Goal: Contribute content: Contribute content

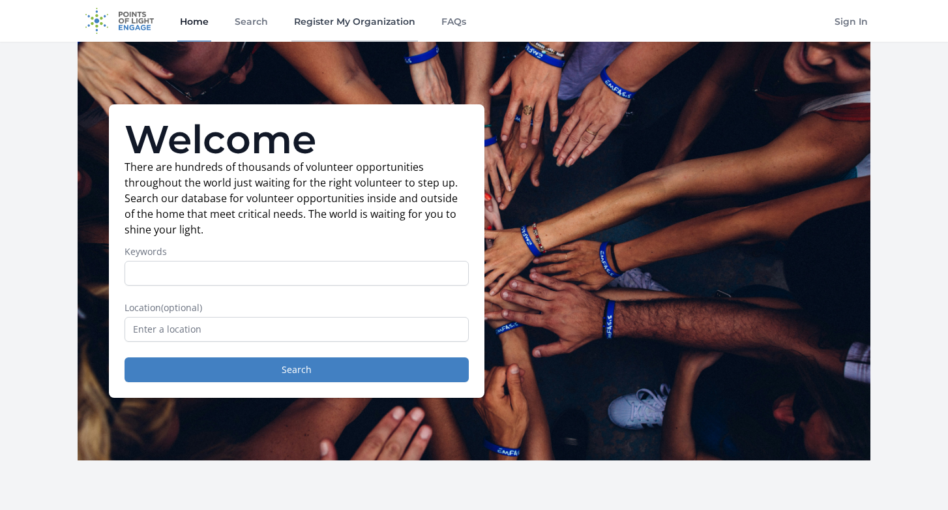
click at [327, 28] on link "Register My Organization" at bounding box center [355, 21] width 127 height 42
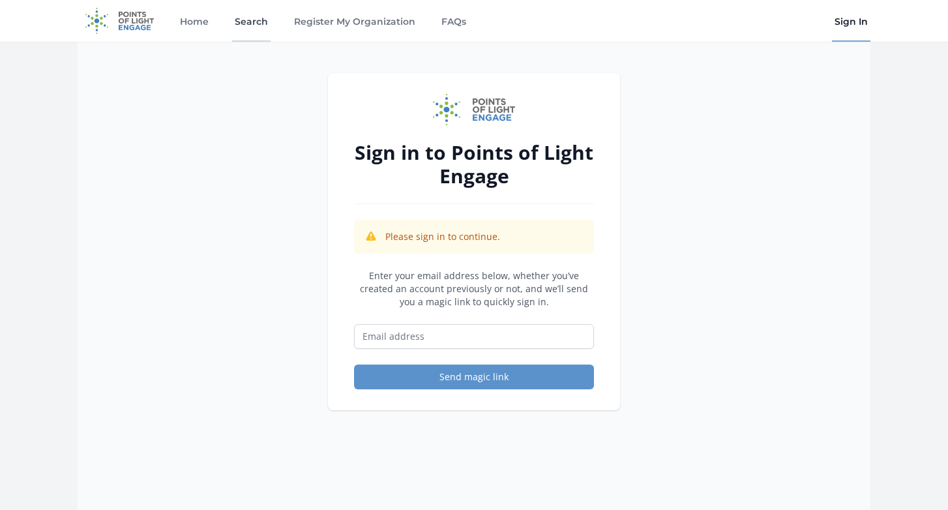
click at [248, 19] on link "Search" at bounding box center [251, 21] width 38 height 42
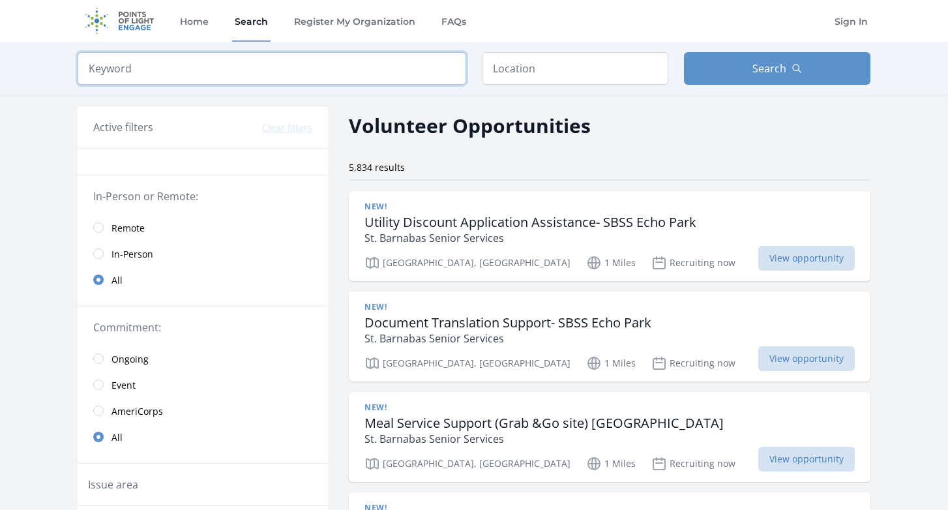
click at [265, 69] on input "search" at bounding box center [272, 68] width 389 height 33
type input "a sense of home"
click button "submit" at bounding box center [0, 0] width 0 height 0
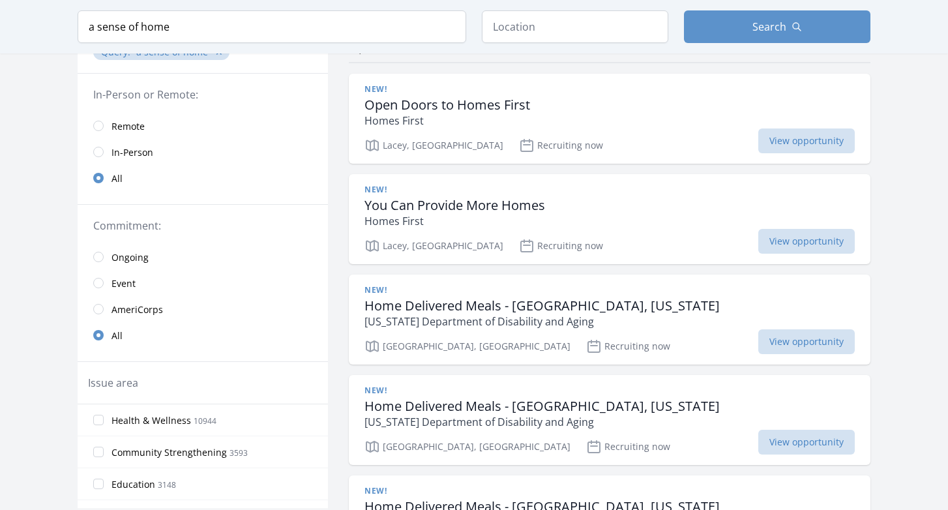
scroll to position [162, 0]
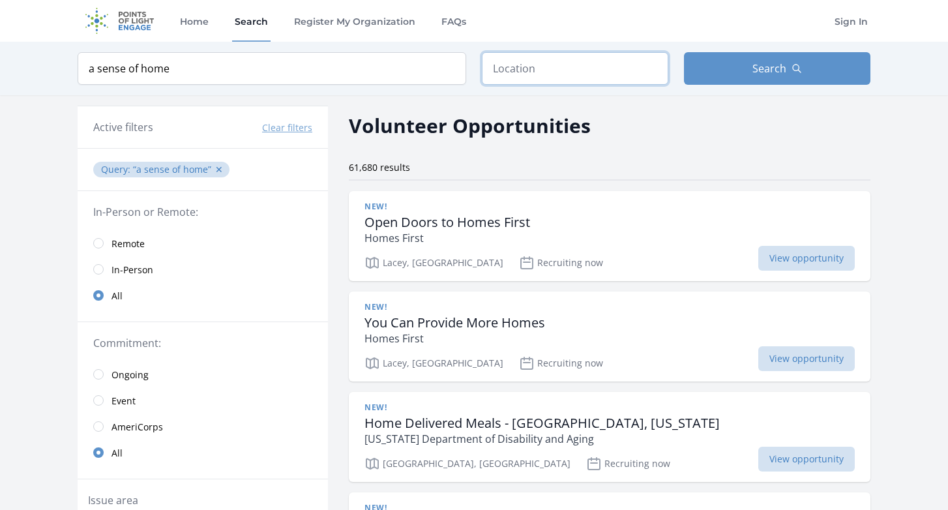
click at [506, 73] on input "text" at bounding box center [575, 68] width 187 height 33
type input "k"
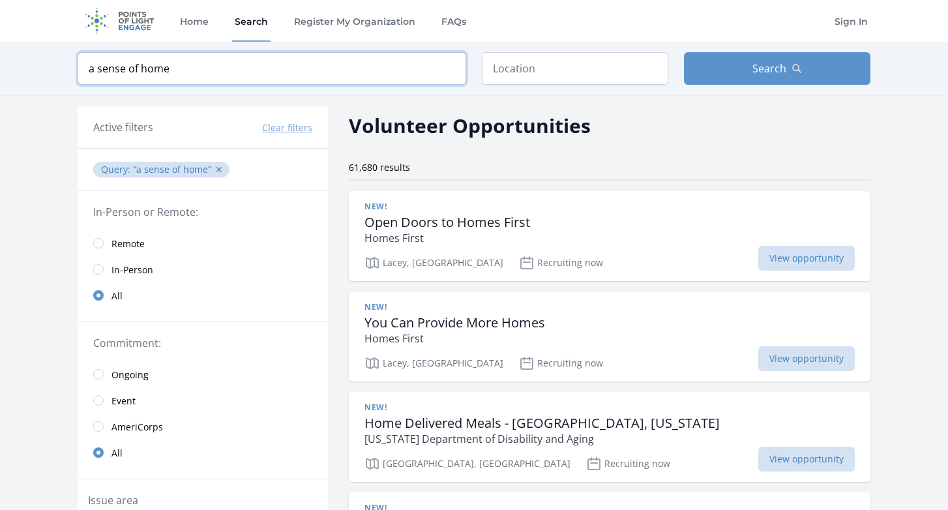
click at [443, 76] on input "a sense of home" at bounding box center [272, 68] width 389 height 33
click at [448, 70] on input "a sense of home" at bounding box center [272, 68] width 389 height 33
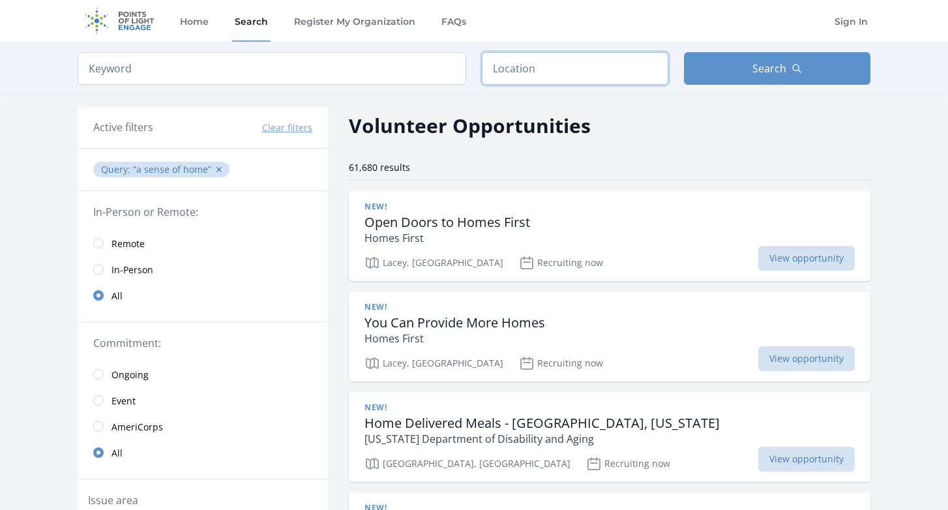
click at [513, 76] on input "text" at bounding box center [575, 68] width 187 height 33
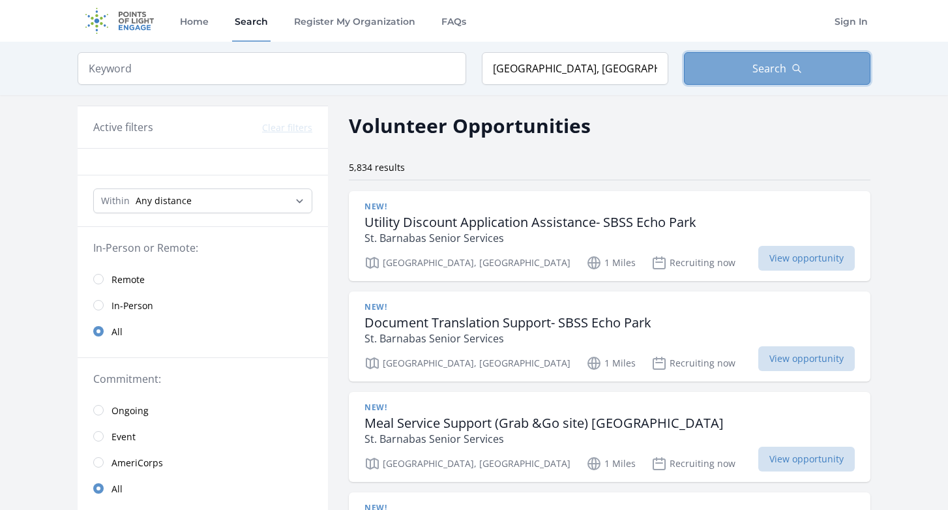
click at [770, 57] on button "Search" at bounding box center [777, 68] width 187 height 33
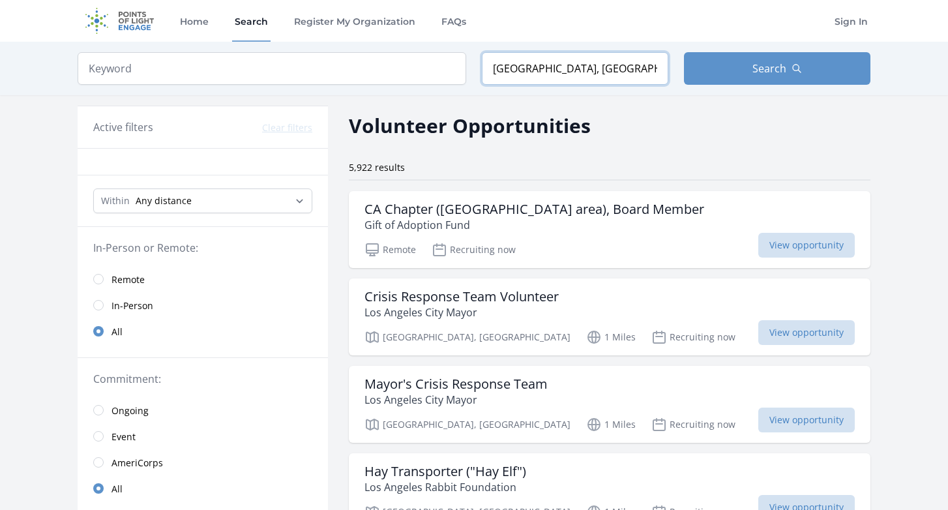
click at [580, 65] on input "Los Angeles, CA, USA" at bounding box center [575, 68] width 187 height 33
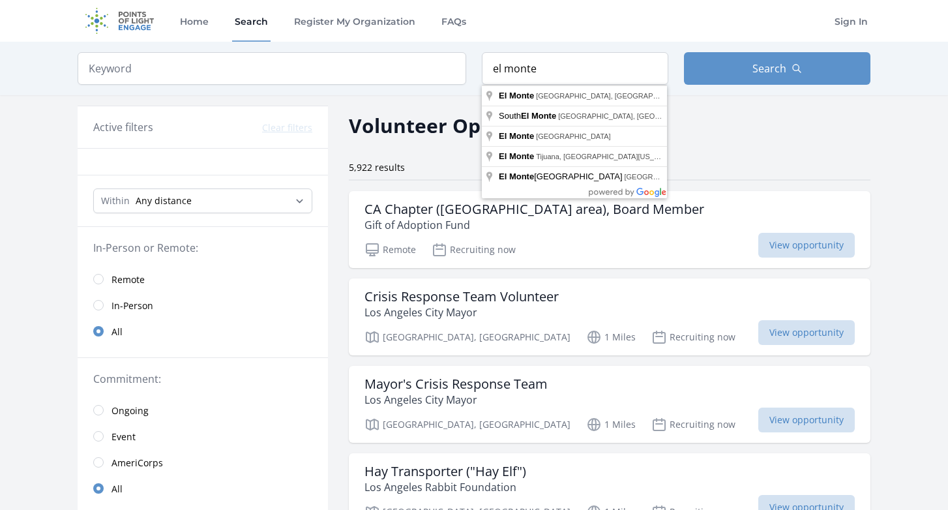
type input "El Monte, CA, USA"
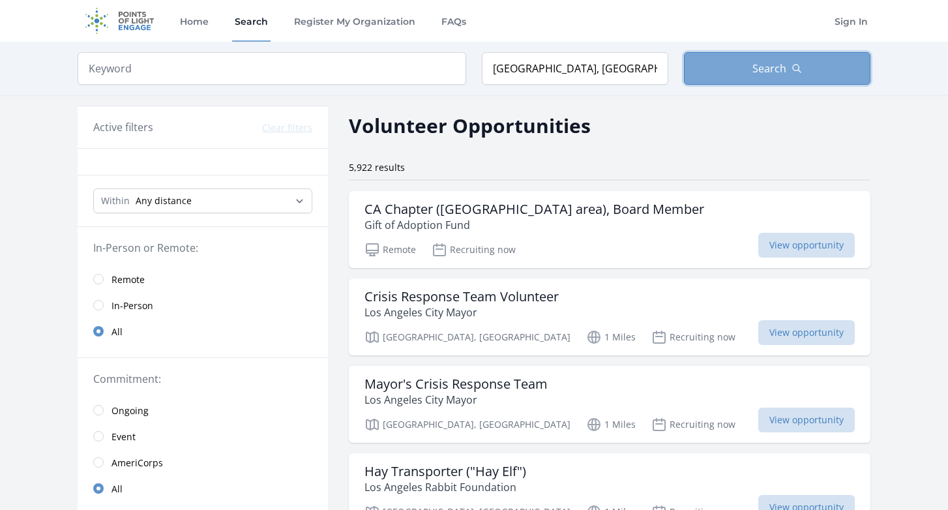
click at [729, 57] on button "Search" at bounding box center [777, 68] width 187 height 33
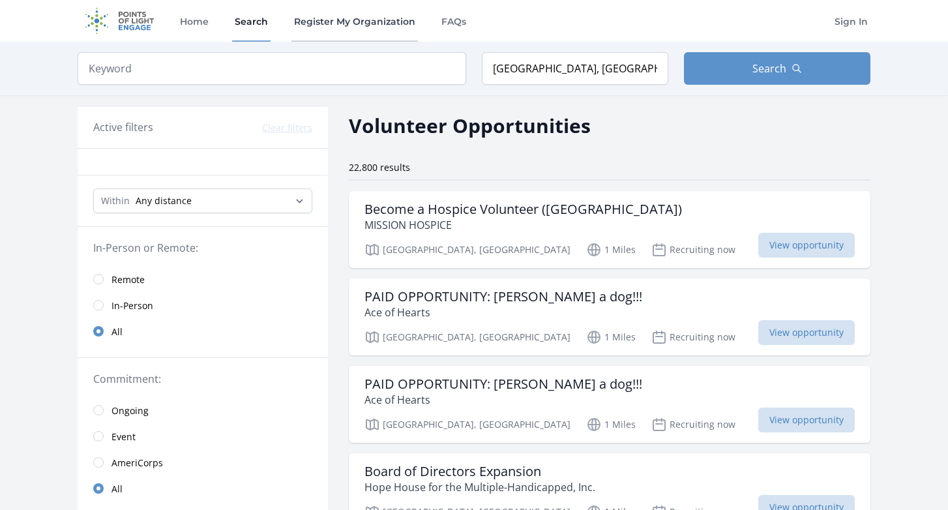
click at [363, 21] on link "Register My Organization" at bounding box center [355, 21] width 127 height 42
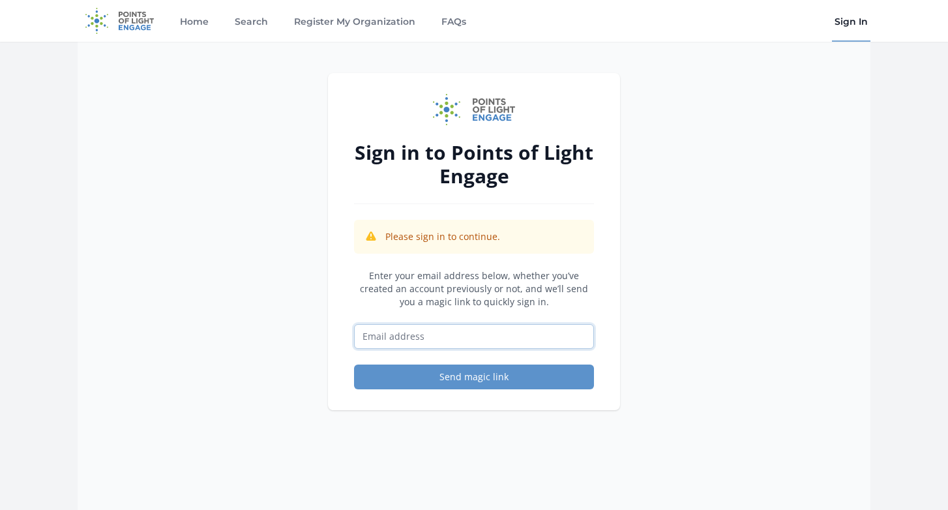
click at [464, 343] on input "Email address" at bounding box center [474, 336] width 240 height 25
type input "volunteering@asenseofhome.org"
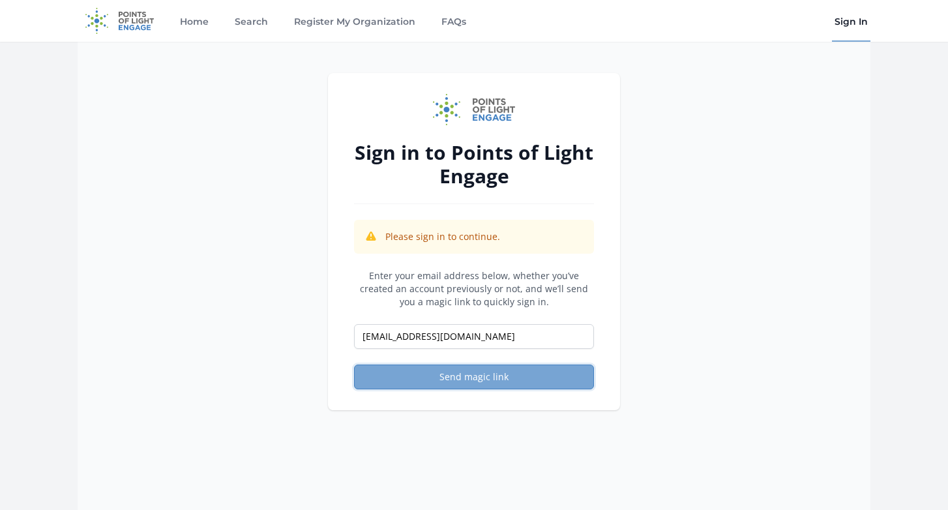
click at [468, 382] on button "Send magic link" at bounding box center [474, 377] width 240 height 25
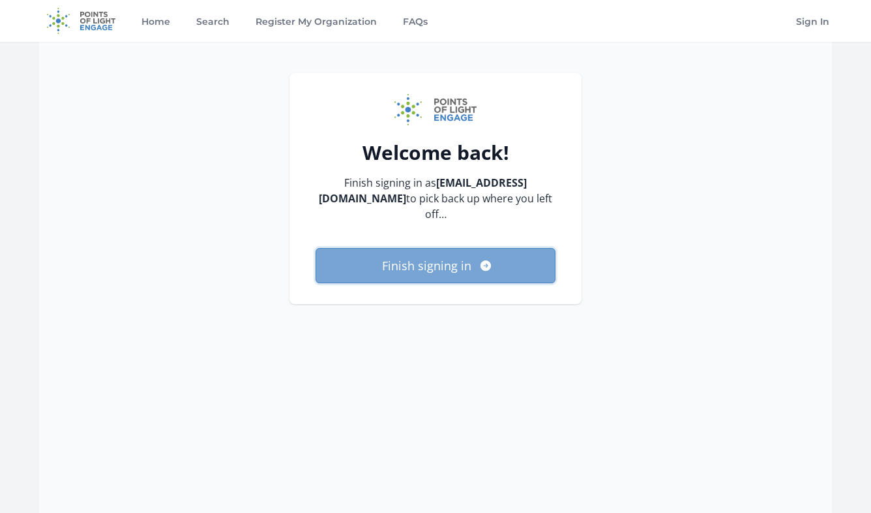
click at [466, 273] on button "Finish signing in" at bounding box center [436, 265] width 240 height 35
click at [459, 268] on button "Finish signing in" at bounding box center [436, 265] width 240 height 35
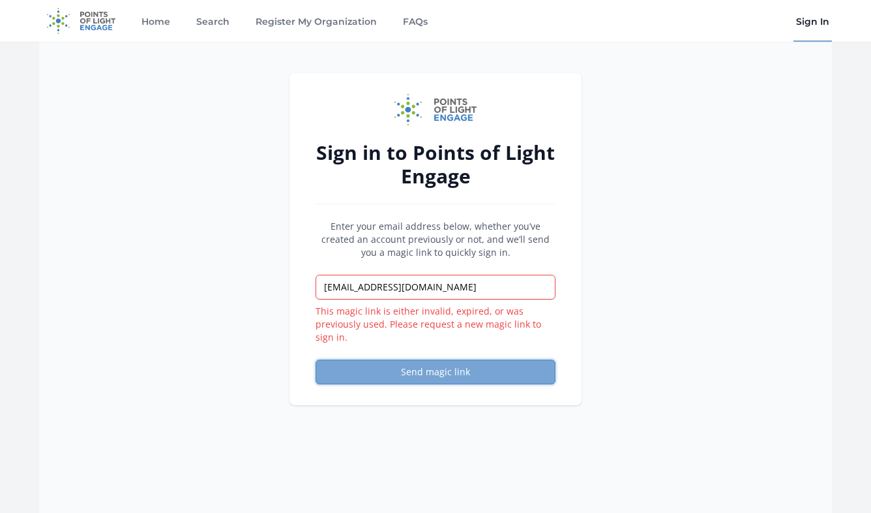
click at [459, 375] on button "Send magic link" at bounding box center [436, 371] width 240 height 25
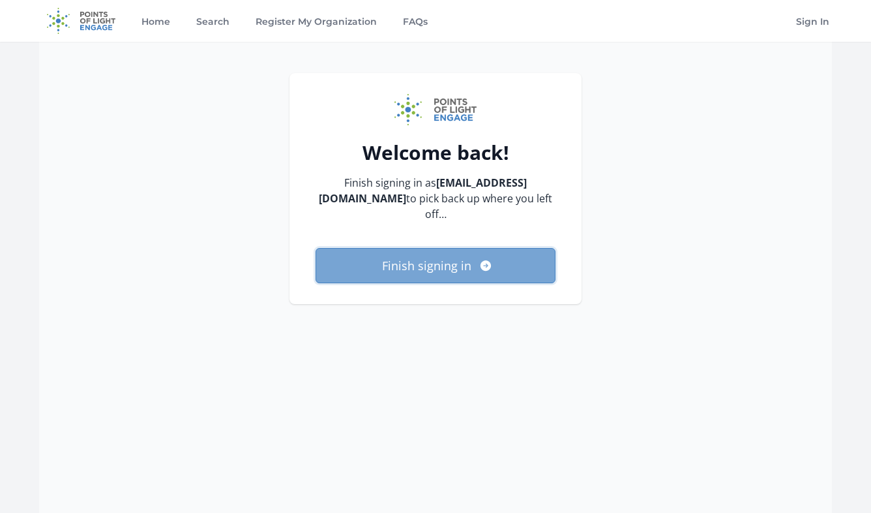
click at [455, 271] on button "Finish signing in" at bounding box center [436, 265] width 240 height 35
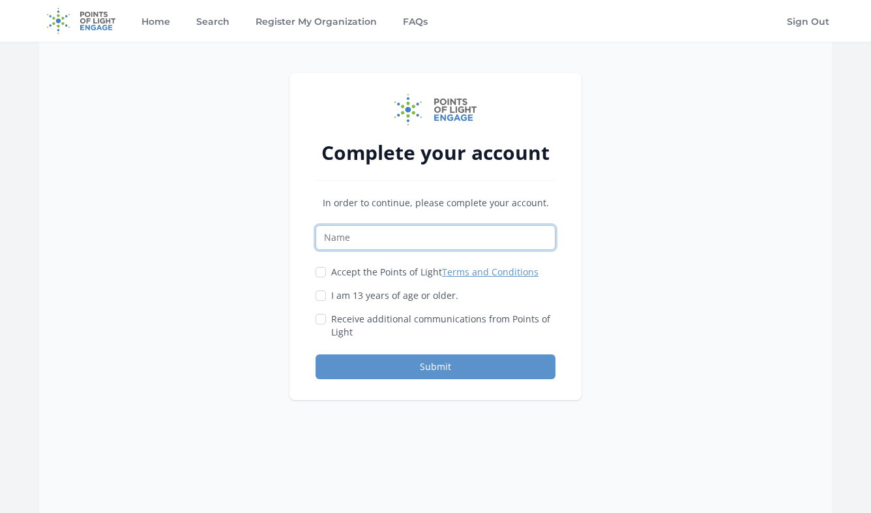
click at [424, 239] on input "Name" at bounding box center [436, 237] width 240 height 25
type input "A Sense of Home - Disaster Relief Program"
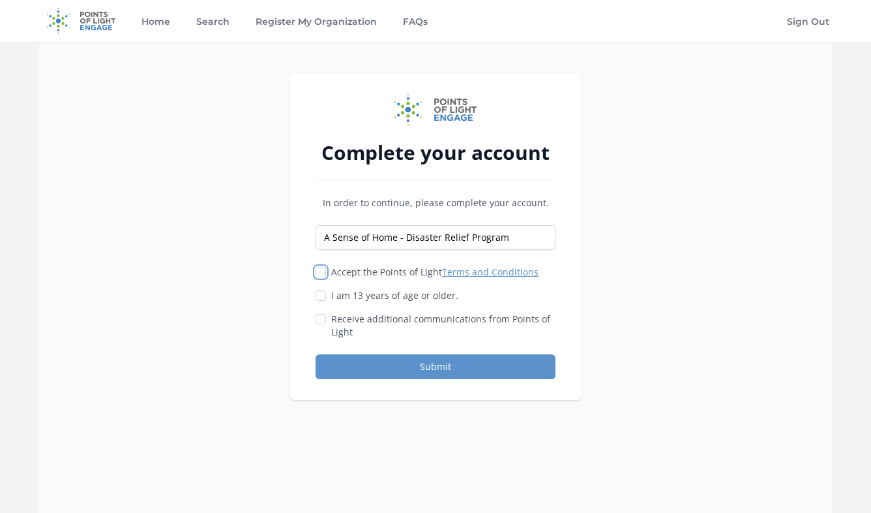
click at [317, 267] on input "Accept the Points of Light Terms and Conditions" at bounding box center [321, 272] width 10 height 10
checkbox input "true"
click at [323, 293] on input "I am 13 years of age or older." at bounding box center [321, 295] width 10 height 10
checkbox input "true"
click at [322, 327] on div "Receive additional communications from Points of Light" at bounding box center [436, 325] width 240 height 26
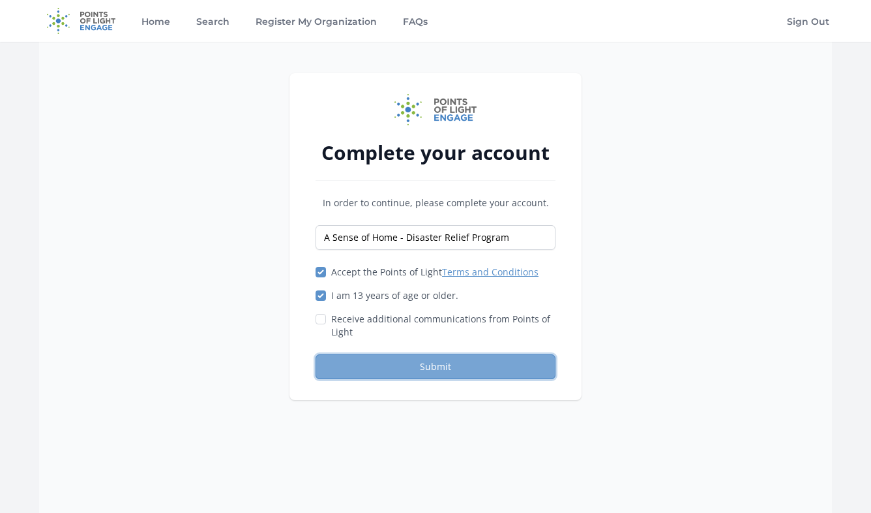
click at [393, 369] on button "Submit" at bounding box center [436, 366] width 240 height 25
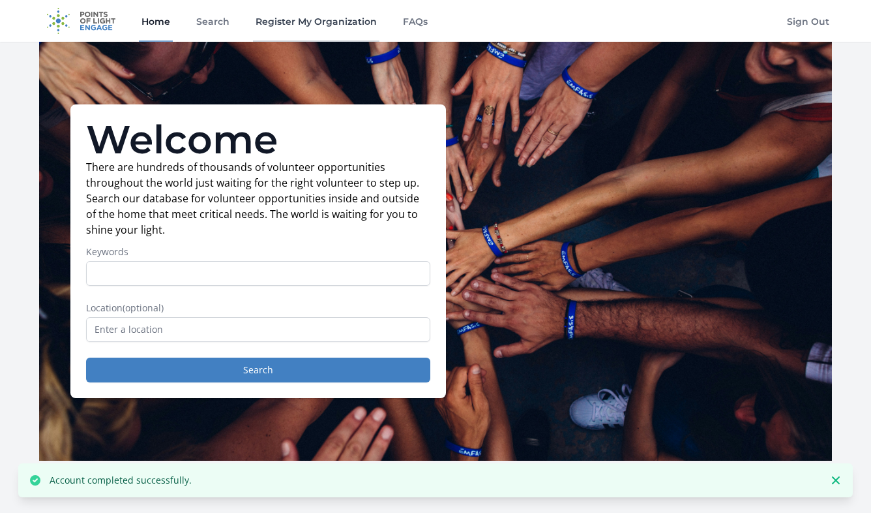
click at [317, 24] on link "Register My Organization" at bounding box center [316, 21] width 127 height 42
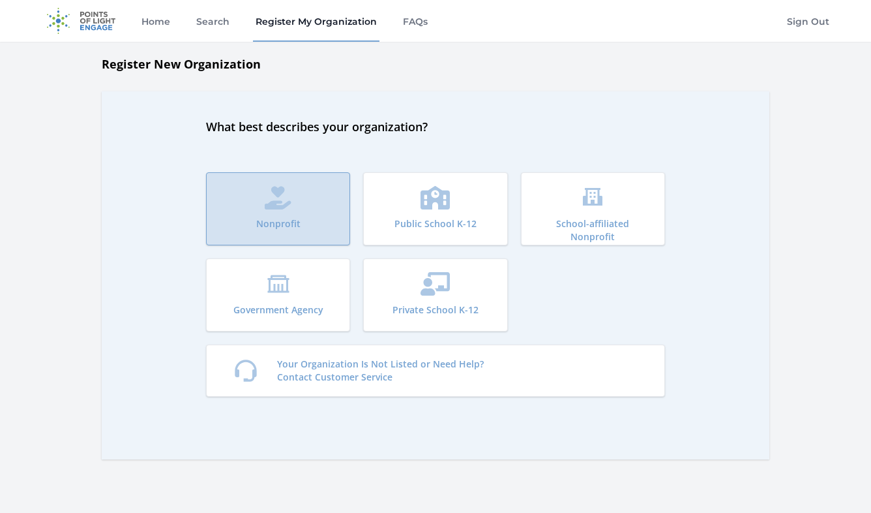
click at [309, 197] on button "Nonprofit" at bounding box center [278, 208] width 144 height 73
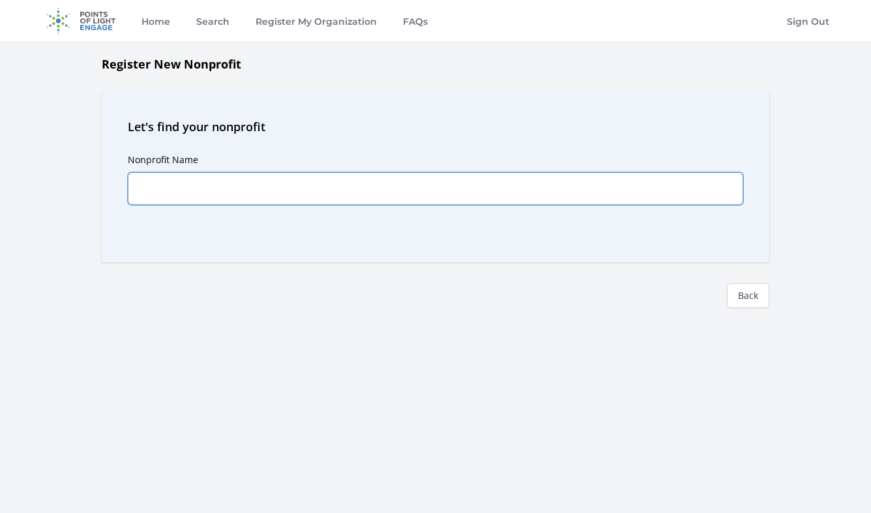
click at [309, 197] on input "Nonprofit Name" at bounding box center [436, 188] width 616 height 33
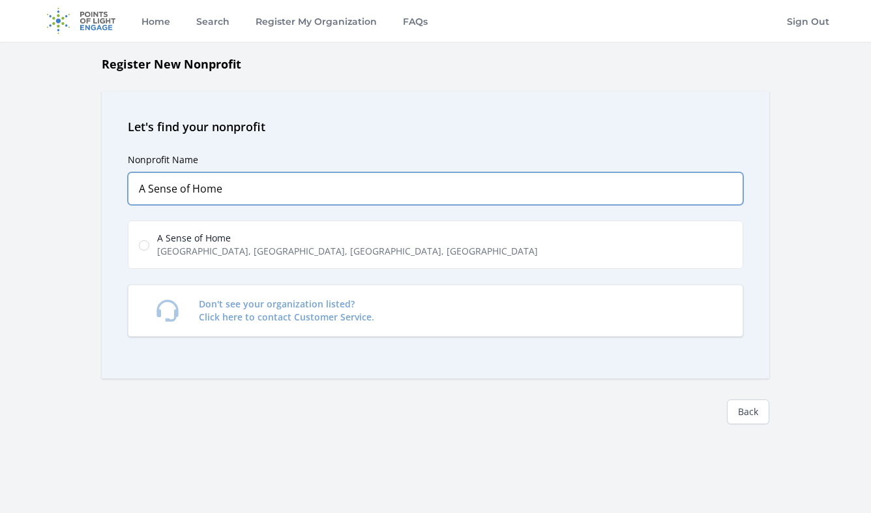
type input "A Sense of Home"
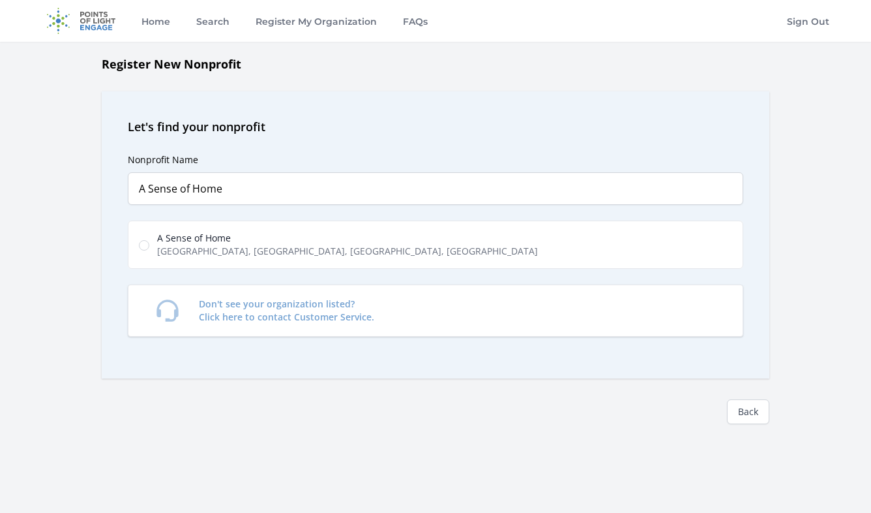
click at [297, 232] on span "A Sense of Home" at bounding box center [347, 238] width 381 height 13
click at [149, 240] on input "A Sense of Home West El Segundo Boulevard, Hawthorne, CA, USA" at bounding box center [144, 245] width 10 height 10
radio input "true"
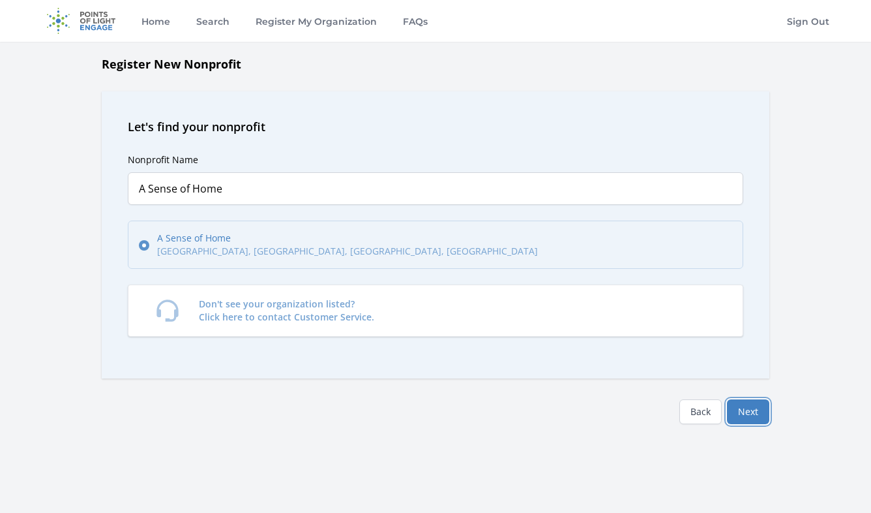
click at [752, 415] on button "Next" at bounding box center [748, 411] width 42 height 25
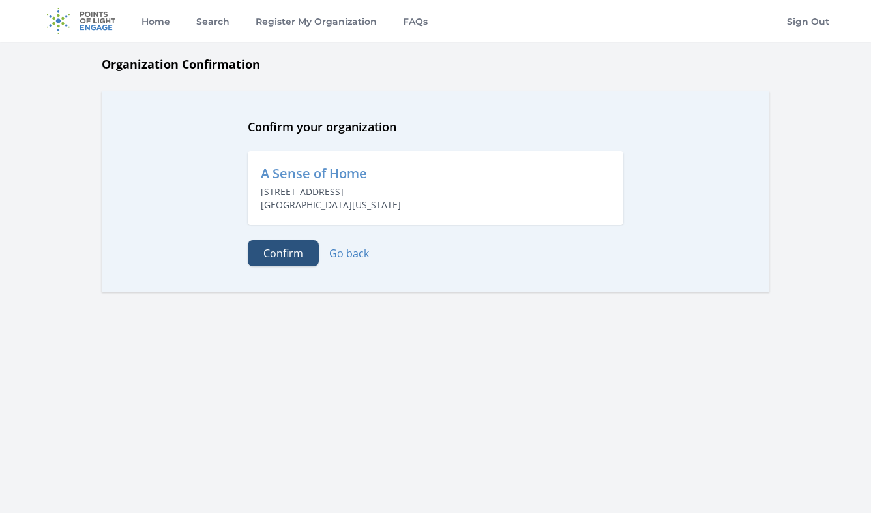
click at [296, 262] on button "Confirm" at bounding box center [283, 253] width 71 height 26
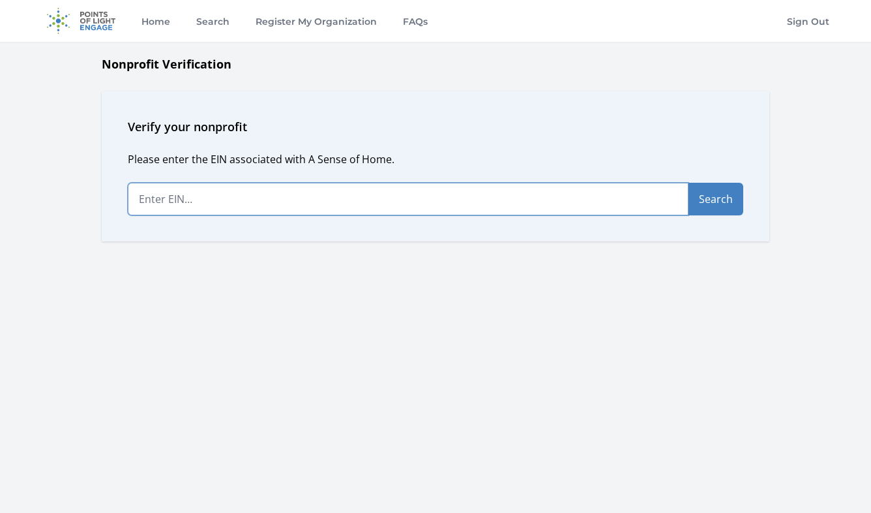
click at [298, 205] on input "text" at bounding box center [408, 199] width 561 height 33
paste input "47-3814056"
type input "47-3814056"
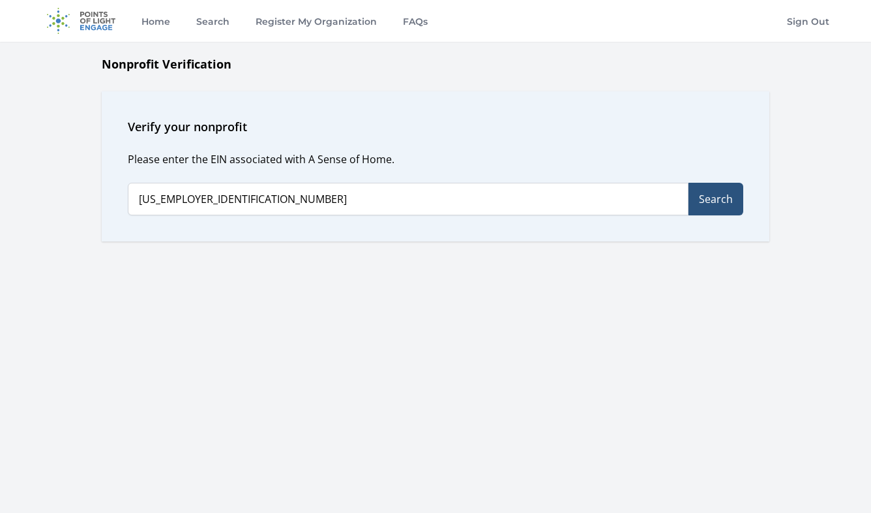
click at [725, 203] on button "Search" at bounding box center [716, 199] width 55 height 33
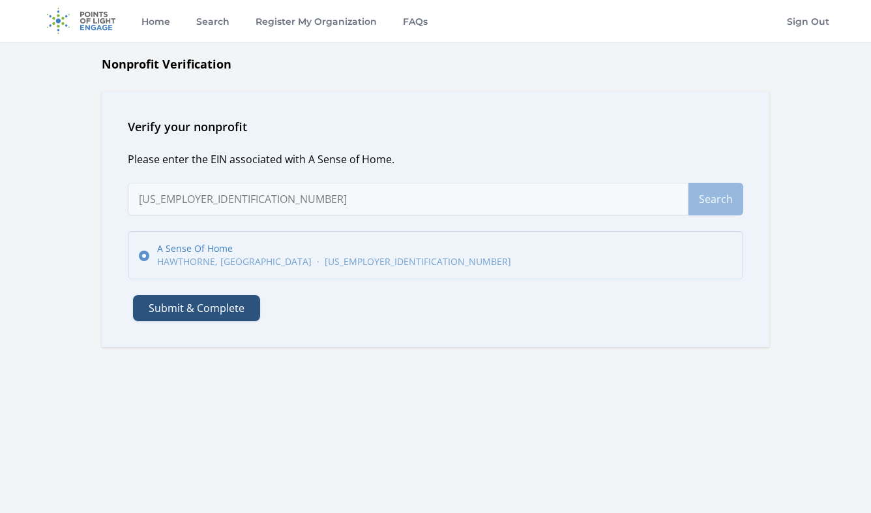
click at [237, 310] on button "Submit & Complete" at bounding box center [196, 308] width 127 height 26
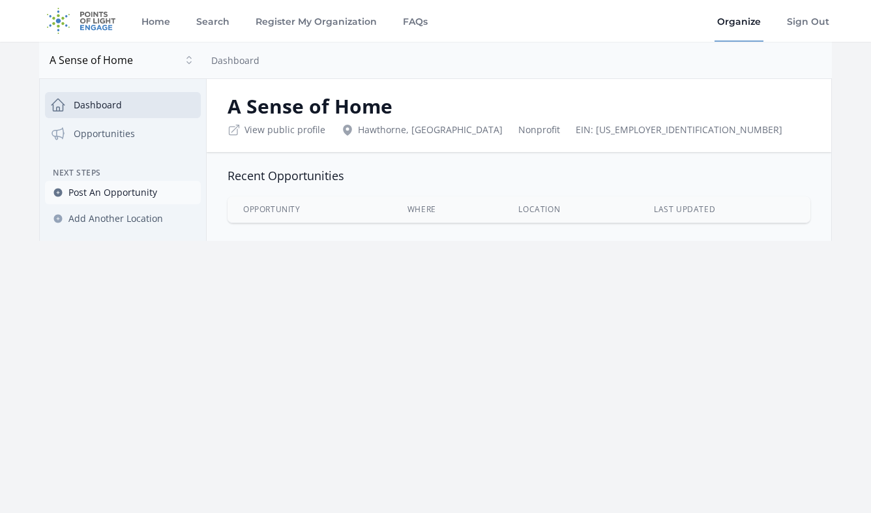
click at [128, 196] on span "Post An Opportunity" at bounding box center [112, 192] width 89 height 13
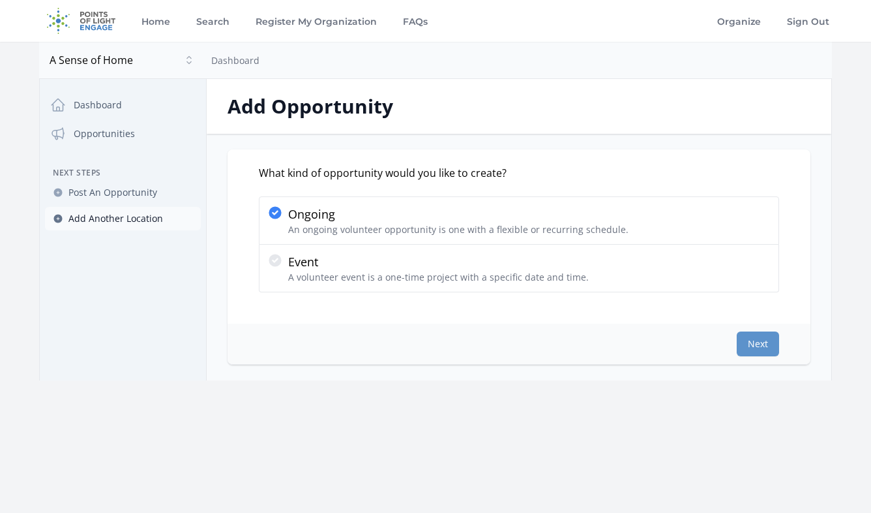
click at [127, 217] on span "Add Another Location" at bounding box center [115, 218] width 95 height 13
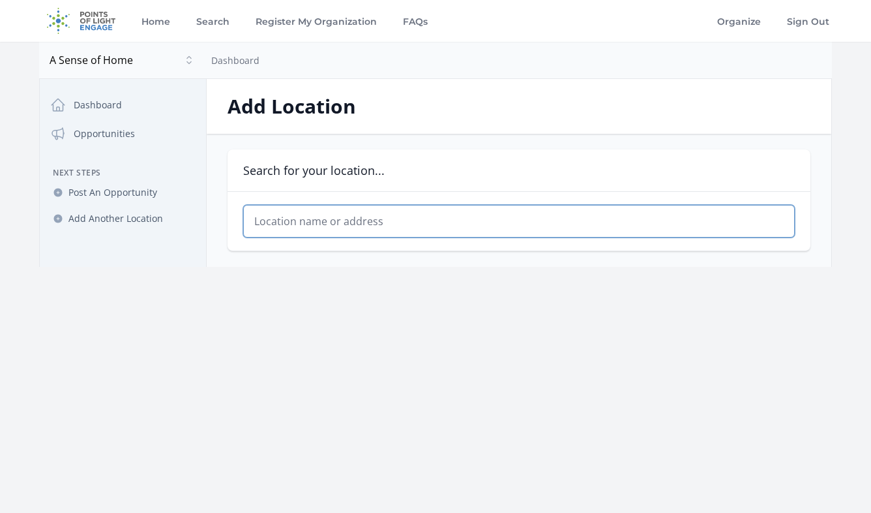
click at [286, 228] on input "text" at bounding box center [519, 221] width 552 height 33
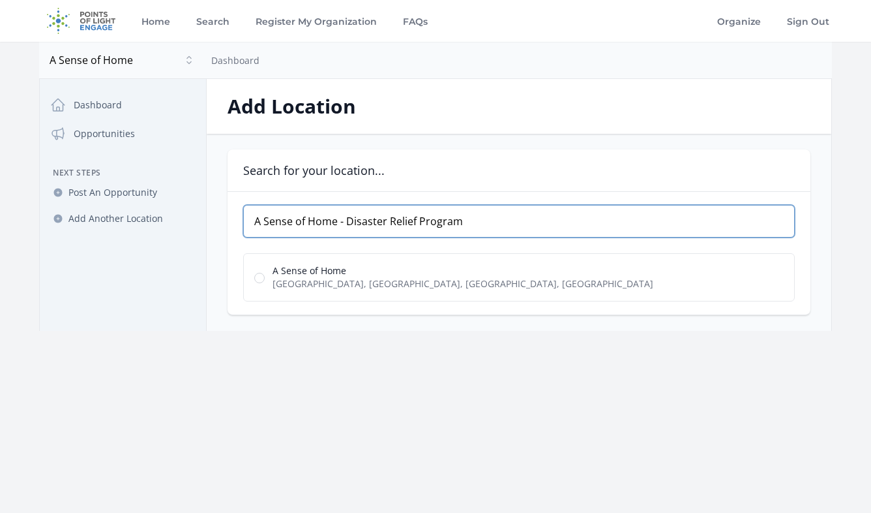
click at [315, 224] on input "A Sense of Home - Disaster Relief Program" at bounding box center [519, 221] width 552 height 33
paste input "[STREET_ADDRESS]"
type input "[STREET_ADDRESS]"
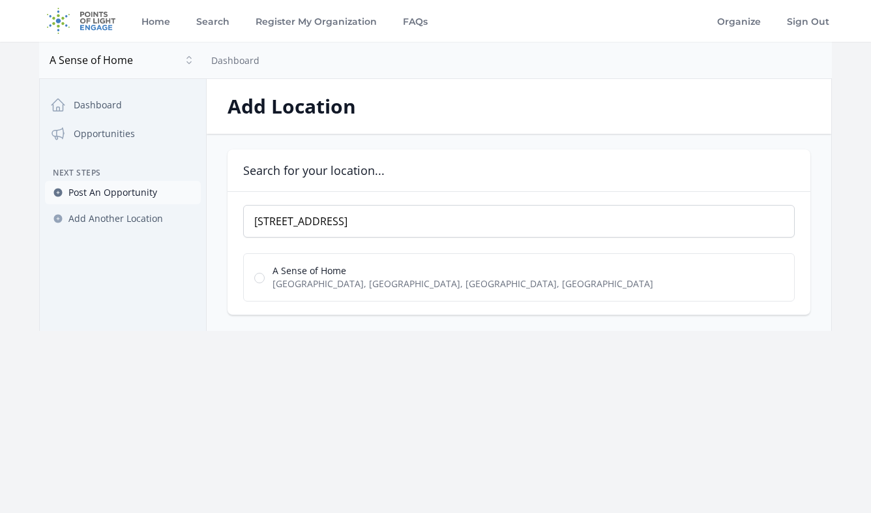
click at [102, 196] on span "Post An Opportunity" at bounding box center [112, 192] width 89 height 13
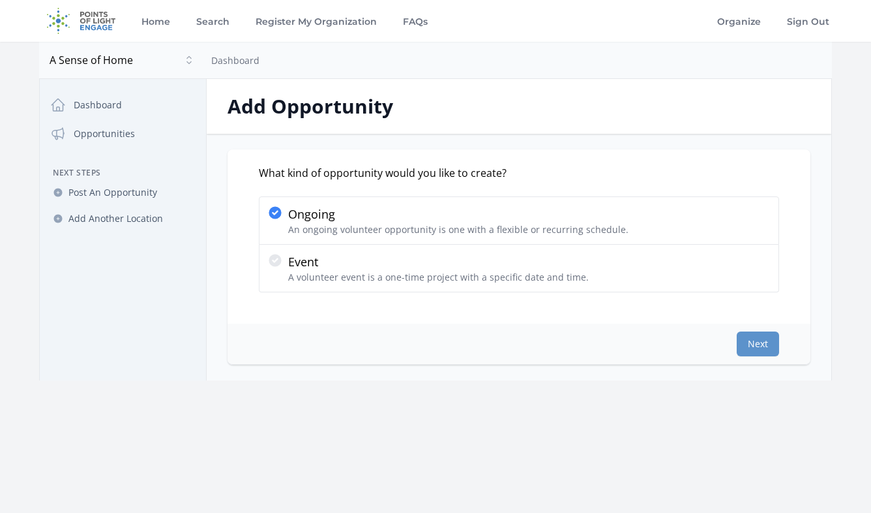
click at [285, 232] on div at bounding box center [277, 220] width 21 height 31
click at [0, 0] on input "Ongoing An ongoing volunteer opportunity is one with a flexible or recurring sc…" at bounding box center [0, 0] width 0 height 0
click at [757, 342] on button "Next" at bounding box center [758, 343] width 42 height 25
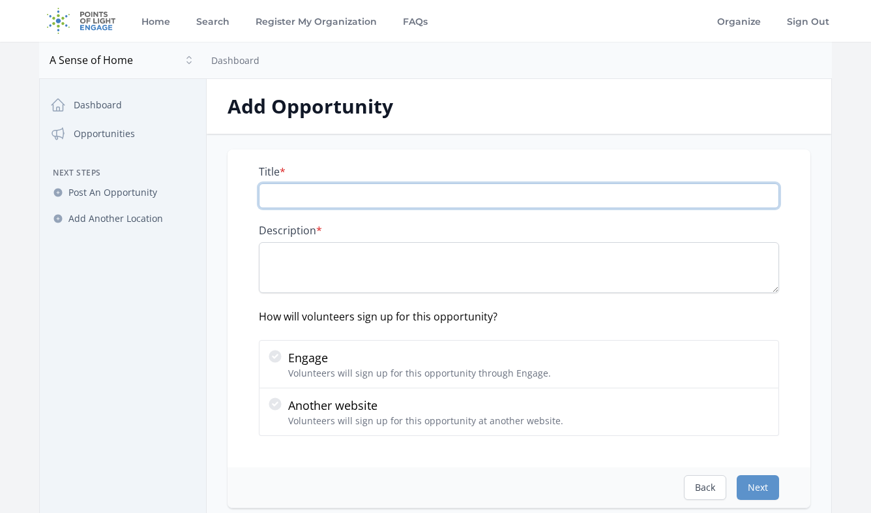
click at [538, 202] on input "Title *" at bounding box center [519, 195] width 520 height 25
paste input "Stage and Furnish Homes for Families Displaced by the LA Fires (Home Creation)"
drag, startPoint x: 616, startPoint y: 197, endPoint x: 540, endPoint y: 198, distance: 75.7
click at [539, 200] on input "Stage and Furnish Homes for Families Displaced by the LA Fires (Home Creation)" at bounding box center [519, 195] width 520 height 25
type input "Stage and Furnish Homes for Families Displaced by the LA Fires"
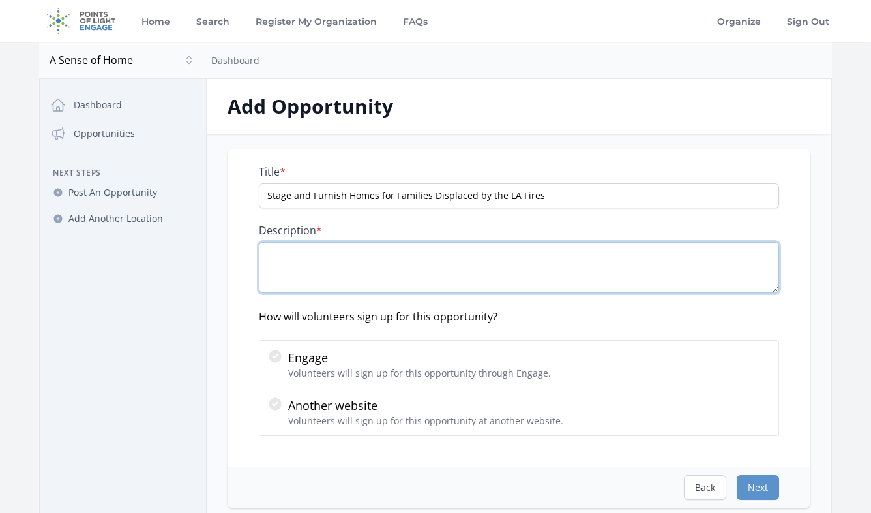
click at [490, 265] on textarea "Description *" at bounding box center [519, 267] width 520 height 51
paste textarea "Working from our El Monte warehouse (near Altadena), volunteers thoughtfully se…"
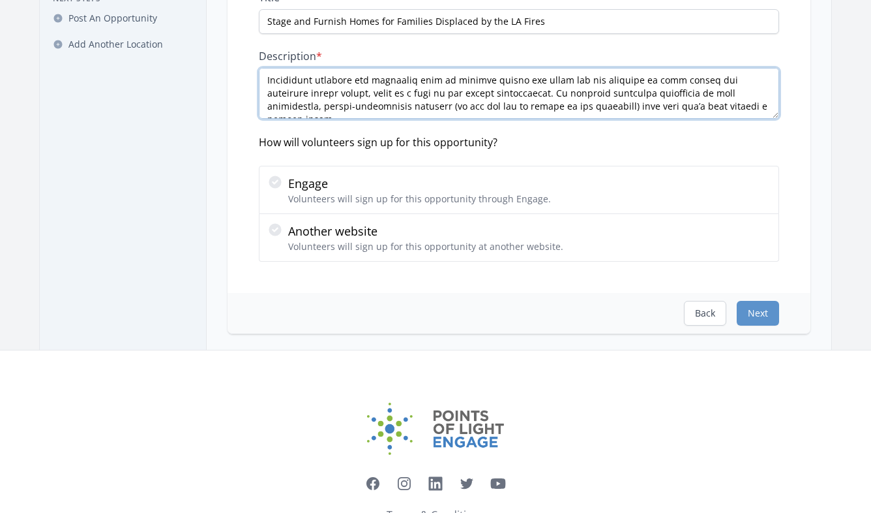
scroll to position [187, 0]
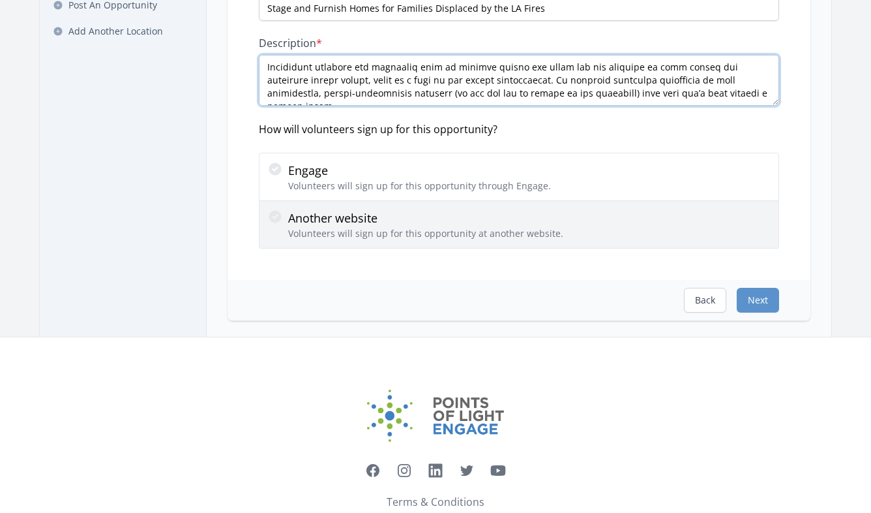
type textarea "Working from our El Monte warehouse (near Altadena), volunteers thoughtfully se…"
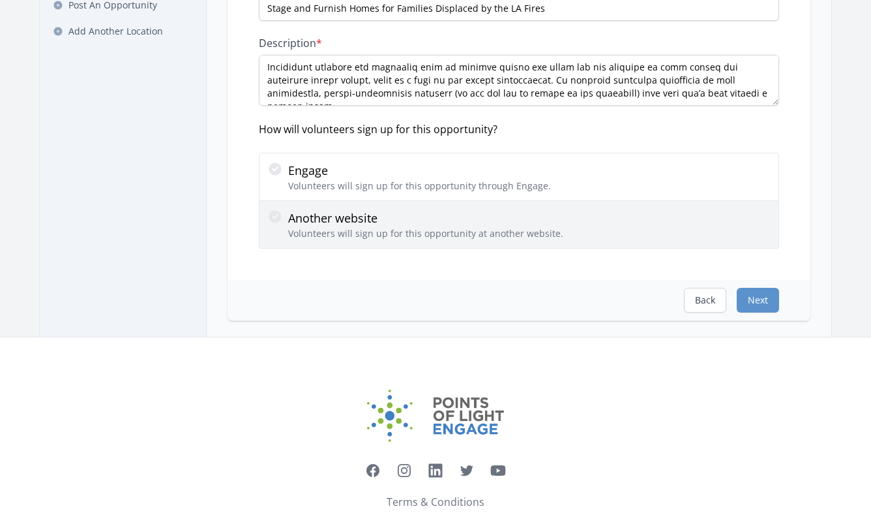
click at [306, 212] on p "Another website" at bounding box center [425, 218] width 275 height 18
click at [0, 0] on input "Another website Volunteers will sign up for this opportunity at another website." at bounding box center [0, 0] width 0 height 0
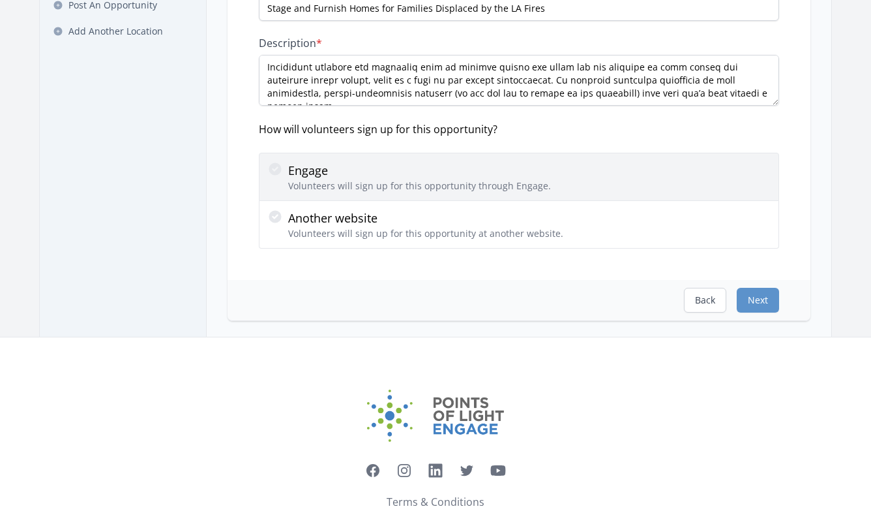
click at [284, 167] on div at bounding box center [277, 176] width 21 height 31
click at [0, 0] on input "Engage Volunteers will sign up for this opportunity through Engage." at bounding box center [0, 0] width 0 height 0
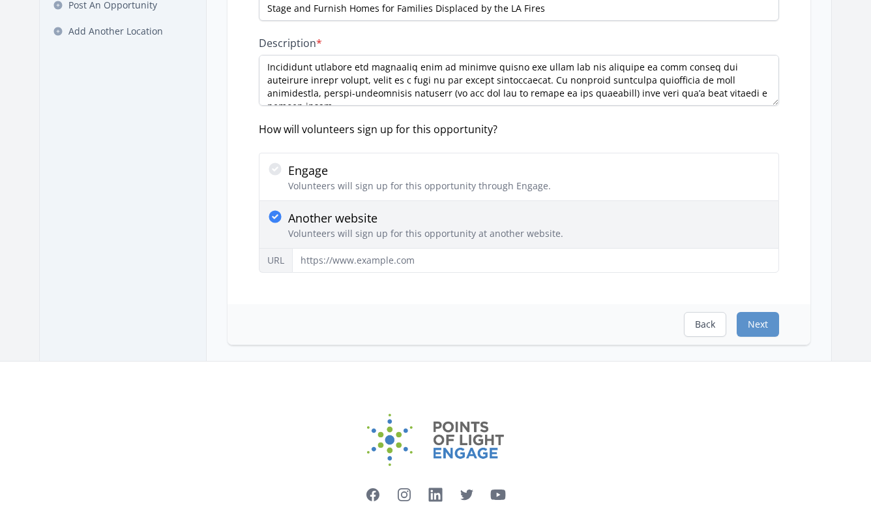
click at [282, 220] on icon at bounding box center [275, 217] width 16 height 16
click at [0, 0] on input "Another website Volunteers will sign up for this opportunity at another website." at bounding box center [0, 0] width 0 height 0
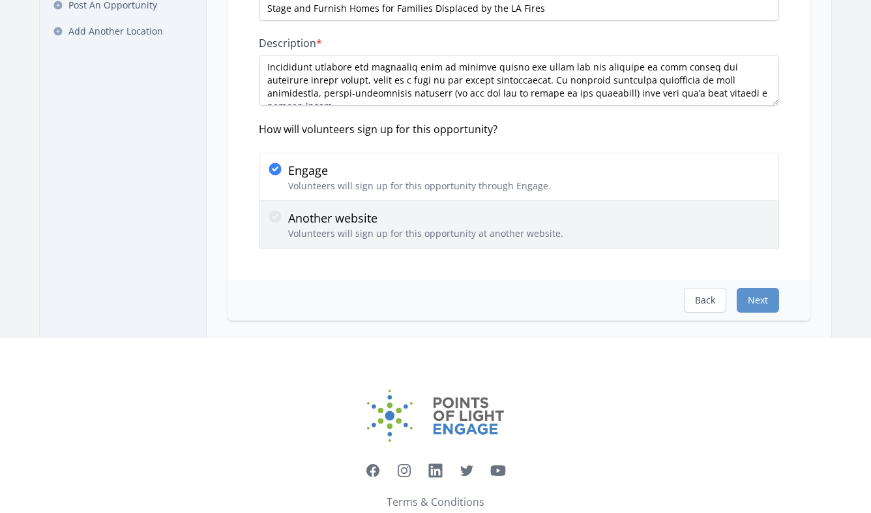
click at [299, 216] on p "Another website" at bounding box center [425, 218] width 275 height 18
click at [0, 0] on input "Another website Volunteers will sign up for this opportunity at another website." at bounding box center [0, 0] width 0 height 0
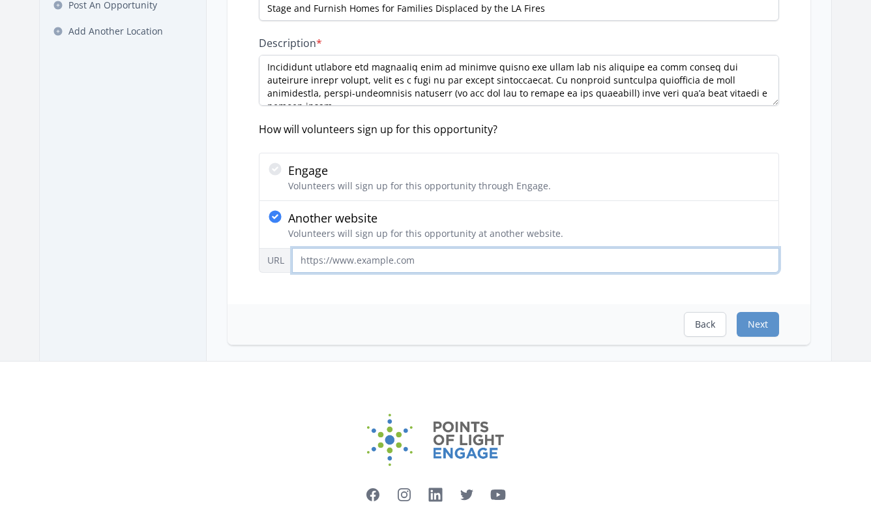
click at [326, 260] on input "URL" at bounding box center [535, 260] width 487 height 25
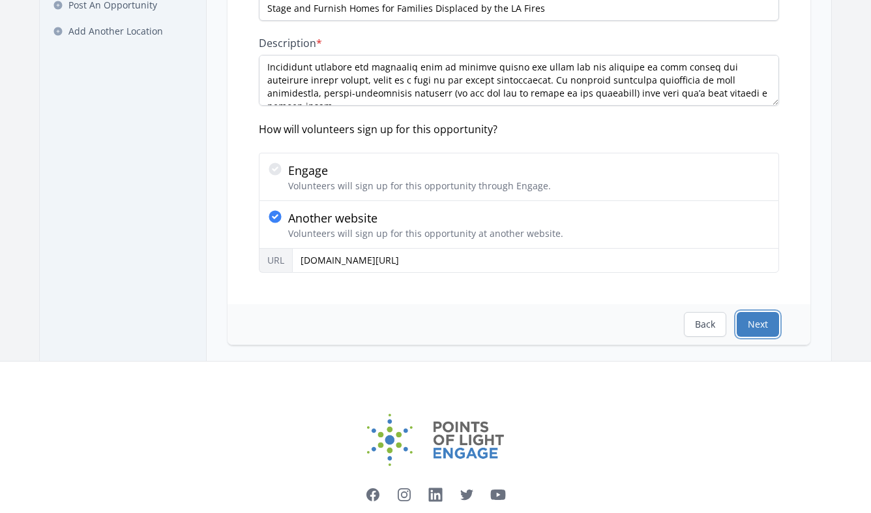
click at [765, 327] on button "Next" at bounding box center [758, 324] width 42 height 25
type input "http://tiny.cc/asohshifts"
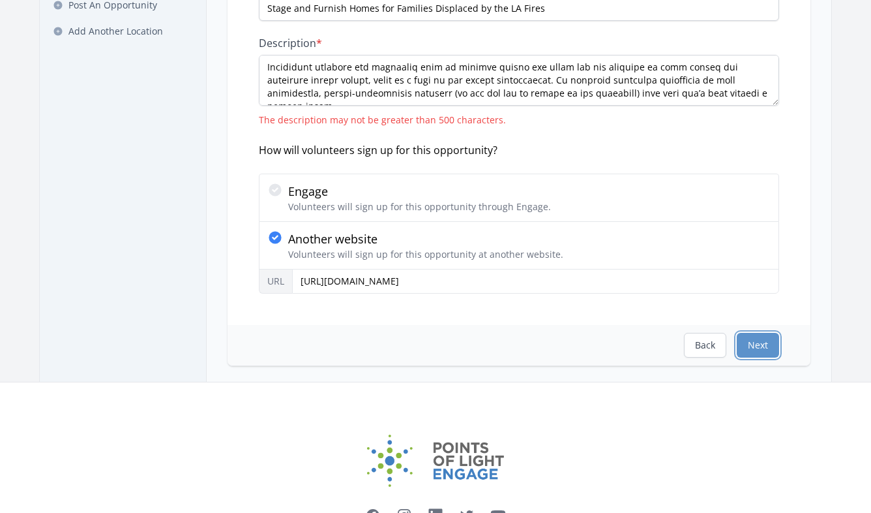
scroll to position [0, 0]
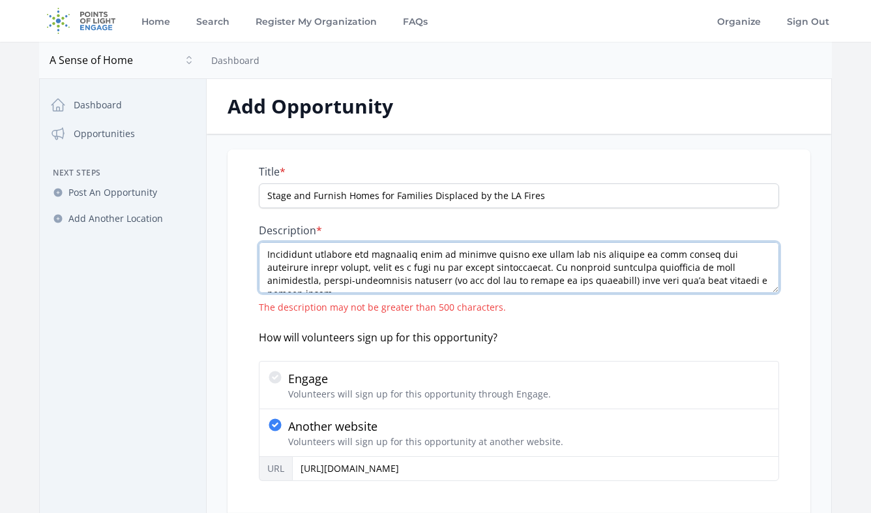
click at [472, 254] on textarea "Description *" at bounding box center [519, 267] width 520 height 51
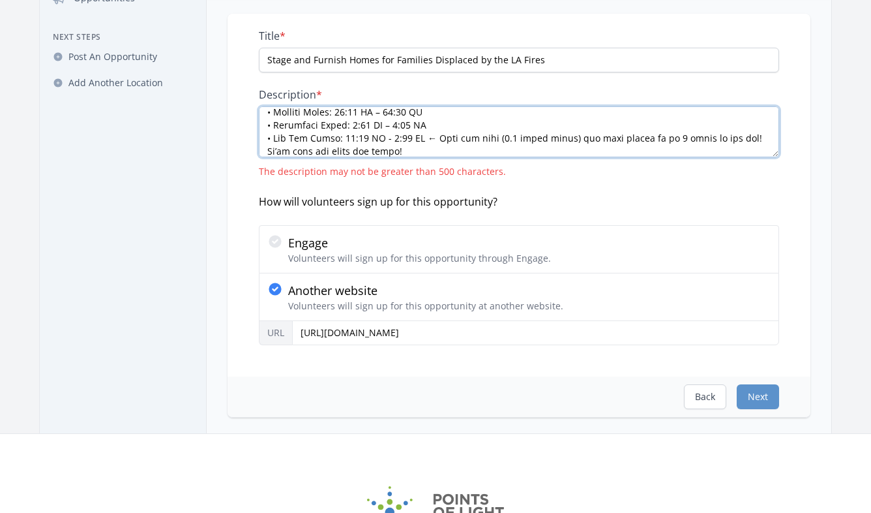
scroll to position [274, 0]
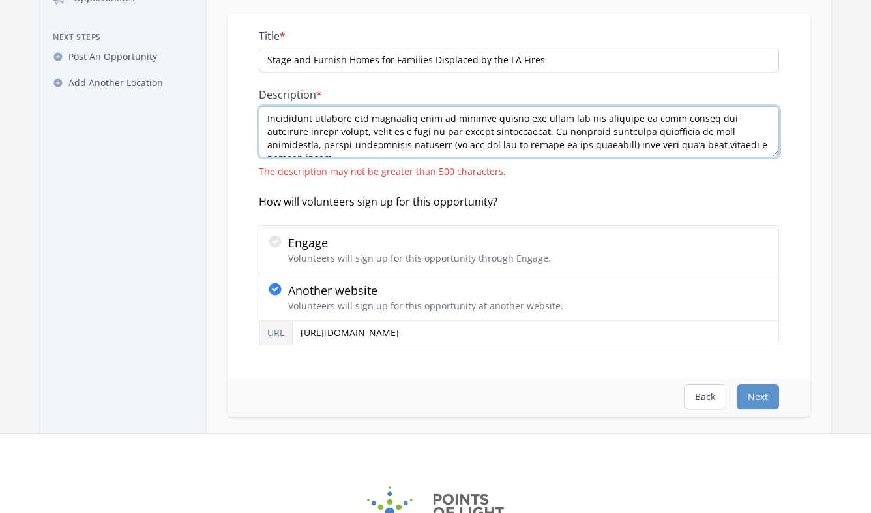
click at [494, 128] on textarea "Description *" at bounding box center [519, 131] width 520 height 51
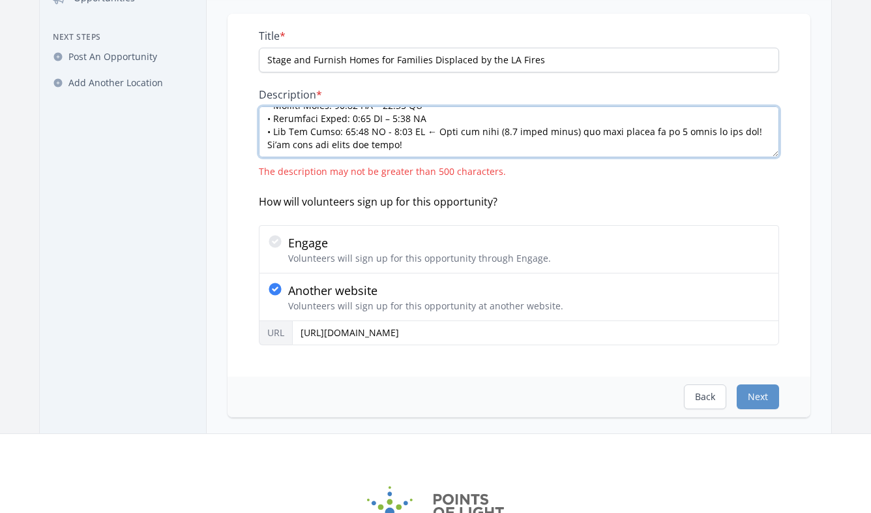
scroll to position [222, 0]
drag, startPoint x: 434, startPoint y: 141, endPoint x: 553, endPoint y: 134, distance: 118.9
click at [552, 136] on textarea "Description *" at bounding box center [519, 131] width 520 height 51
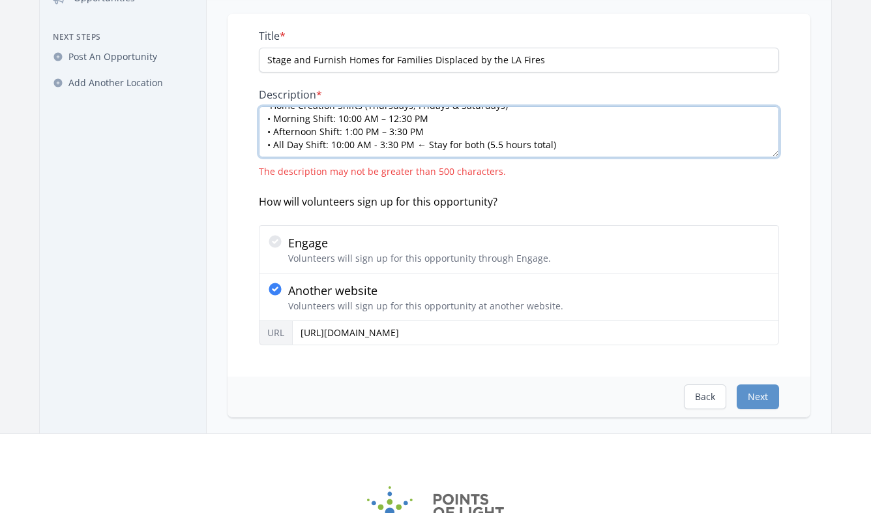
scroll to position [207, 0]
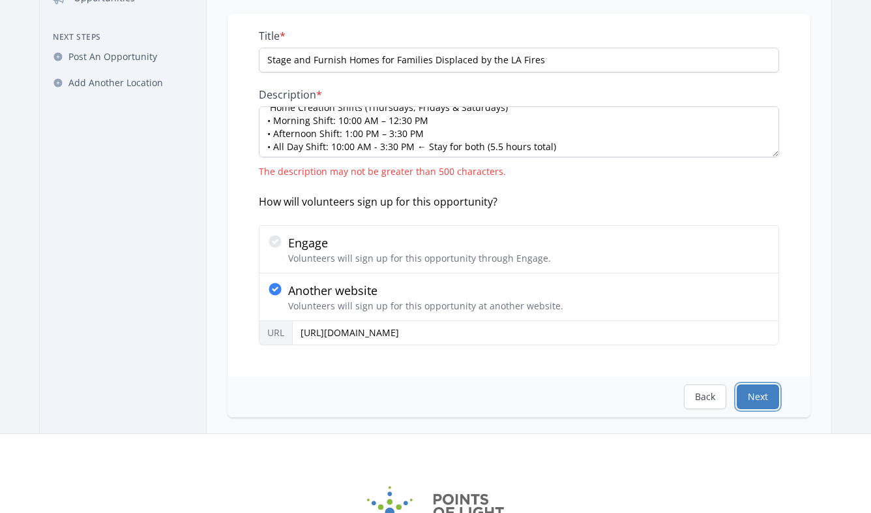
click at [749, 396] on button "Next" at bounding box center [758, 396] width 42 height 25
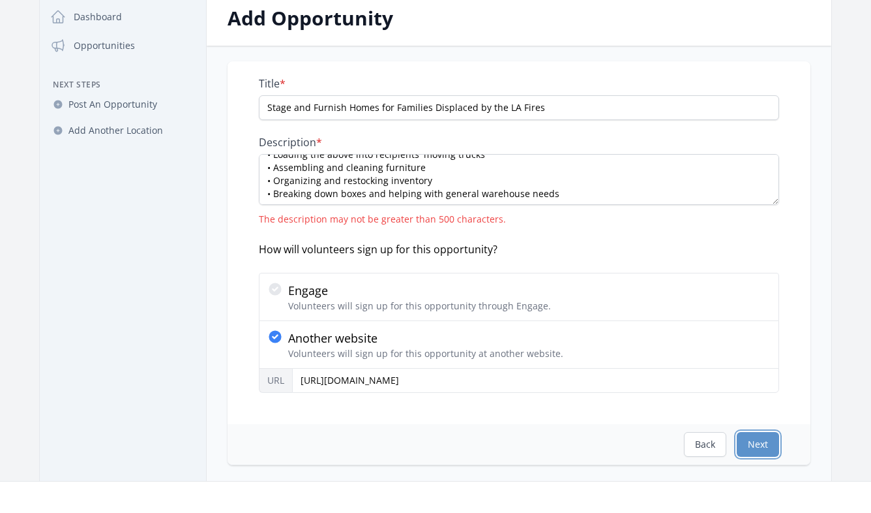
scroll to position [146, 0]
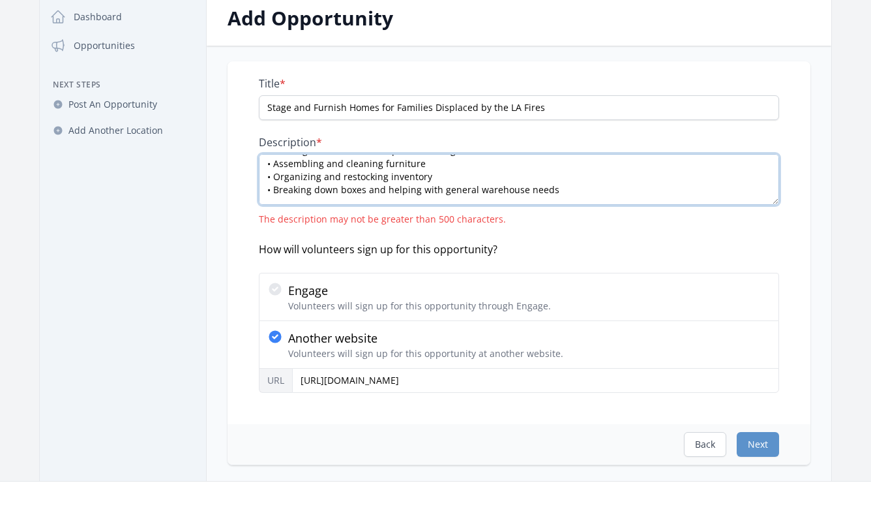
drag, startPoint x: 554, startPoint y: 191, endPoint x: 532, endPoint y: 162, distance: 35.9
click at [532, 162] on textarea "Working from our El Monte warehouse (near Altadena), volunteers thoughtfully se…" at bounding box center [519, 179] width 520 height 51
click at [531, 171] on textarea "Working from our El Monte warehouse (near Altadena), volunteers thoughtfully se…" at bounding box center [519, 179] width 520 height 51
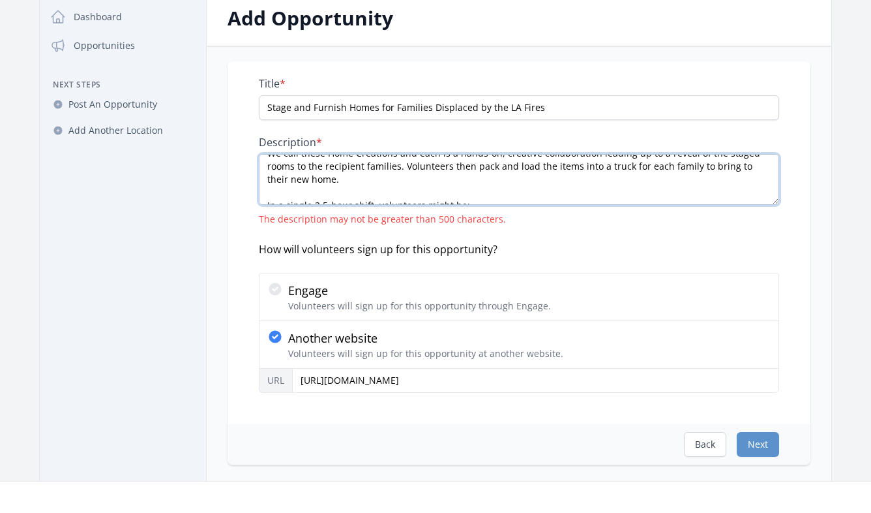
scroll to position [39, 0]
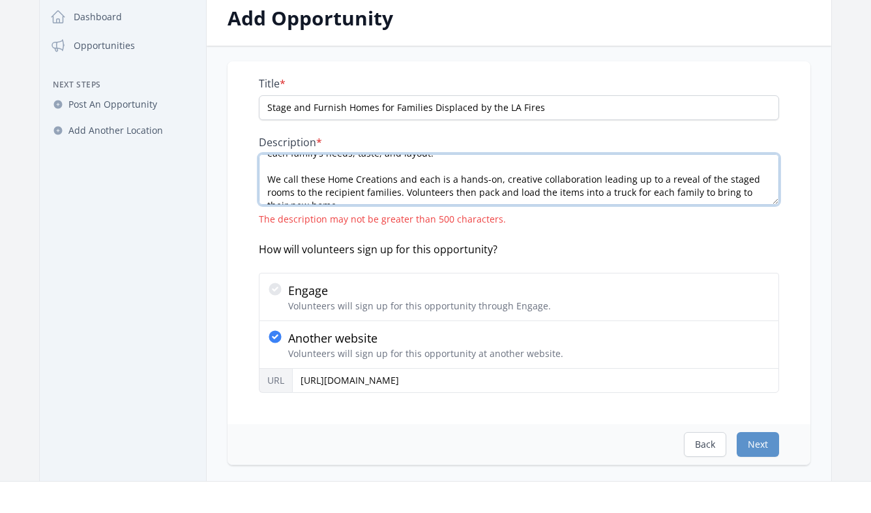
click at [522, 187] on textarea "Working from our El Monte warehouse (near Altadena), volunteers thoughtfully se…" at bounding box center [519, 179] width 520 height 51
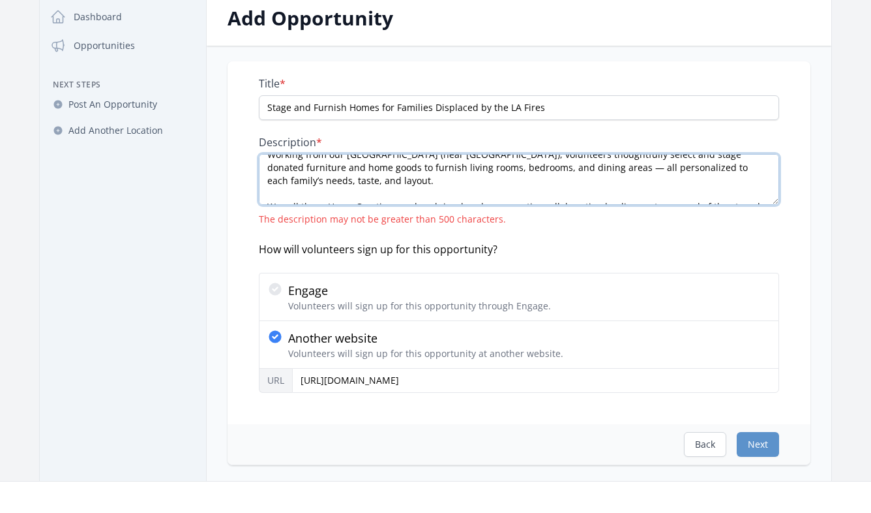
scroll to position [27, 0]
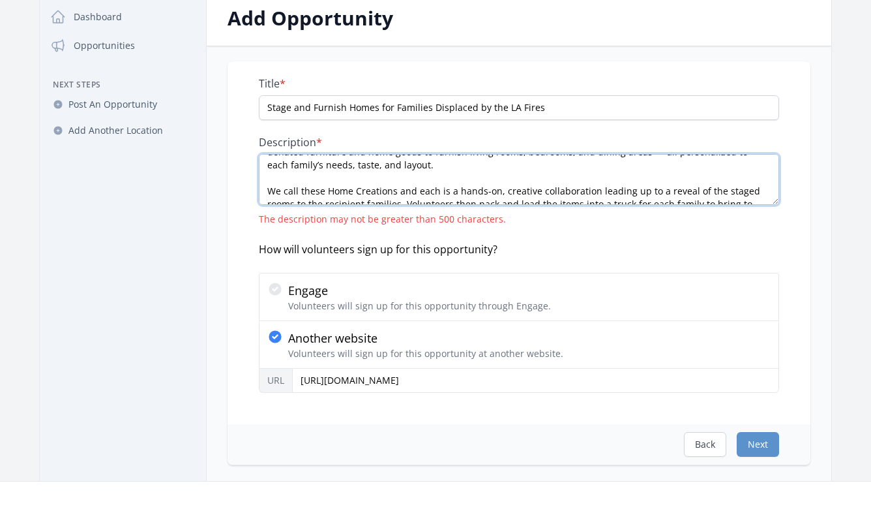
click at [503, 191] on textarea "Working from our El Monte warehouse (near Altadena), volunteers thoughtfully se…" at bounding box center [519, 179] width 520 height 51
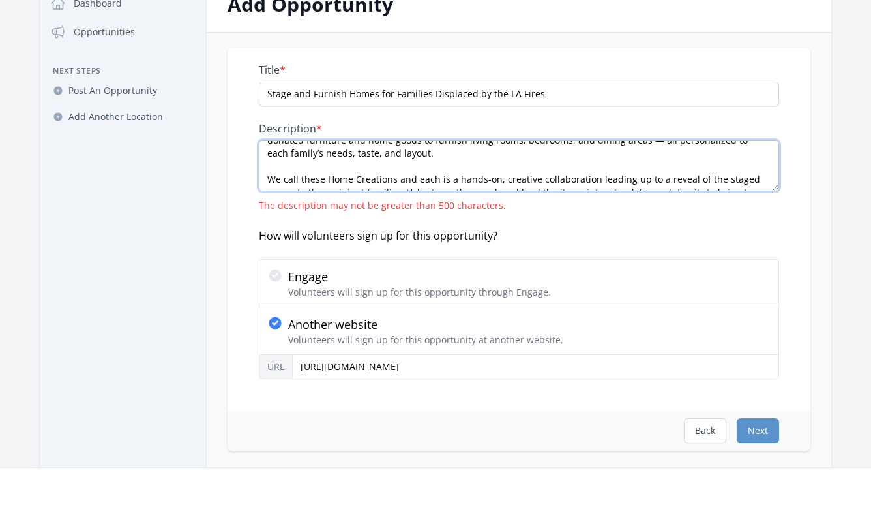
scroll to position [44, 0]
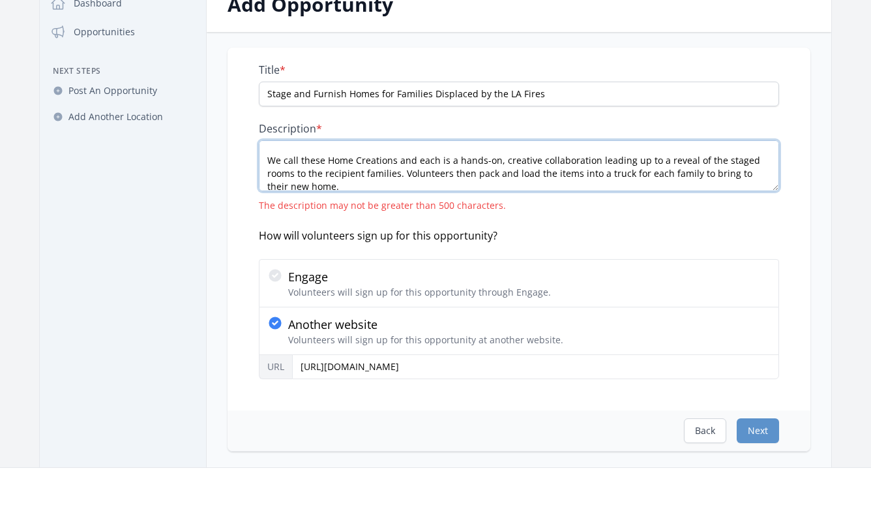
click at [339, 167] on textarea "Working from our El Monte warehouse (near Altadena), volunteers thoughtfully se…" at bounding box center [519, 165] width 520 height 51
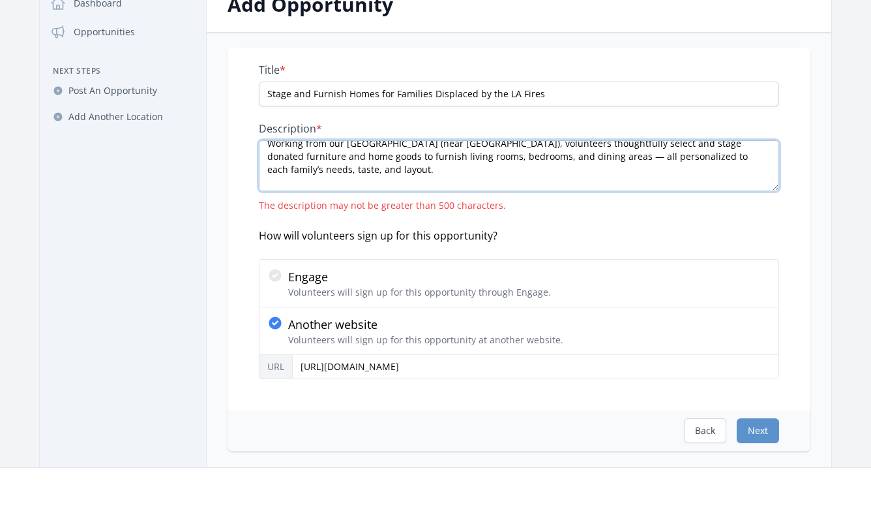
scroll to position [22, 0]
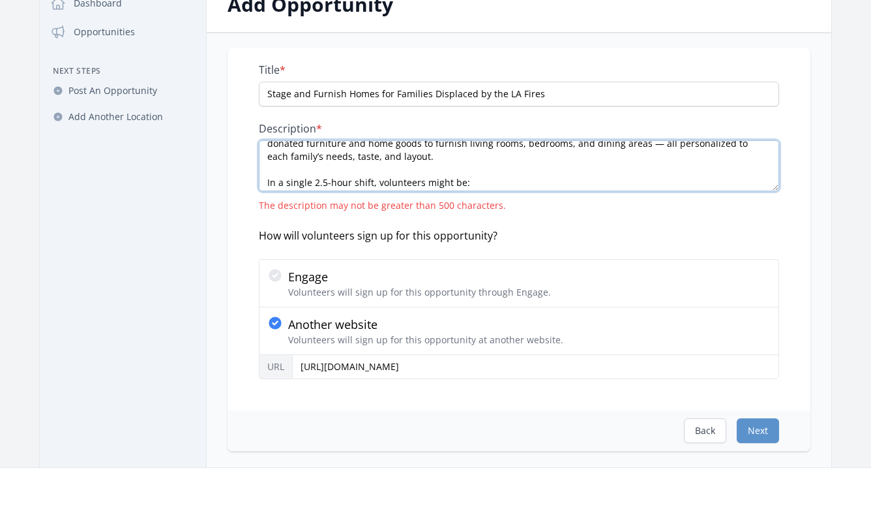
click at [337, 183] on textarea "Working from our El Monte warehouse (near Altadena), volunteers thoughtfully se…" at bounding box center [519, 165] width 520 height 51
click at [412, 179] on textarea "Working from our El Monte warehouse (near Altadena), volunteers thoughtfully se…" at bounding box center [519, 165] width 520 height 51
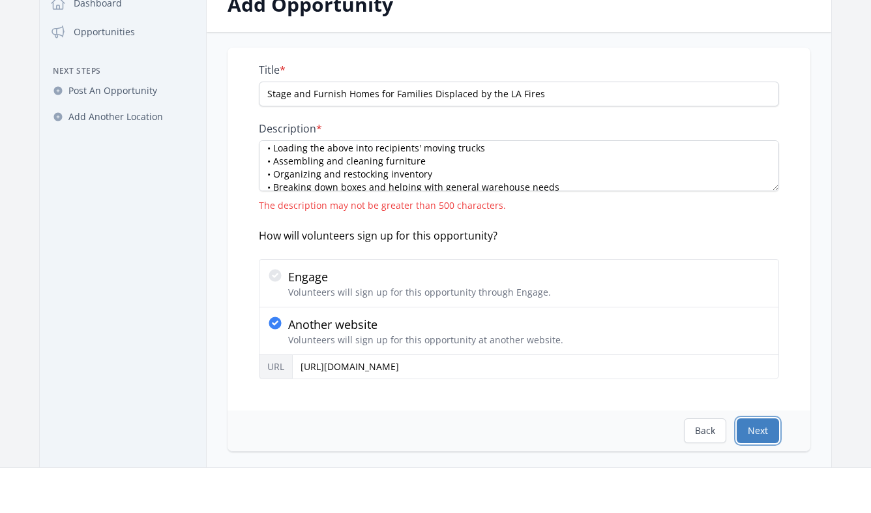
click at [750, 429] on button "Next" at bounding box center [758, 430] width 42 height 25
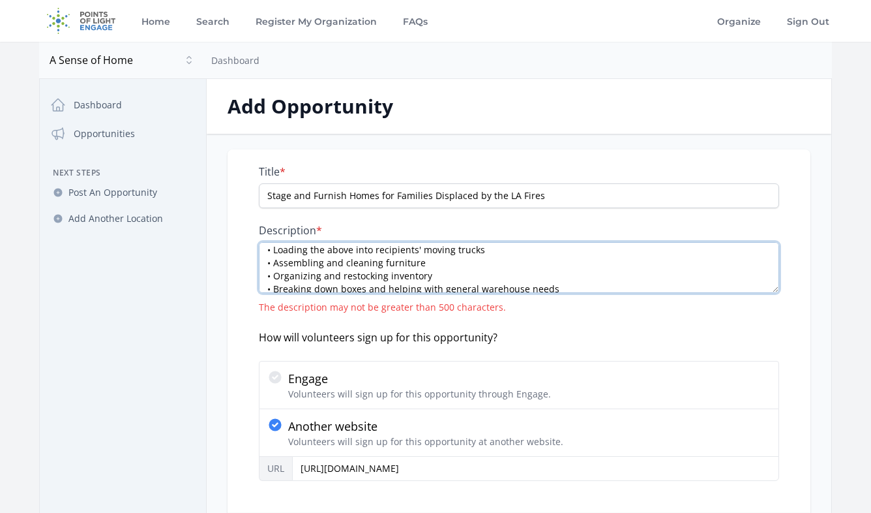
click at [562, 271] on textarea "Working from our El Monte warehouse (near Altadena), volunteers thoughtfully se…" at bounding box center [519, 267] width 520 height 51
click at [363, 275] on textarea "Working from our El Monte warehouse (near Altadena), volunteers thoughtfully se…" at bounding box center [519, 267] width 520 height 51
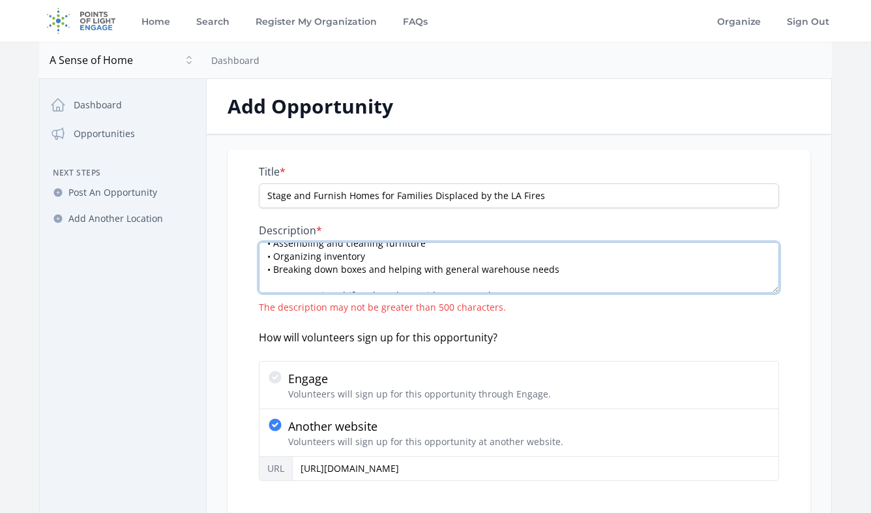
scroll to position [104, 0]
drag, startPoint x: 389, startPoint y: 269, endPoint x: 274, endPoint y: 268, distance: 115.5
click at [274, 268] on textarea "Working from our El Monte warehouse (near Altadena), volunteers thoughtfully se…" at bounding box center [519, 267] width 520 height 51
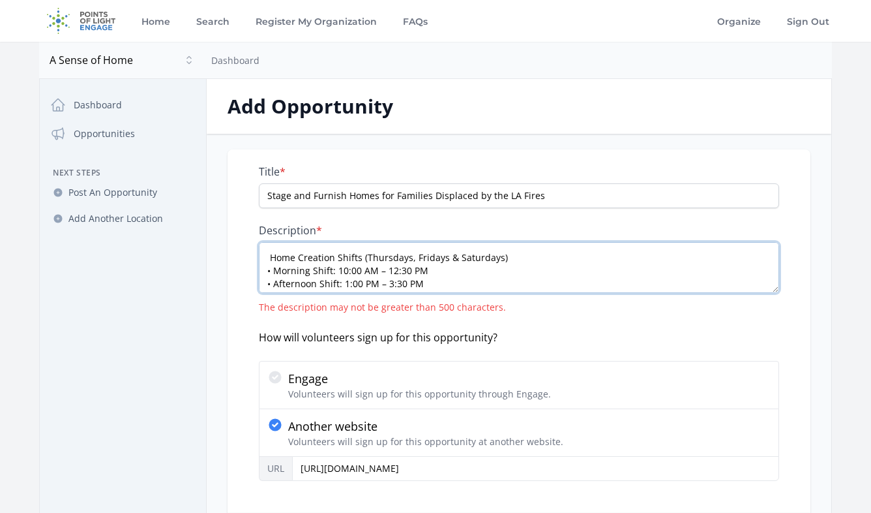
scroll to position [145, 0]
click at [294, 267] on textarea "Working from our El Monte warehouse (near Altadena), volunteers thoughtfully se…" at bounding box center [519, 267] width 520 height 51
click at [286, 284] on textarea "Working from our El Monte warehouse (near Altadena), volunteers thoughtfully se…" at bounding box center [519, 267] width 520 height 51
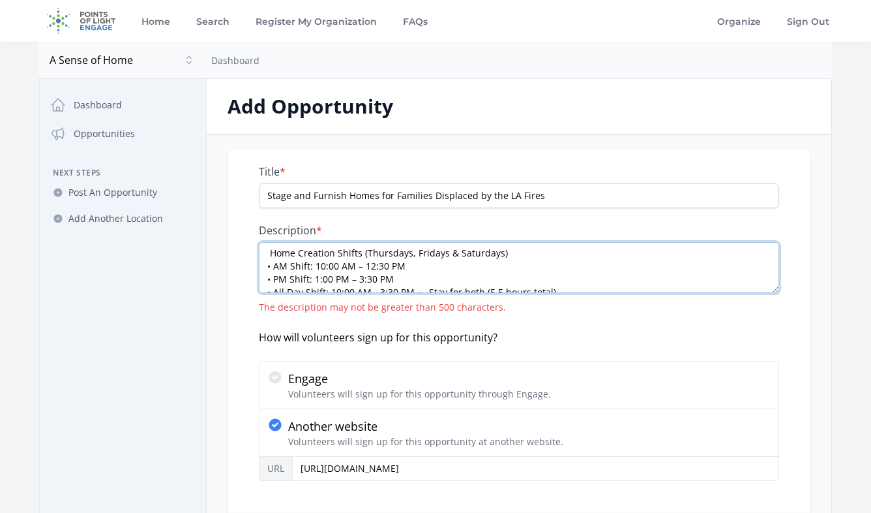
click at [333, 279] on textarea "Working from our El Monte warehouse (near Altadena), volunteers thoughtfully se…" at bounding box center [519, 267] width 520 height 51
click at [335, 267] on textarea "Working from our El Monte warehouse (near Altadena), volunteers thoughtfully se…" at bounding box center [519, 267] width 520 height 51
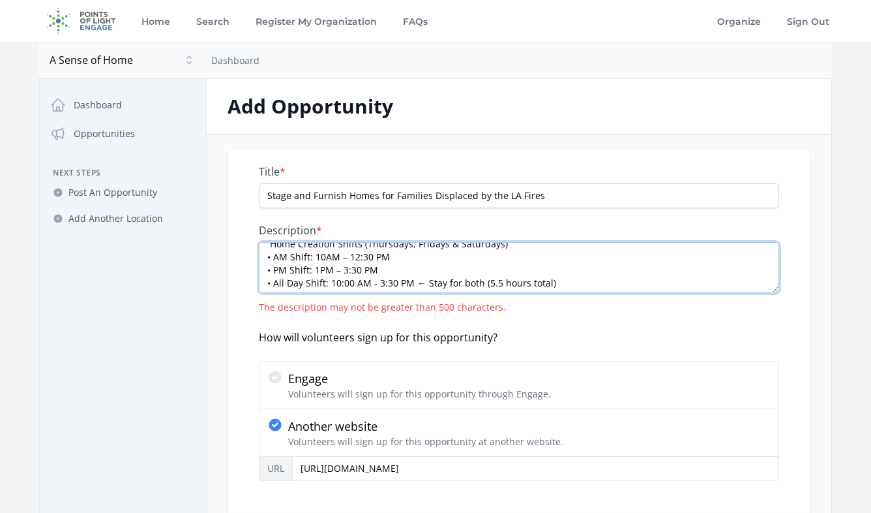
scroll to position [157, 0]
click at [317, 281] on textarea "Working from our El Monte warehouse (near Altadena), volunteers thoughtfully se…" at bounding box center [519, 267] width 520 height 51
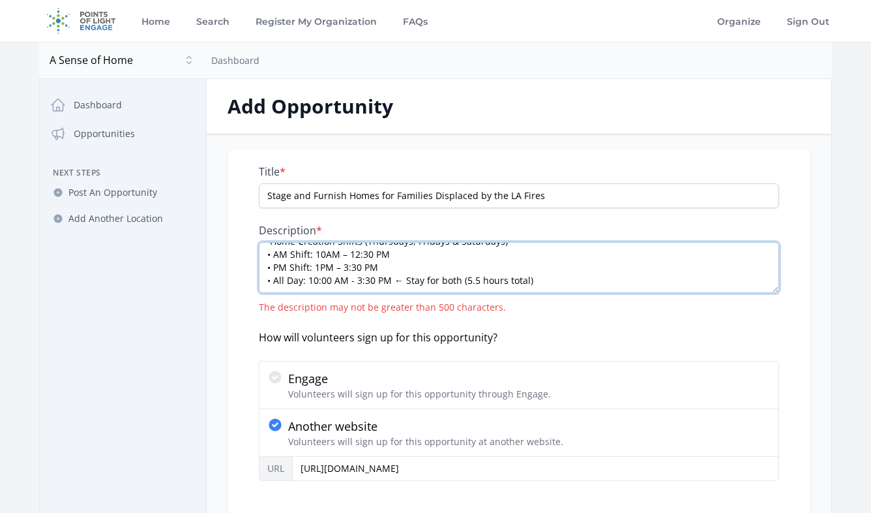
click at [317, 281] on textarea "Working from our El Monte warehouse (near Altadena), volunteers thoughtfully se…" at bounding box center [519, 267] width 520 height 51
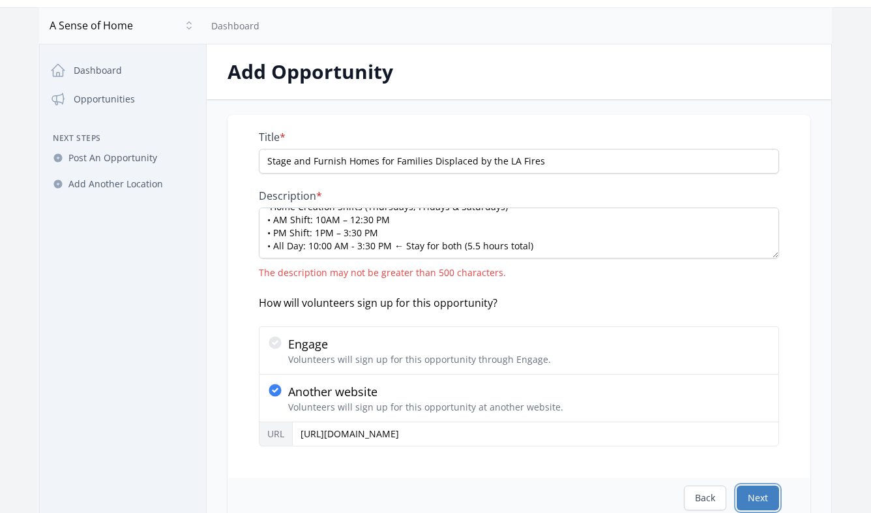
click at [751, 496] on button "Next" at bounding box center [758, 497] width 42 height 25
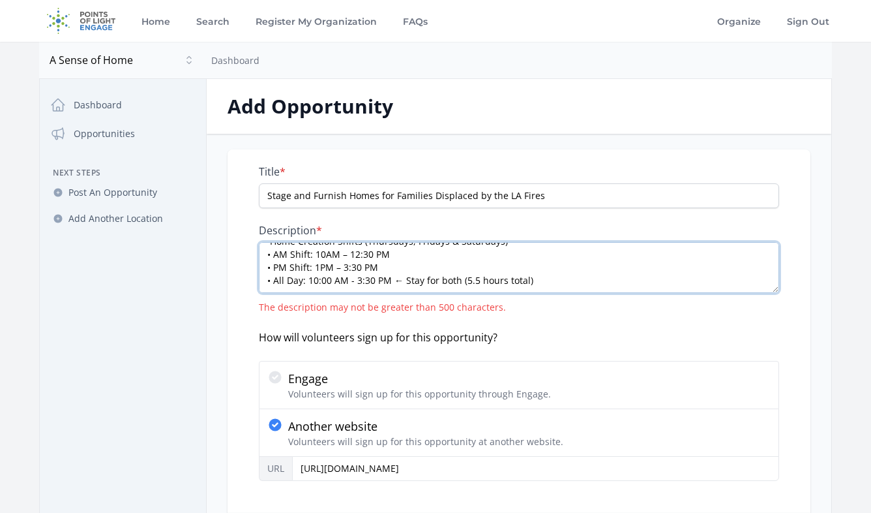
click at [521, 282] on textarea "Working from our El Monte warehouse (near Altadena), volunteers thoughtfully se…" at bounding box center [519, 267] width 520 height 51
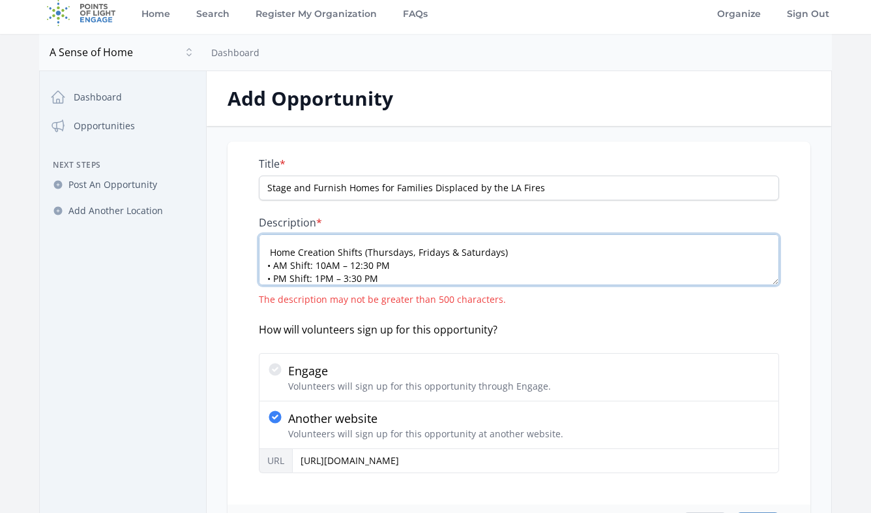
scroll to position [130, 0]
drag, startPoint x: 366, startPoint y: 260, endPoint x: 321, endPoint y: 247, distance: 46.7
click at [320, 249] on textarea "Working from our El Monte warehouse (near Altadena), volunteers thoughtfully se…" at bounding box center [519, 259] width 520 height 51
click at [413, 262] on textarea "Working from our El Monte warehouse (near Altadena), volunteers thoughtfully se…" at bounding box center [519, 259] width 520 height 51
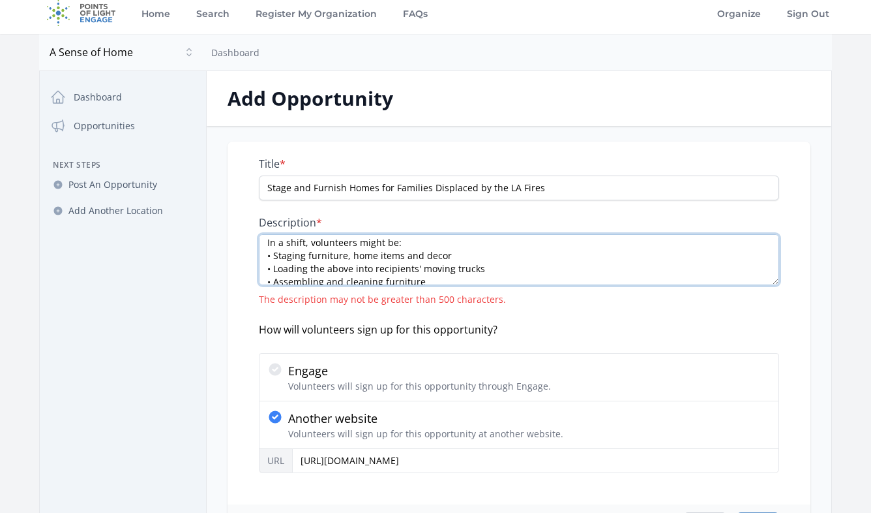
click at [361, 269] on textarea "Working from our El Monte warehouse (near Altadena), volunteers thoughtfully se…" at bounding box center [519, 259] width 520 height 51
drag, startPoint x: 418, startPoint y: 267, endPoint x: 309, endPoint y: 269, distance: 108.9
click at [309, 269] on textarea "Working from our El Monte warehouse (near Altadena), volunteers thoughtfully se…" at bounding box center [519, 259] width 520 height 51
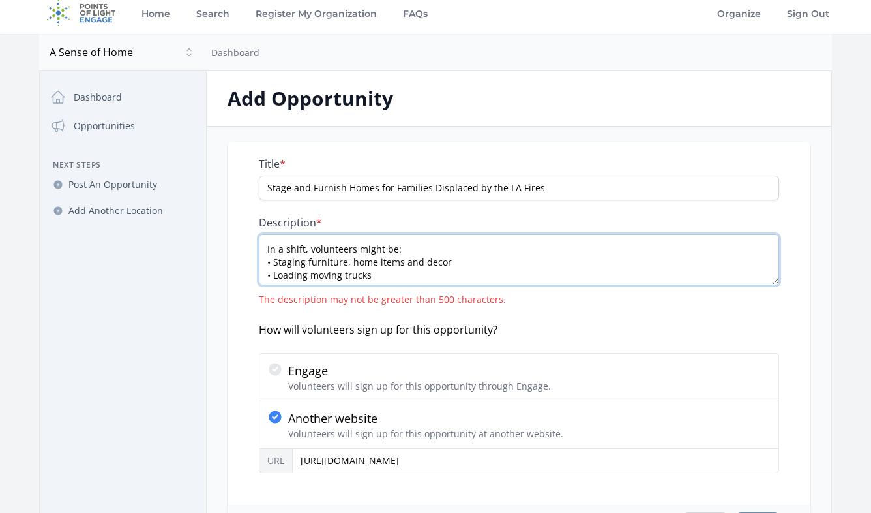
click at [408, 257] on textarea "Working from our El Monte warehouse (near Altadena), volunteers thoughtfully se…" at bounding box center [519, 259] width 520 height 51
click at [385, 260] on textarea "Working from our El Monte warehouse (near Altadena), volunteers thoughtfully se…" at bounding box center [519, 259] width 520 height 51
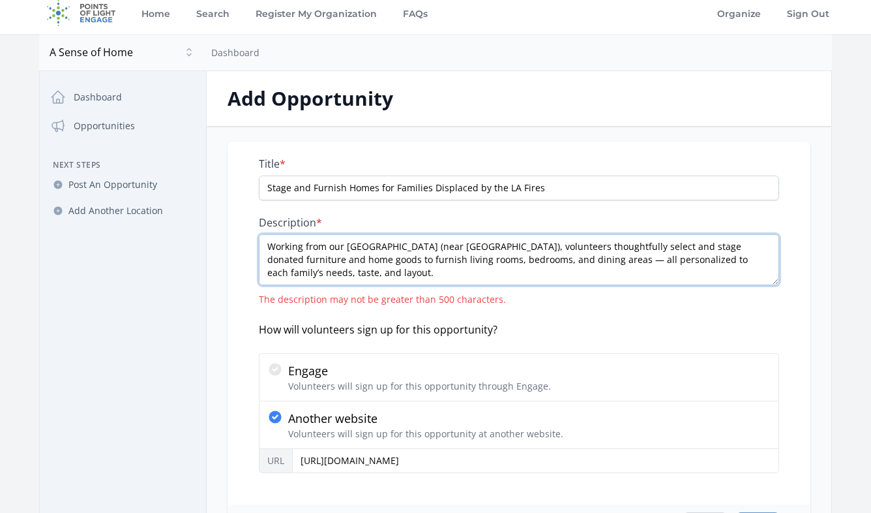
scroll to position [2, 0]
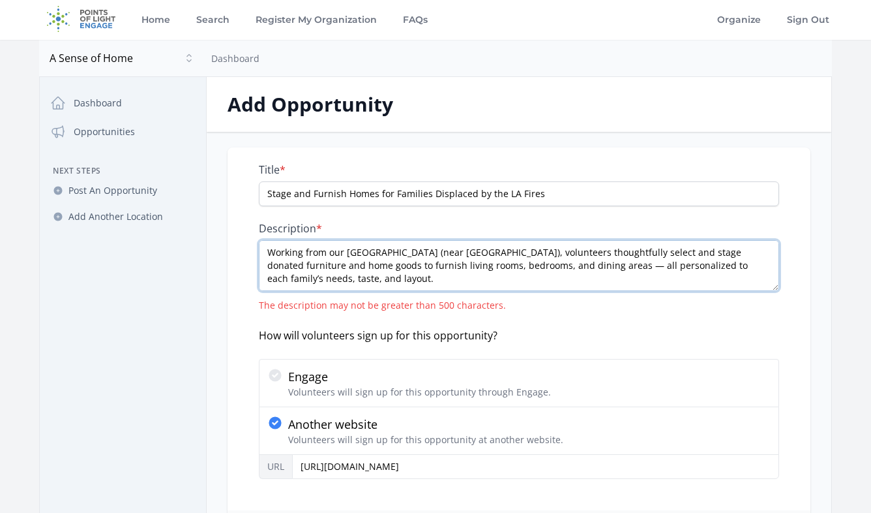
drag, startPoint x: 500, startPoint y: 253, endPoint x: 434, endPoint y: 252, distance: 65.2
click at [434, 252] on textarea "Working from our El Monte warehouse (near Altadena), volunteers thoughtfully se…" at bounding box center [519, 265] width 520 height 51
click at [449, 260] on textarea "Working from our El Monte warehouse (near Altadena), volunteers thoughtfully se…" at bounding box center [519, 265] width 520 height 51
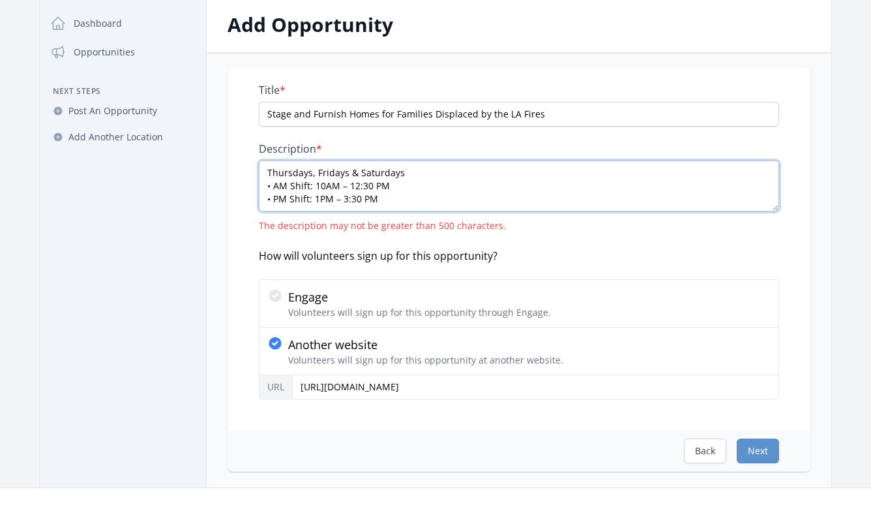
scroll to position [128, 0]
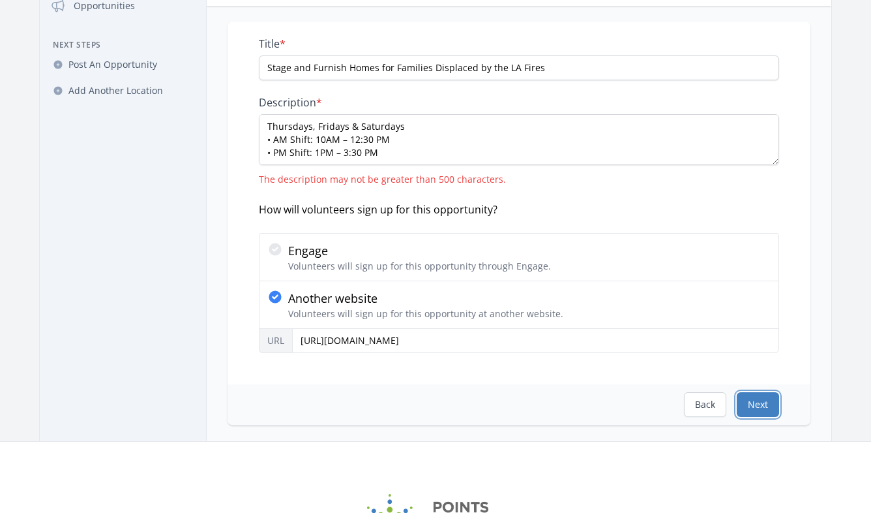
click at [755, 406] on button "Next" at bounding box center [758, 404] width 42 height 25
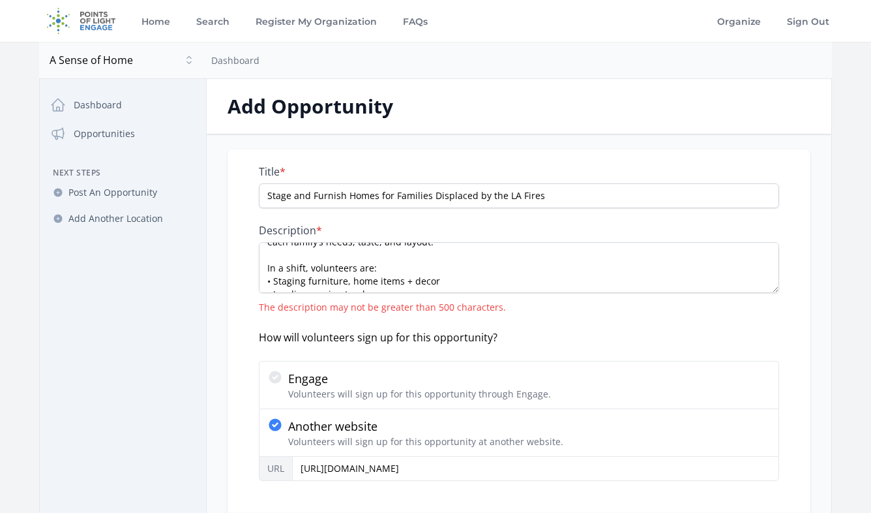
scroll to position [28, 0]
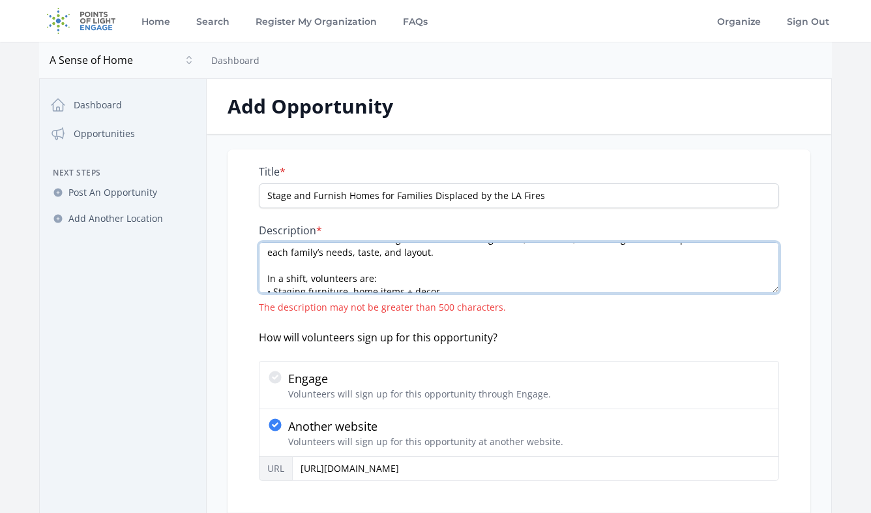
click at [319, 256] on textarea "Working from our El Monte warehouse (near Altadena), volunteers thoughtfully se…" at bounding box center [519, 267] width 520 height 51
click at [281, 271] on textarea "Working from our El Monte warehouse (near Altadena), volunteers thoughtfully se…" at bounding box center [519, 267] width 520 height 51
drag, startPoint x: 266, startPoint y: 271, endPoint x: 404, endPoint y: 287, distance: 139.2
click at [404, 287] on textarea "Working from our El Monte warehouse (near Altadena), volunteers thoughtfully se…" at bounding box center [519, 267] width 520 height 51
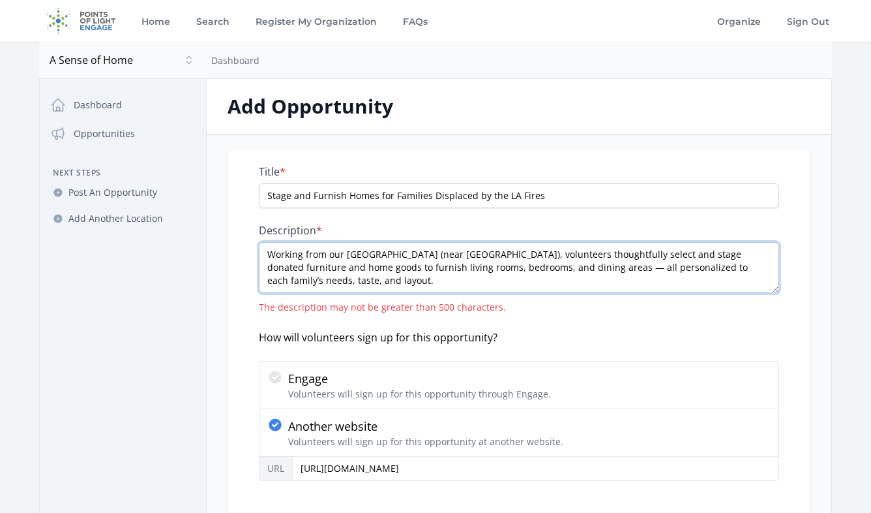
scroll to position [0, 0]
click at [263, 252] on textarea "Working from our El Monte warehouse (near Altadena), volunteers thoughtfully se…" at bounding box center [519, 267] width 520 height 51
paste textarea "A Sense of Home’s Disaster Relief Program helps families displaced by the LA wi…"
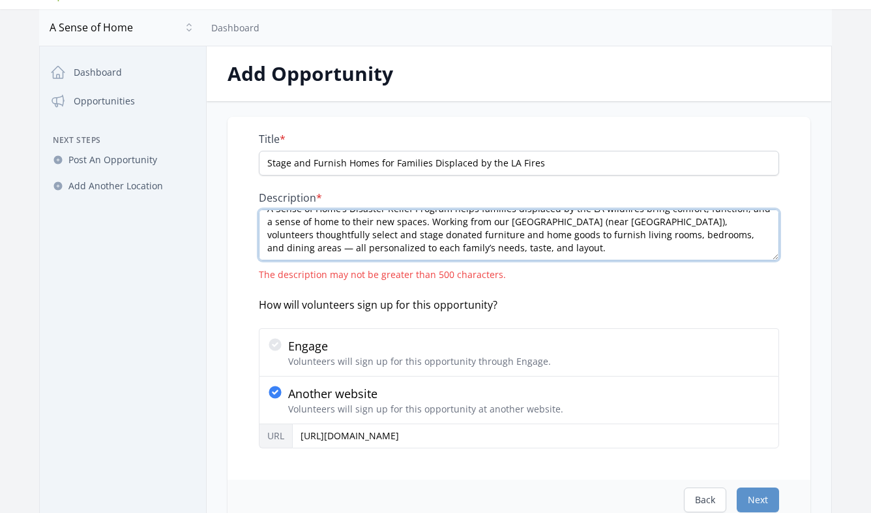
scroll to position [134, 0]
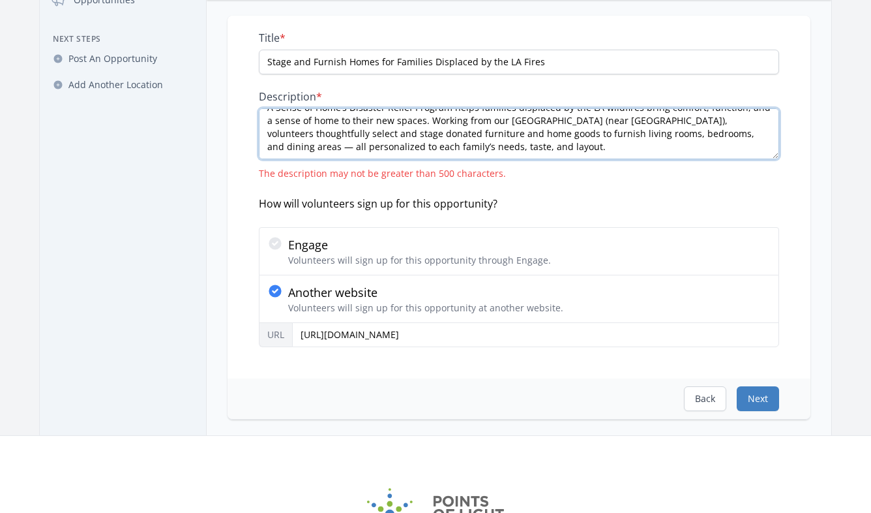
type textarea "A Sense of Home’s Disaster Relief Program helps families displaced by the LA wi…"
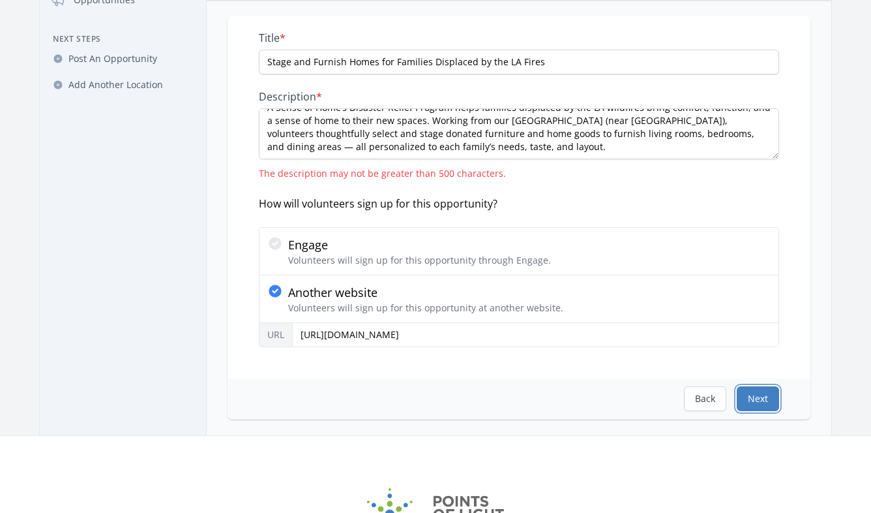
click at [756, 397] on button "Next" at bounding box center [758, 398] width 42 height 25
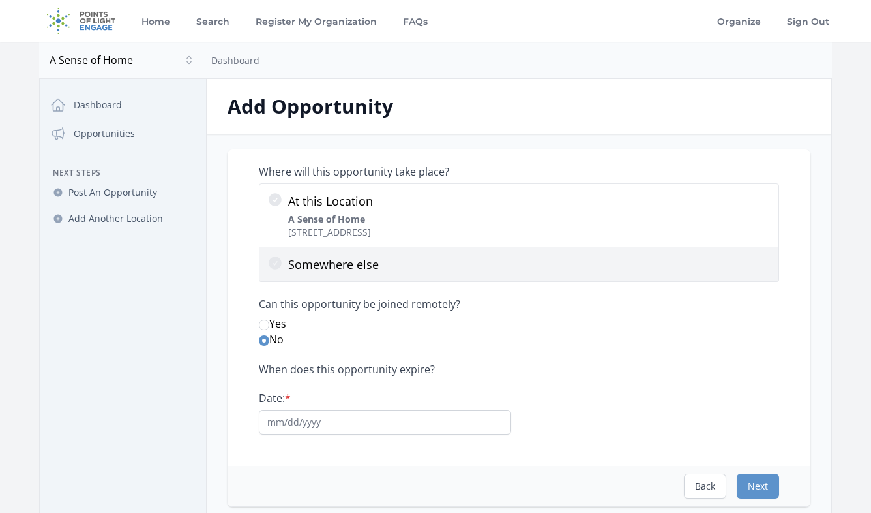
click at [502, 267] on p "Somewhere else" at bounding box center [529, 264] width 483 height 18
click at [0, 0] on input "Somewhere else" at bounding box center [0, 0] width 0 height 0
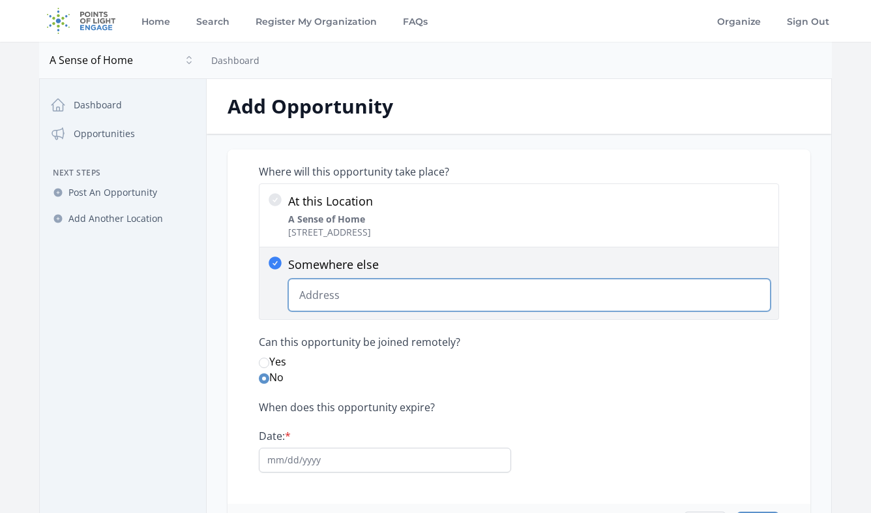
click at [394, 298] on input "Somewhere else Change Predictions" at bounding box center [529, 295] width 483 height 33
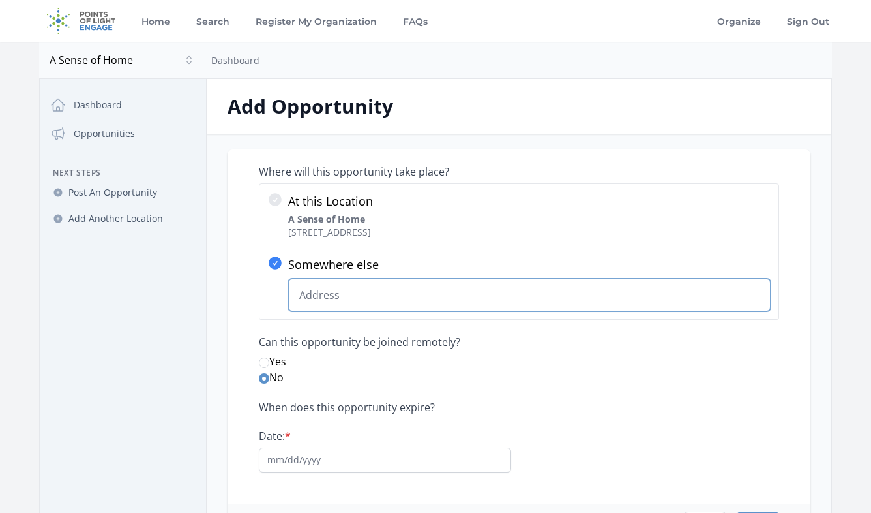
paste input "10804 Lower Azusa Road, El Monte, CA 91731"
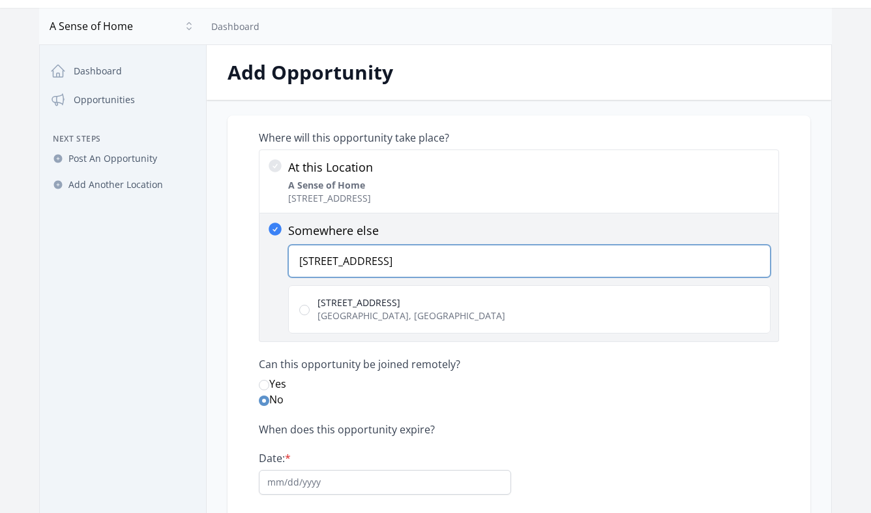
scroll to position [65, 0]
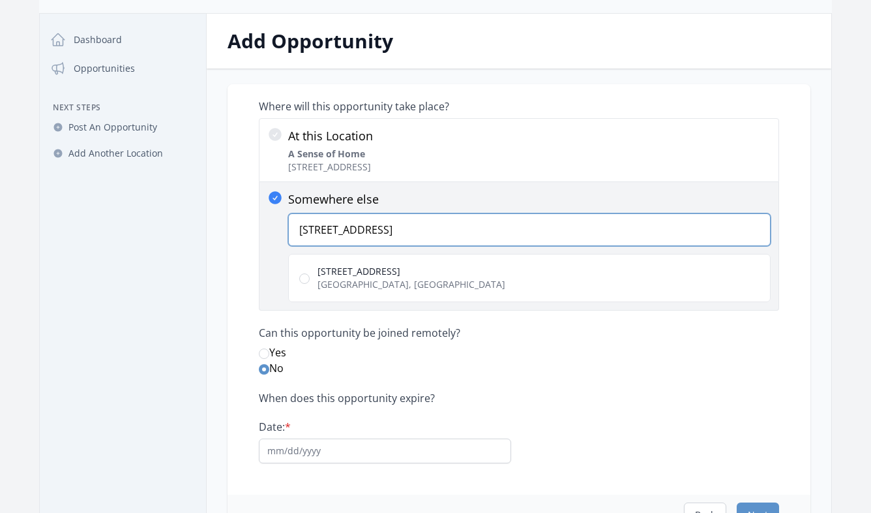
type input "10804 Lower Azusa Road, El Monte, CA 91731"
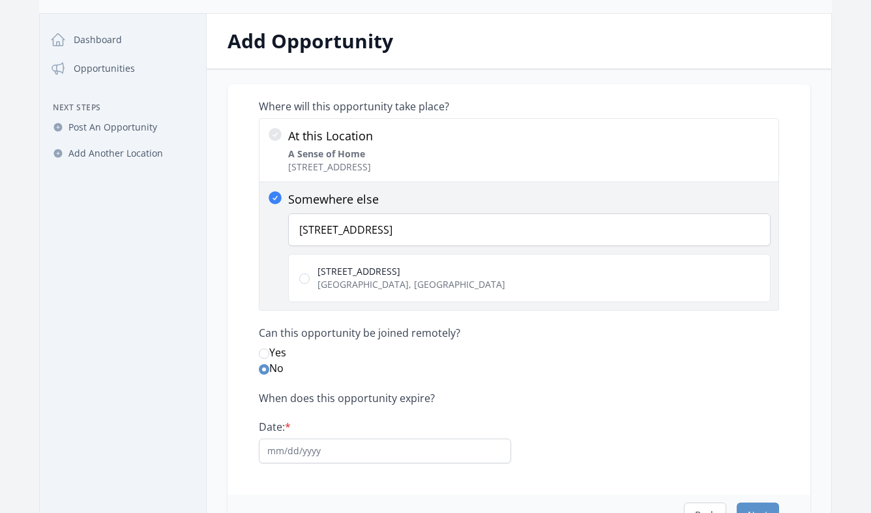
click at [379, 280] on span "El Monte, CA 91731, USA" at bounding box center [412, 284] width 188 height 13
click at [310, 280] on input "10804 Lower Azusa Road El Monte, CA 91731, USA" at bounding box center [304, 278] width 10 height 10
radio input "true"
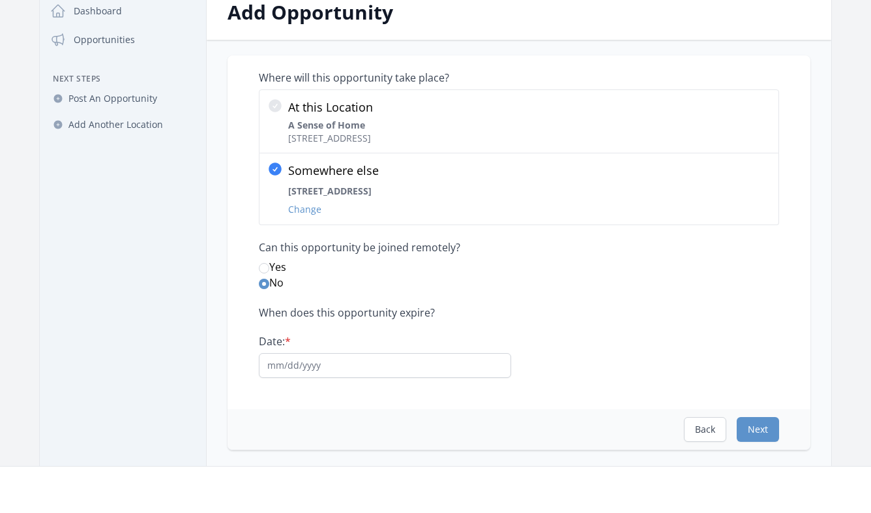
scroll to position [110, 0]
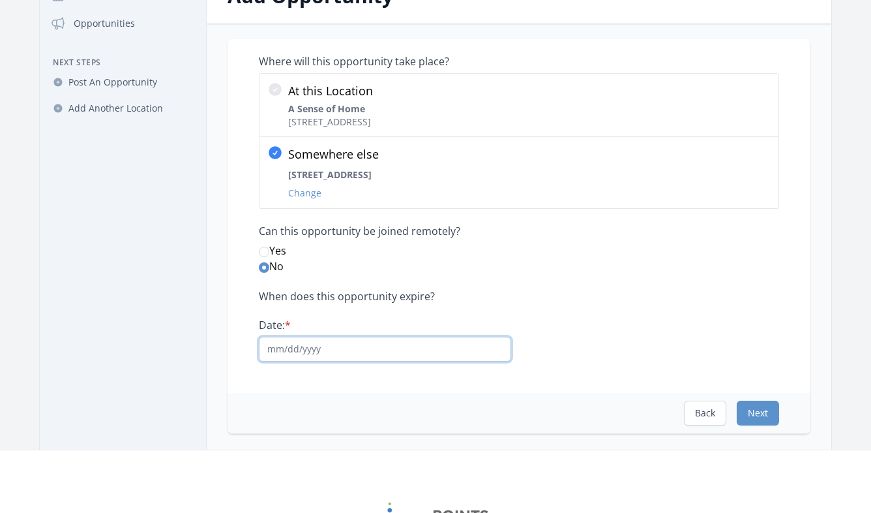
click at [335, 352] on input "Date: *" at bounding box center [385, 349] width 252 height 25
click at [284, 354] on input "Date: *" at bounding box center [385, 349] width 252 height 25
type input "0"
type input "12/20/2030"
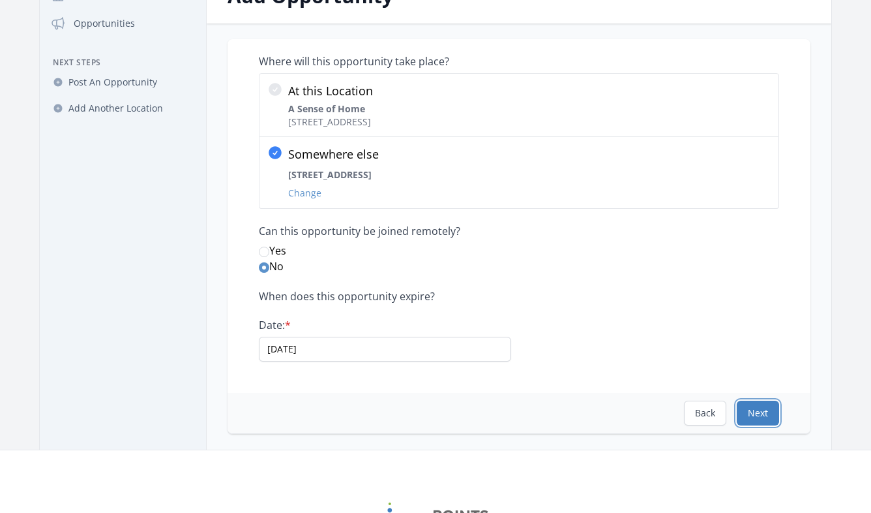
click at [760, 410] on button "Next" at bounding box center [758, 412] width 42 height 25
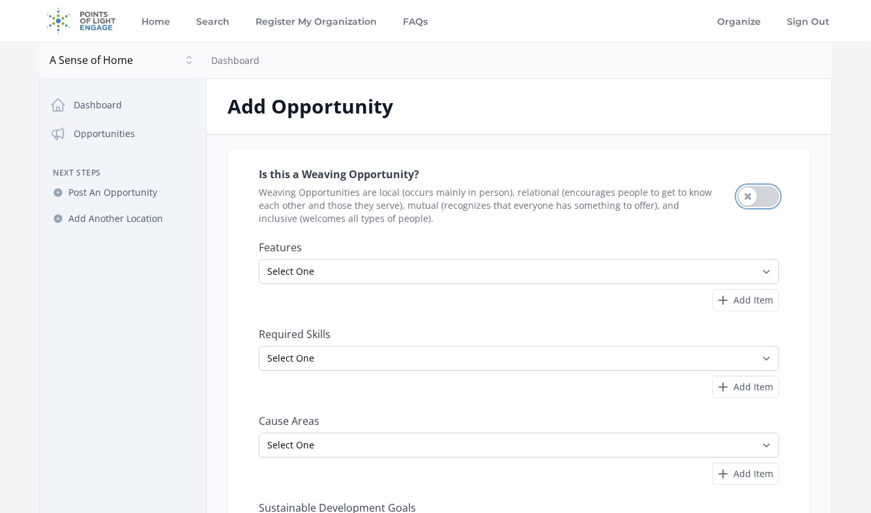
click at [746, 196] on button "Use setting" at bounding box center [759, 196] width 42 height 21
click at [755, 196] on button "Use setting" at bounding box center [759, 196] width 42 height 21
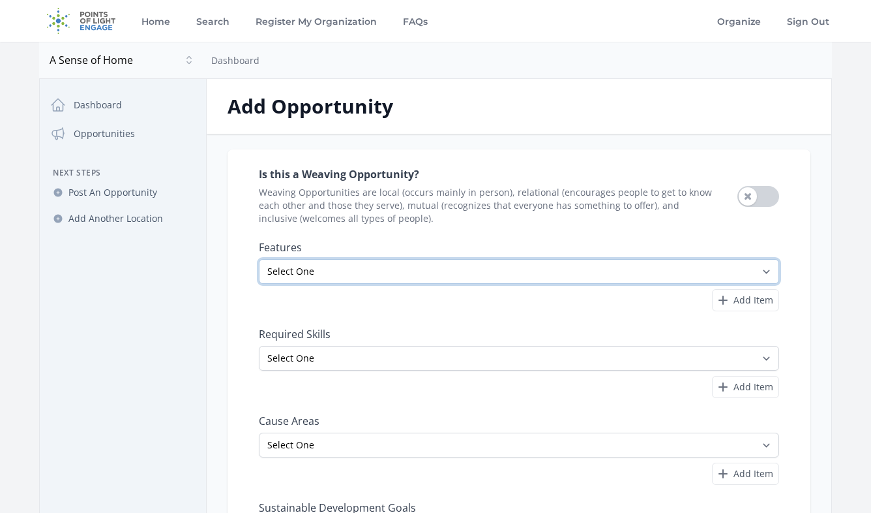
click at [676, 272] on select "Select One All Ages Court-Ordered Eligible Good for Families Good for Groups Go…" at bounding box center [519, 271] width 520 height 25
select select "Good for Families"
click at [259, 259] on select "Select One All Ages Court-Ordered Eligible Good for Families Good for Groups Go…" at bounding box center [519, 271] width 520 height 25
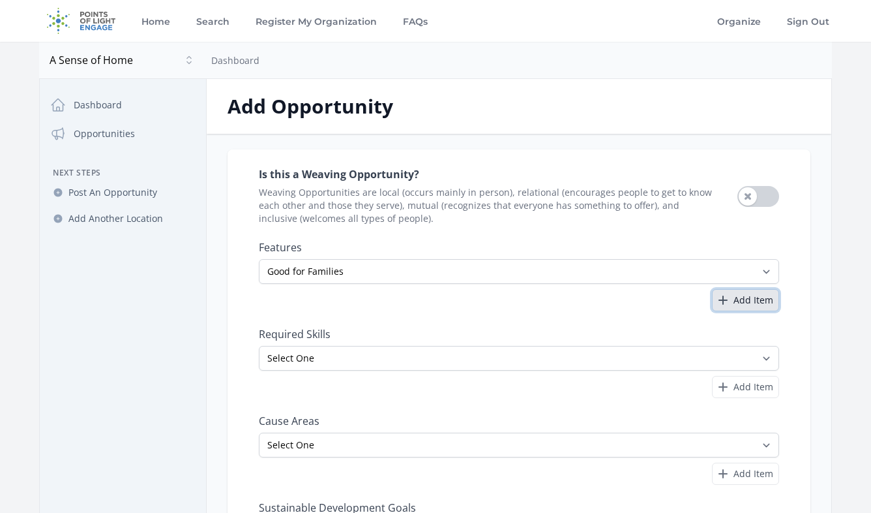
click at [725, 302] on icon "button" at bounding box center [724, 300] width 16 height 16
click at [755, 187] on button "Use setting" at bounding box center [759, 196] width 42 height 21
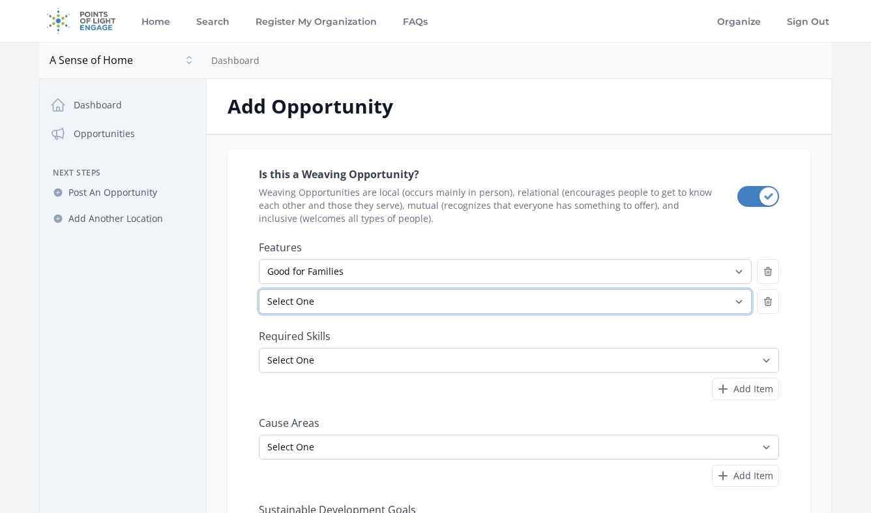
click at [687, 301] on select "Select One All Ages Court-Ordered Eligible Good for Families Good for Groups Go…" at bounding box center [505, 301] width 493 height 25
click at [259, 289] on select "Select One All Ages Court-Ordered Eligible Good for Families Good for Groups Go…" at bounding box center [505, 301] width 493 height 25
click at [736, 301] on select "Select One All Ages Court-Ordered Eligible Good for Families Good for Groups Go…" at bounding box center [505, 301] width 493 height 25
select select "Involves Physical Labor"
click at [259, 289] on select "Select One All Ages Court-Ordered Eligible Good for Families Good for Groups Go…" at bounding box center [505, 301] width 493 height 25
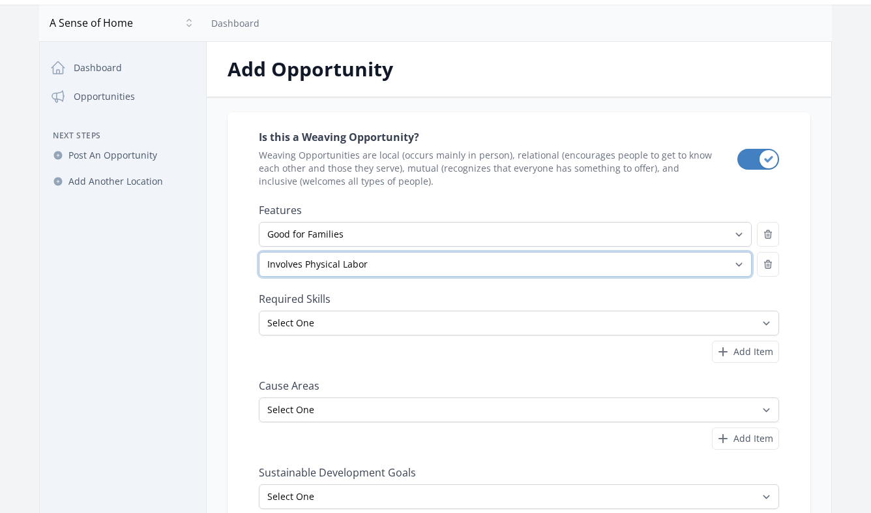
scroll to position [41, 0]
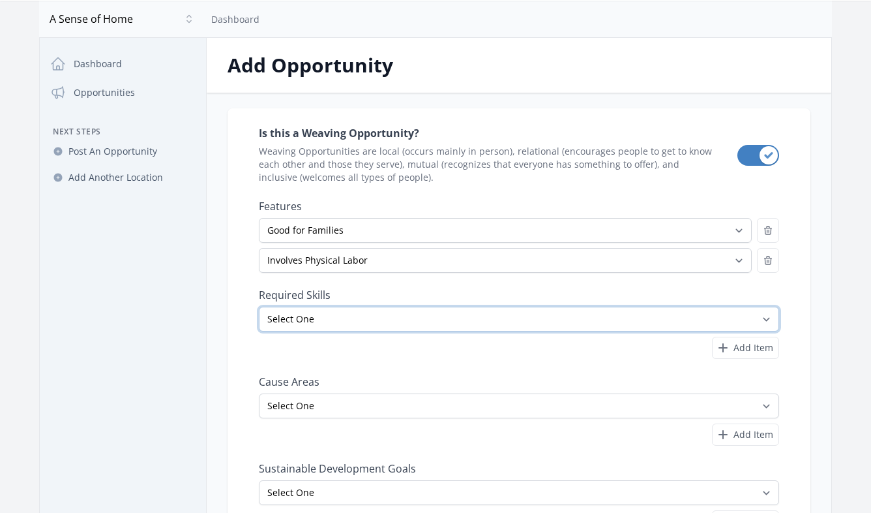
click at [642, 322] on select "Select One Accounting Advocacy Administrative Arts Board Service Business Skill…" at bounding box center [519, 319] width 520 height 25
select select "Design"
click at [259, 307] on select "Select One Accounting Advocacy Administrative Arts Board Service Business Skill…" at bounding box center [519, 319] width 520 height 25
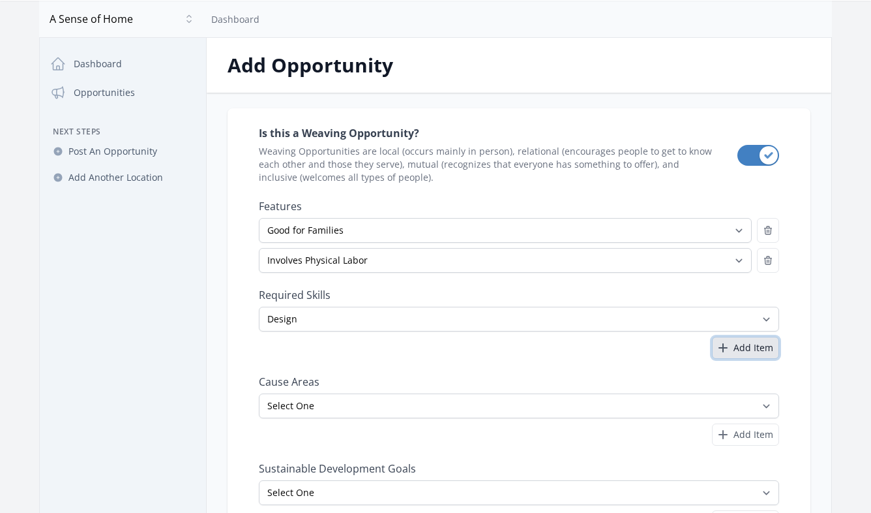
click at [751, 349] on span "Add Item" at bounding box center [754, 347] width 40 height 13
select select
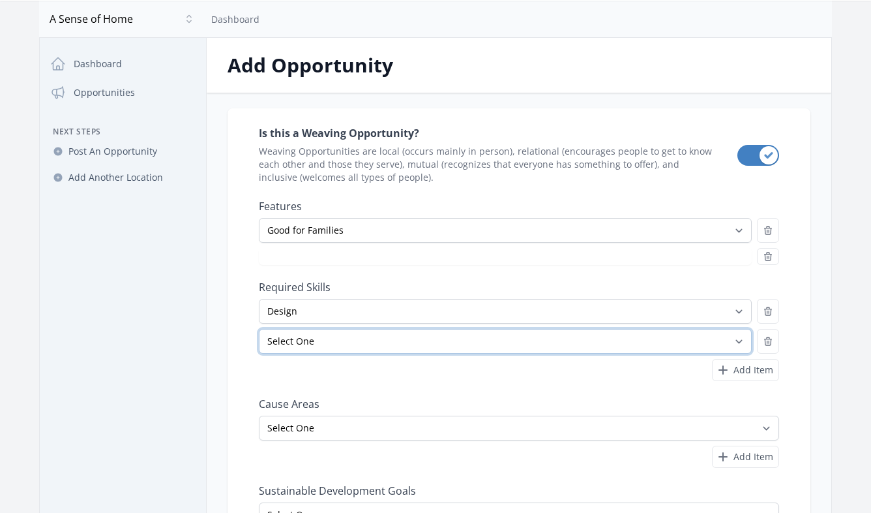
click at [686, 350] on select "Select One Accounting Advocacy Administrative Arts Board Service Business Skill…" at bounding box center [505, 341] width 493 height 25
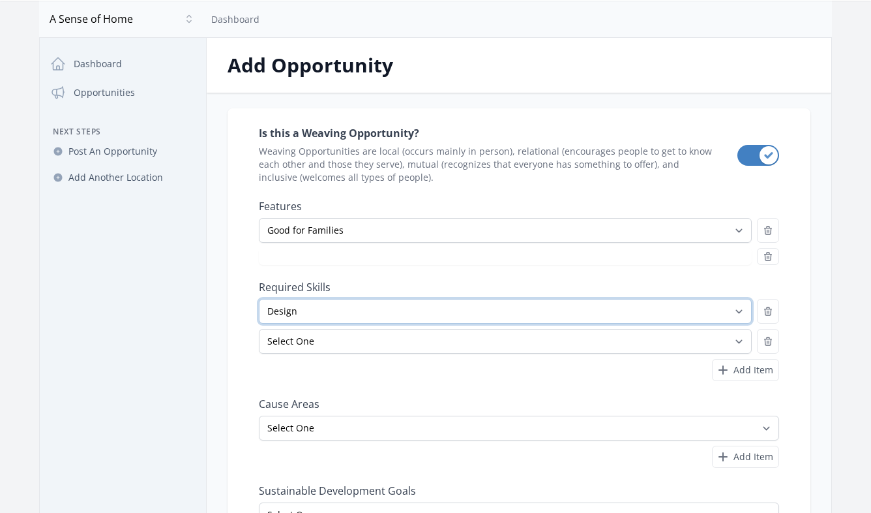
click at [731, 312] on select "Select One Accounting Advocacy Administrative Arts Board Service Business Skill…" at bounding box center [505, 311] width 493 height 25
select select "Arts"
click at [259, 299] on select "Select One Accounting Advocacy Administrative Arts Board Service Business Skill…" at bounding box center [505, 311] width 493 height 25
select select "Involves Physical Labor"
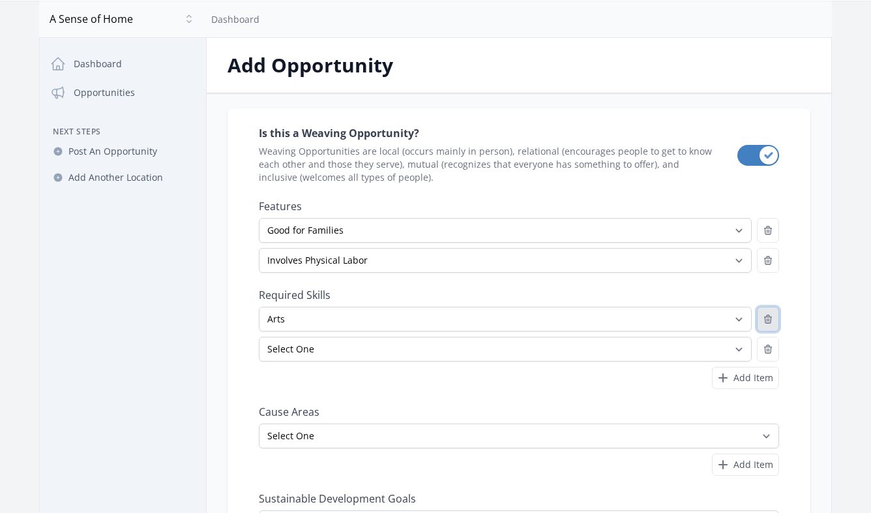
click at [767, 318] on icon "button" at bounding box center [768, 319] width 7 height 8
select select
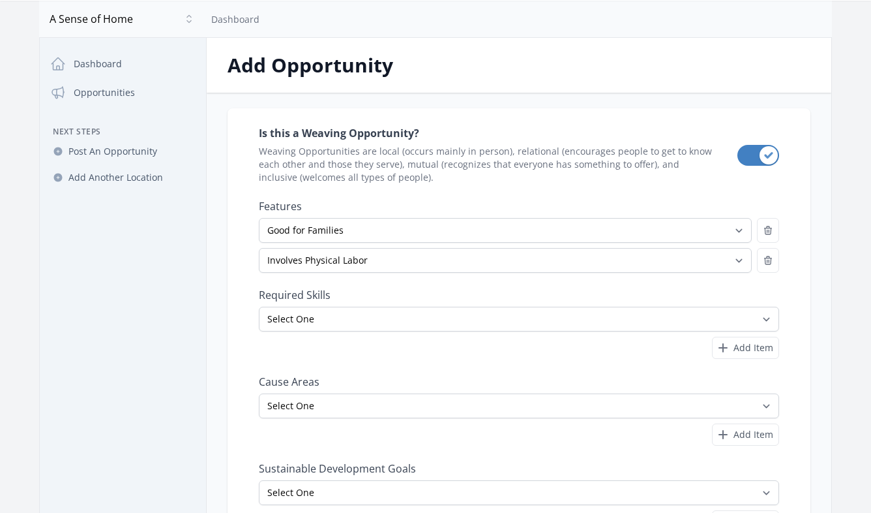
scroll to position [63, 0]
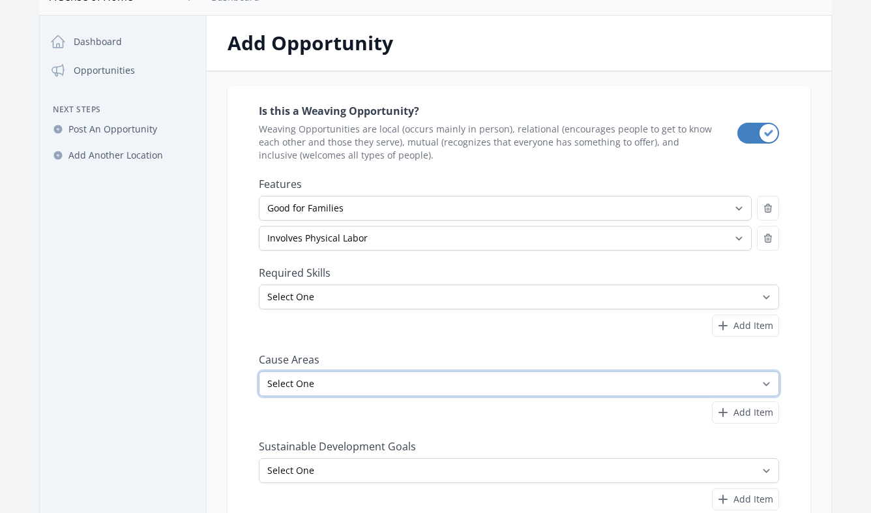
click at [620, 380] on select "Select One Adult Education Animals Arts & Culture Children & Youth Civil Rights…" at bounding box center [519, 383] width 520 height 25
select select "Disaster Response & Recovery"
click at [259, 371] on select "Select One Adult Education Animals Arts & Culture Children & Youth Civil Rights…" at bounding box center [519, 383] width 520 height 25
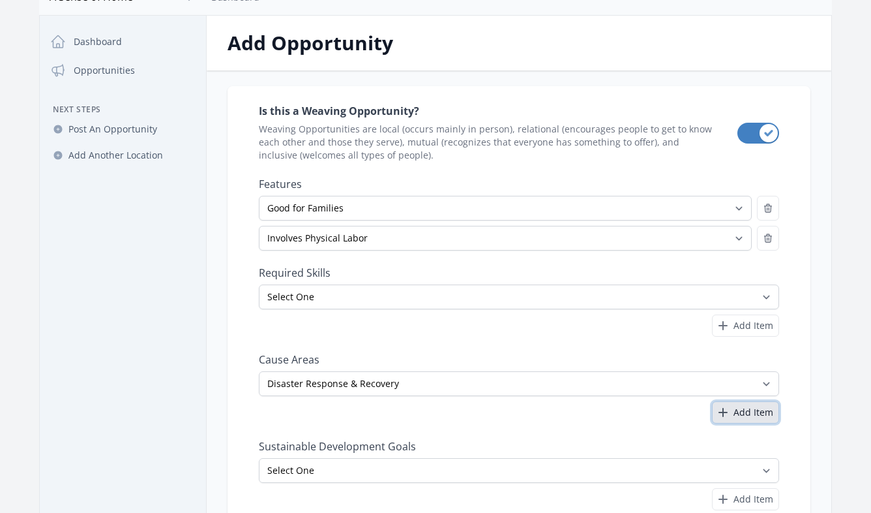
click at [748, 412] on span "Add Item" at bounding box center [754, 412] width 40 height 13
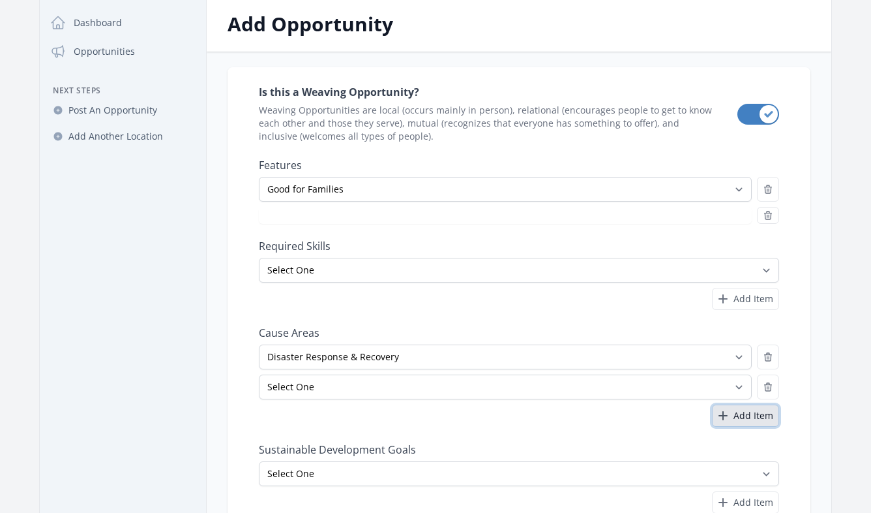
scroll to position [110, 0]
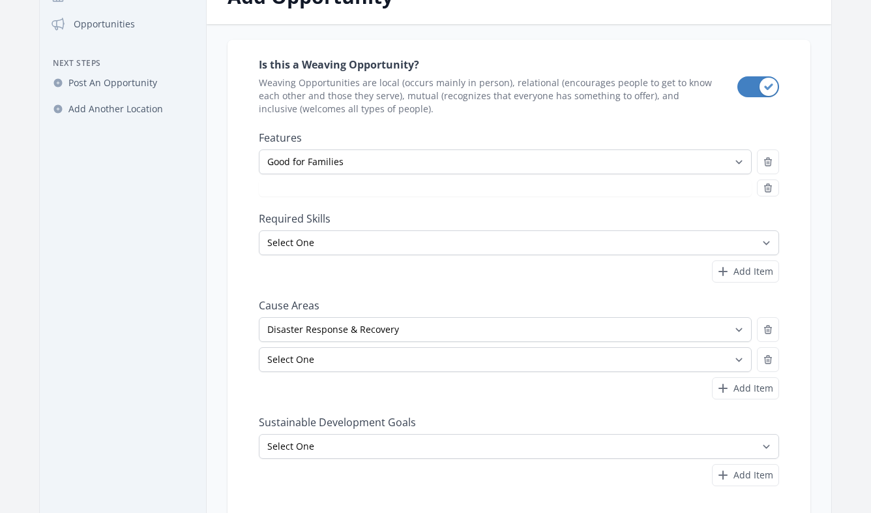
click at [706, 190] on div at bounding box center [505, 187] width 493 height 17
click at [773, 192] on icon "button" at bounding box center [768, 188] width 10 height 10
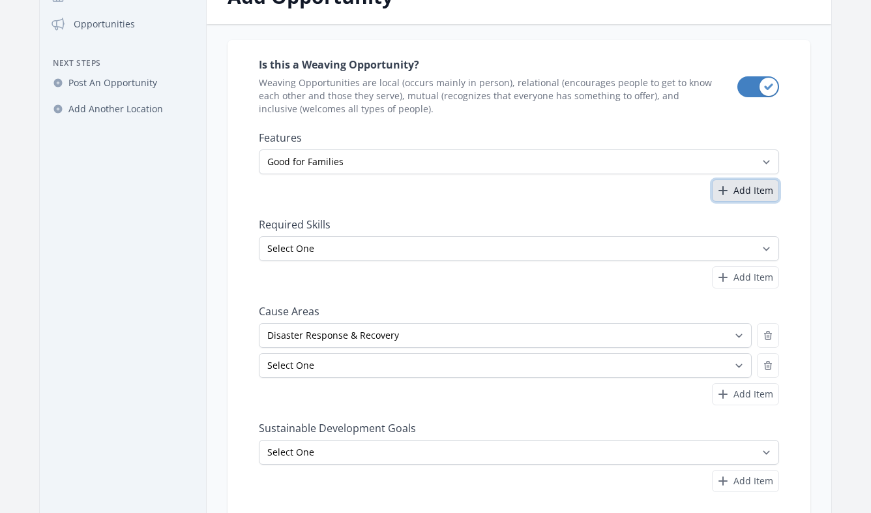
click at [773, 192] on span "Add Item" at bounding box center [754, 190] width 40 height 13
select select
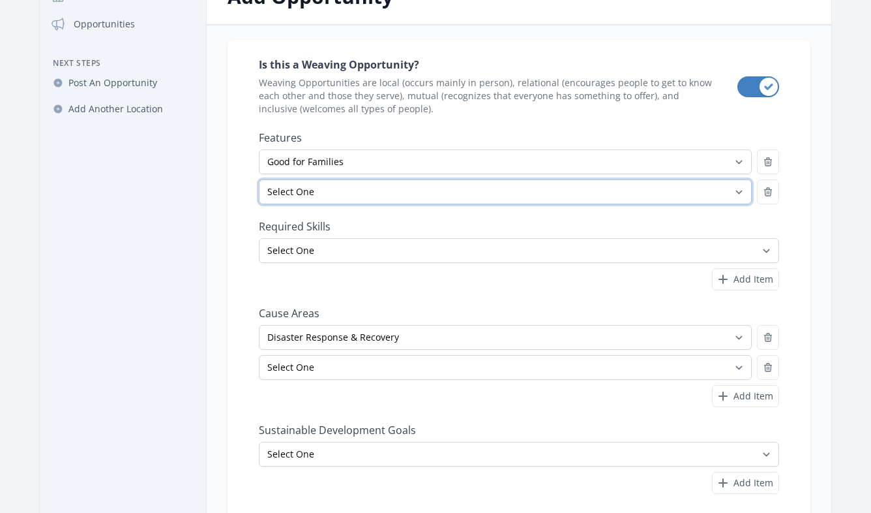
click at [582, 200] on select "Select One All Ages Court-Ordered Eligible Good for Families Good for Groups Go…" at bounding box center [505, 191] width 493 height 25
select select "Involves Physical Labor"
click at [259, 179] on select "Select One All Ages Court-Ordered Eligible Good for Families Good for Groups Go…" at bounding box center [505, 191] width 493 height 25
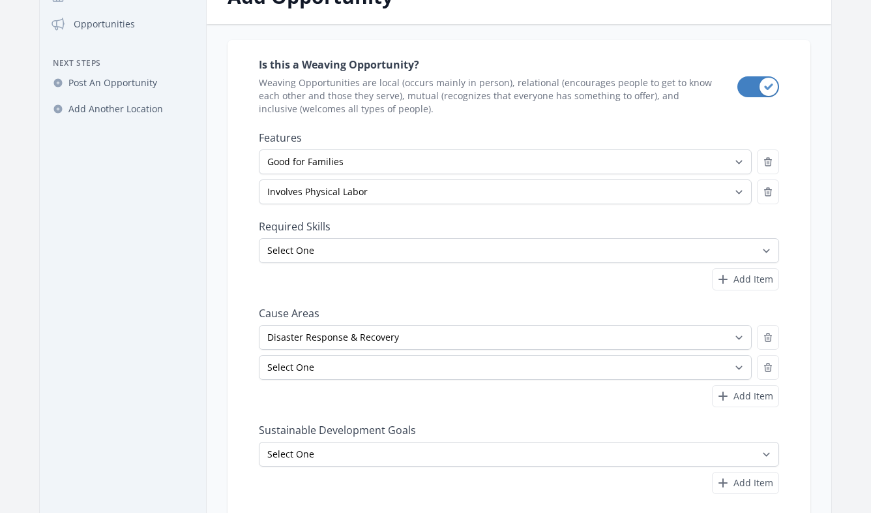
click at [505, 299] on div "Is this a Weaving Opportunity? Weaving Opportunities are local (occurs mainly i…" at bounding box center [519, 274] width 520 height 439
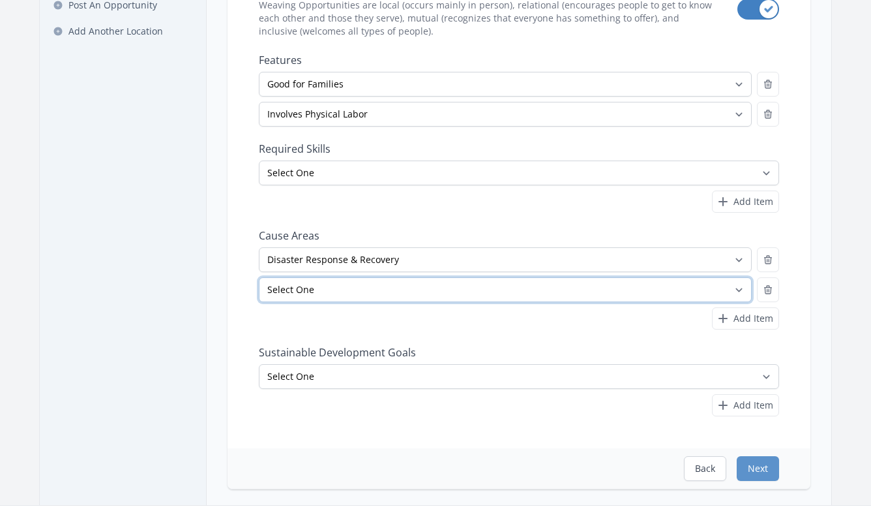
click at [504, 293] on select "Select One Adult Education Animals Arts & Culture Children & Youth Civil Rights…" at bounding box center [505, 289] width 493 height 25
select select "Community Strengthening"
click at [259, 277] on select "Select One Adult Education Animals Arts & Culture Children & Youth Civil Rights…" at bounding box center [505, 289] width 493 height 25
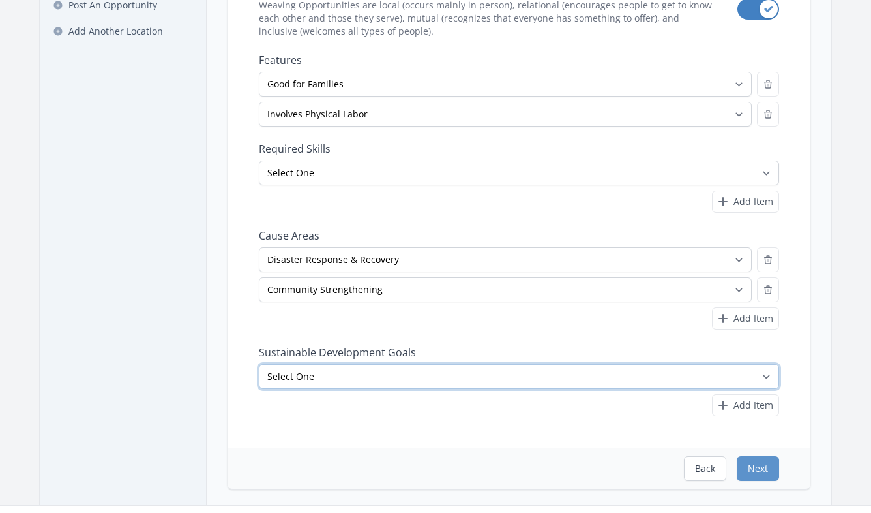
click at [483, 382] on select "Select One No Poverty Zero Hunger Good Health and Well-Being Quality Education …" at bounding box center [519, 376] width 520 height 25
select select "No Poverty"
click at [259, 364] on select "Select One No Poverty Zero Hunger Good Health and Well-Being Quality Education …" at bounding box center [519, 376] width 520 height 25
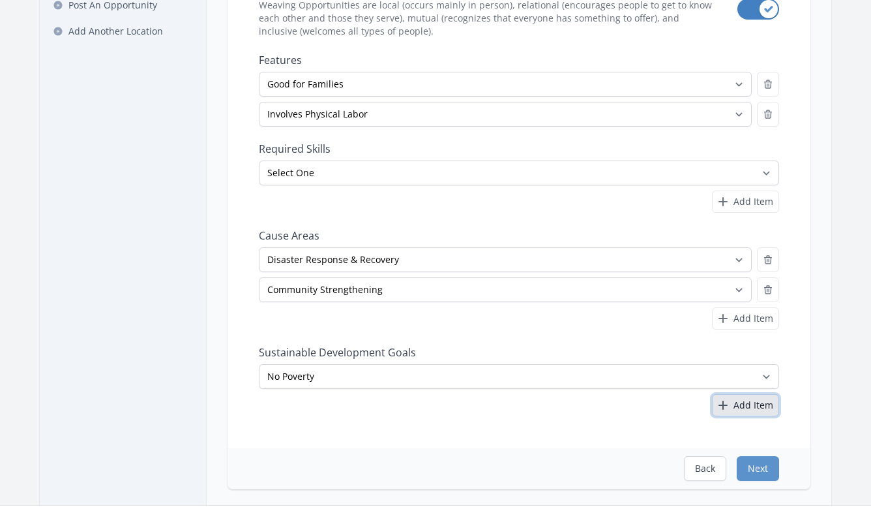
click at [737, 406] on span "Add Item" at bounding box center [754, 405] width 40 height 13
select select
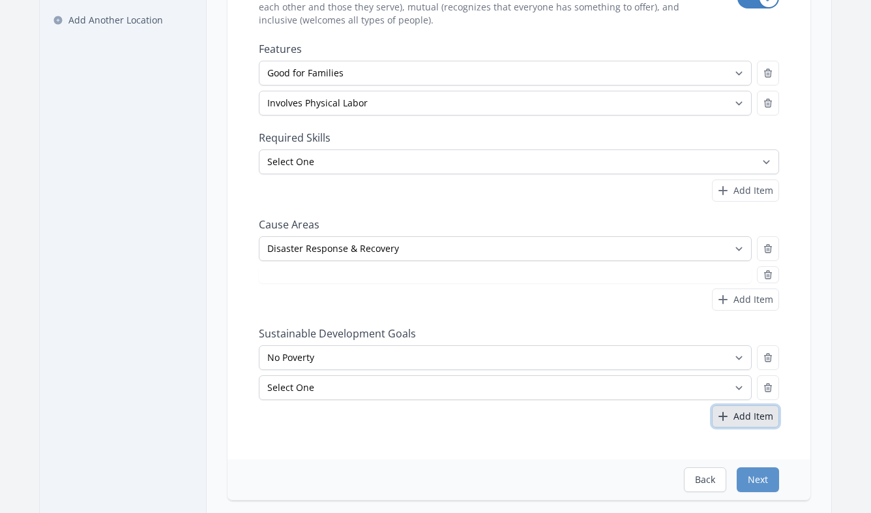
scroll to position [202, 0]
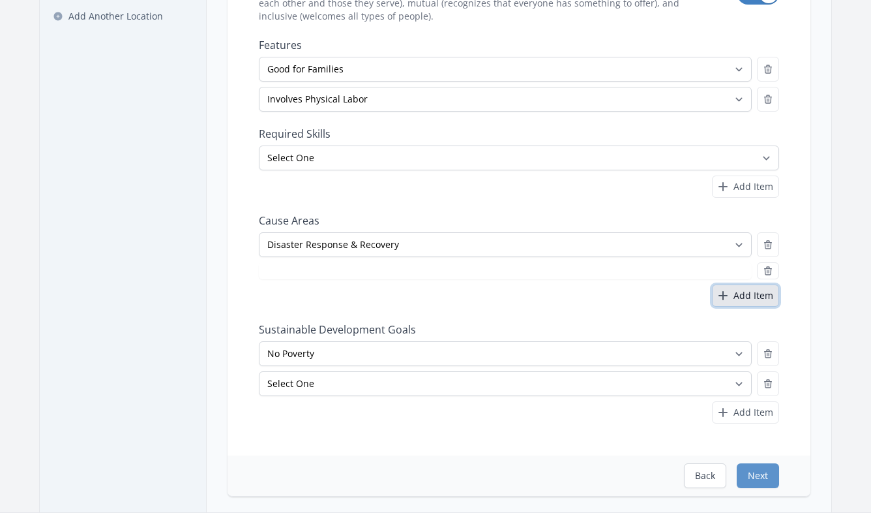
click at [742, 301] on span "Add Item" at bounding box center [754, 295] width 40 height 13
select select "Community Strengthening"
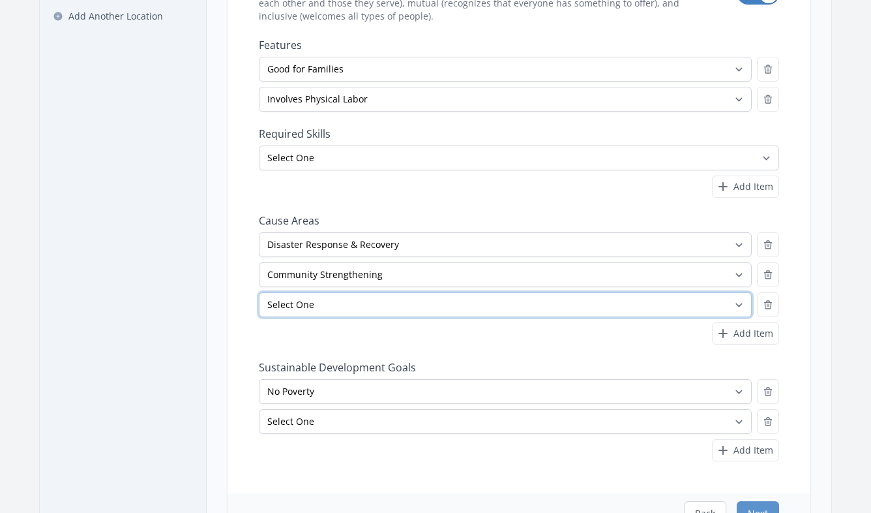
click at [706, 308] on select "Select One Adult Education Animals Arts & Culture Children & Youth Civil Rights…" at bounding box center [505, 304] width 493 height 25
click at [318, 307] on select "Select One Adult Education Animals Arts & Culture Children & Youth Civil Rights…" at bounding box center [505, 304] width 493 height 25
select select "Homelessness"
click at [259, 292] on select "Select One Adult Education Animals Arts & Culture Children & Youth Civil Rights…" at bounding box center [505, 304] width 493 height 25
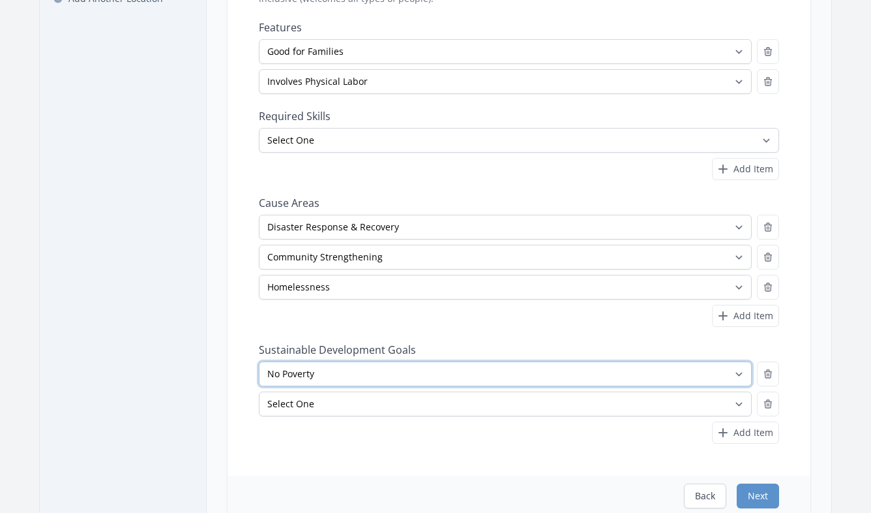
click at [297, 376] on select "Select One No Poverty Zero Hunger Good Health and Well-Being Quality Education …" at bounding box center [505, 373] width 493 height 25
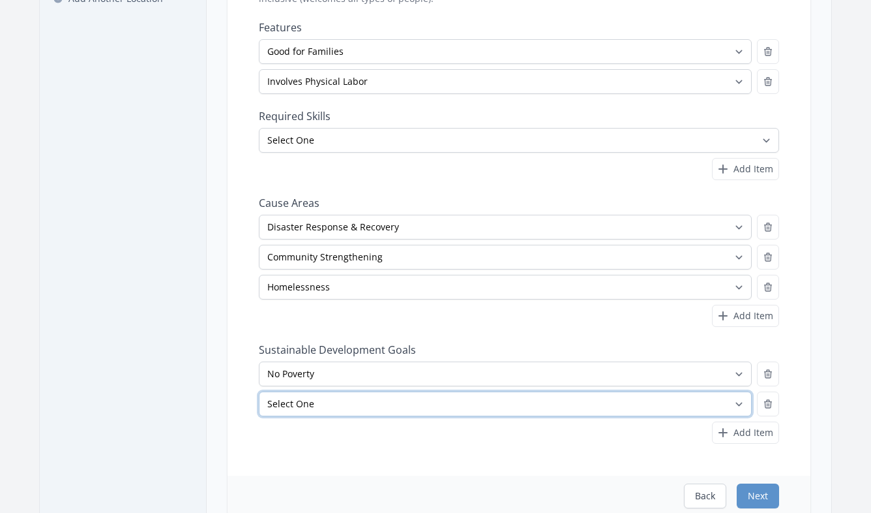
click at [286, 400] on select "Select One No Poverty Zero Hunger Good Health and Well-Being Quality Education …" at bounding box center [505, 403] width 493 height 25
click at [298, 410] on select "Select One No Poverty Zero Hunger Good Health and Well-Being Quality Education …" at bounding box center [505, 403] width 493 height 25
select select "Good Health and Well-Being"
click at [259, 391] on select "Select One No Poverty Zero Hunger Good Health and Well-Being Quality Education …" at bounding box center [505, 403] width 493 height 25
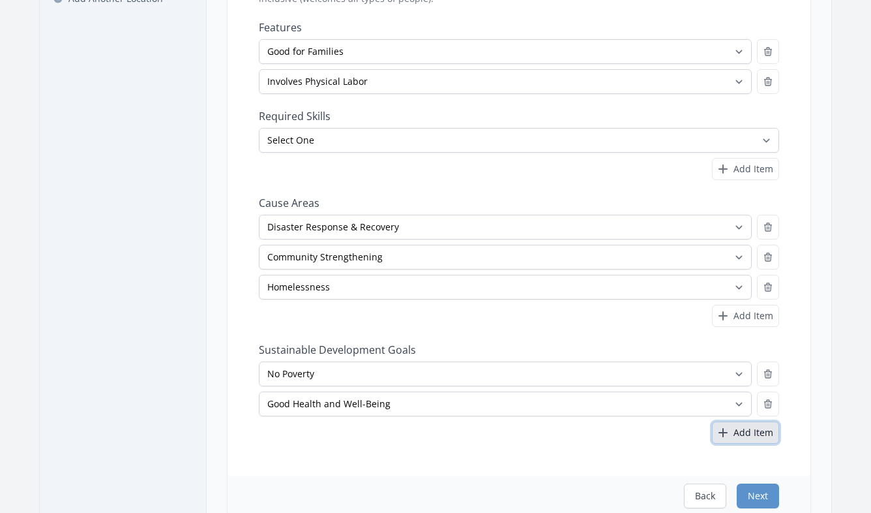
click at [744, 432] on span "Add Item" at bounding box center [754, 432] width 40 height 13
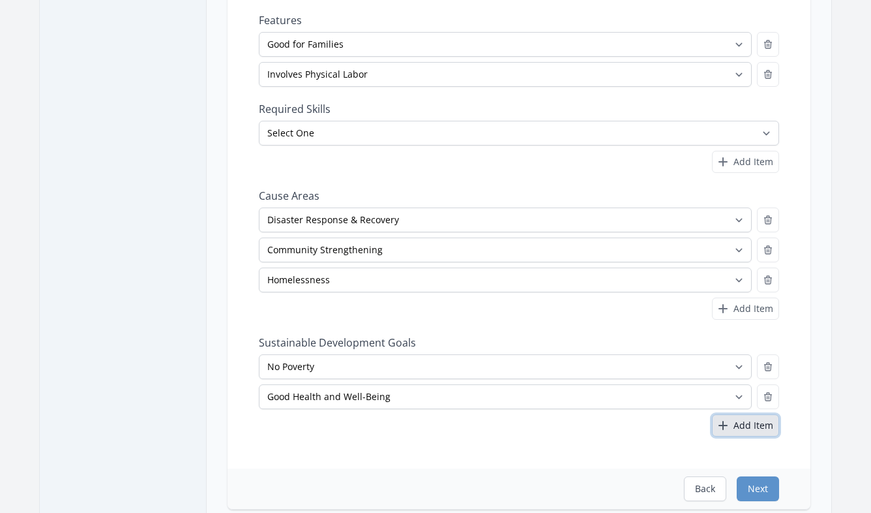
scroll to position [228, 0]
click at [753, 426] on span "Add Item" at bounding box center [754, 424] width 40 height 13
click at [757, 489] on button "Next" at bounding box center [758, 487] width 42 height 25
click at [753, 487] on button "Next" at bounding box center [758, 487] width 42 height 25
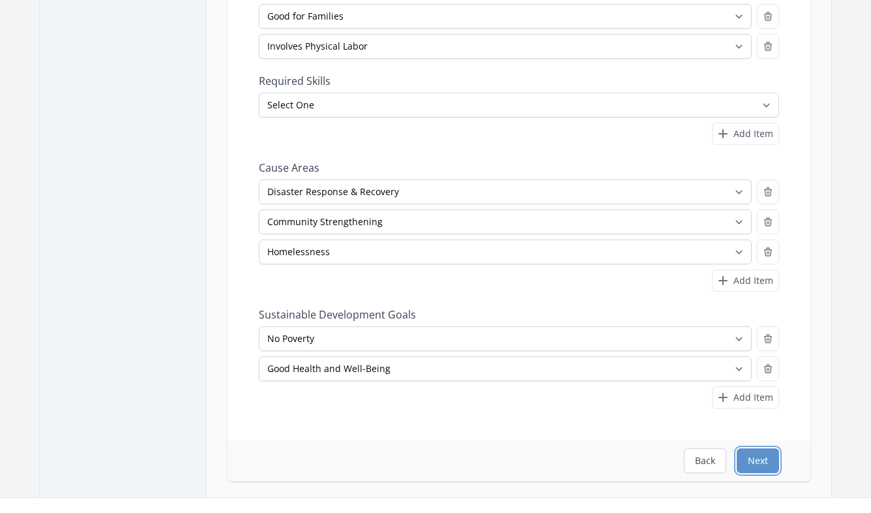
select select
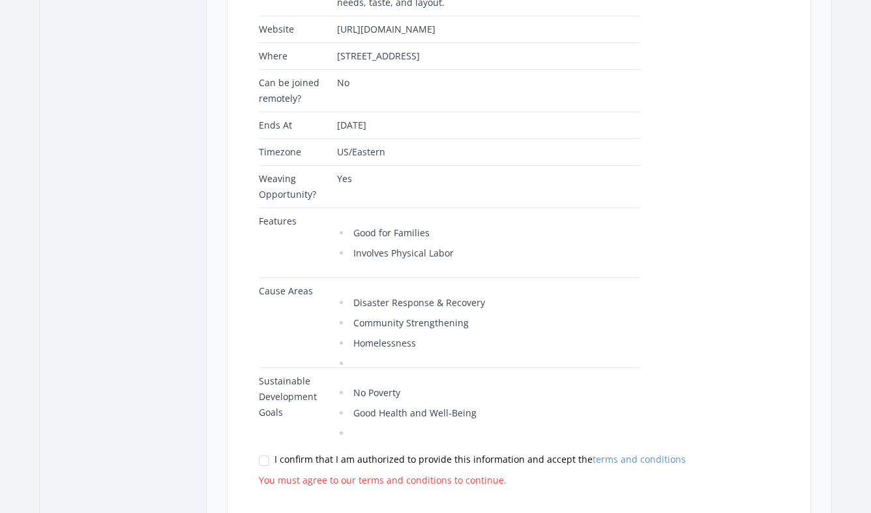
scroll to position [443, 0]
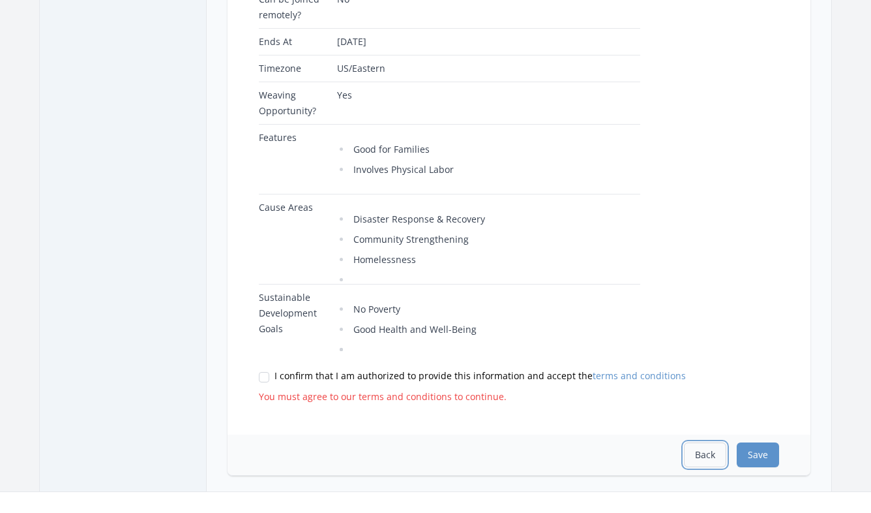
click at [712, 442] on button "Back" at bounding box center [705, 454] width 42 height 25
select select "Good for Families"
select select "Involves Physical Labor"
select select "Disaster Response & Recovery"
select select "Community Strengthening"
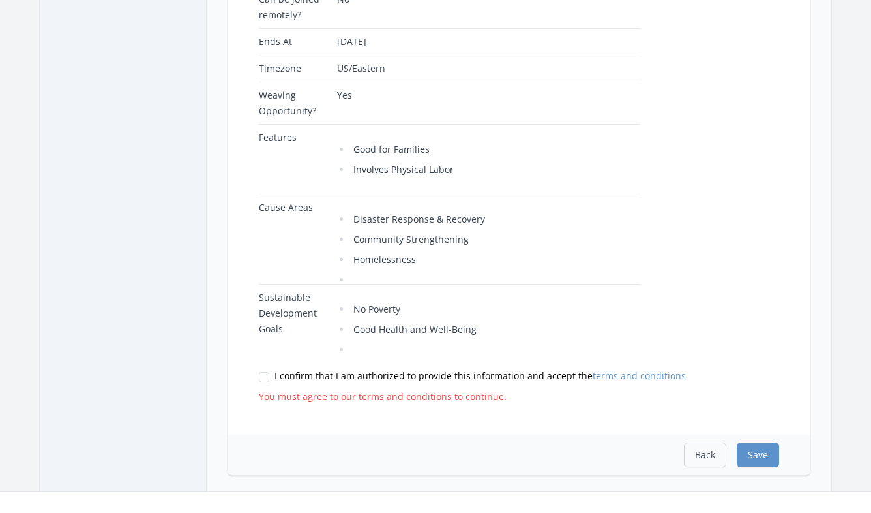
select select "Homelessness"
select select "No Poverty"
select select "Good Health and Well-Being"
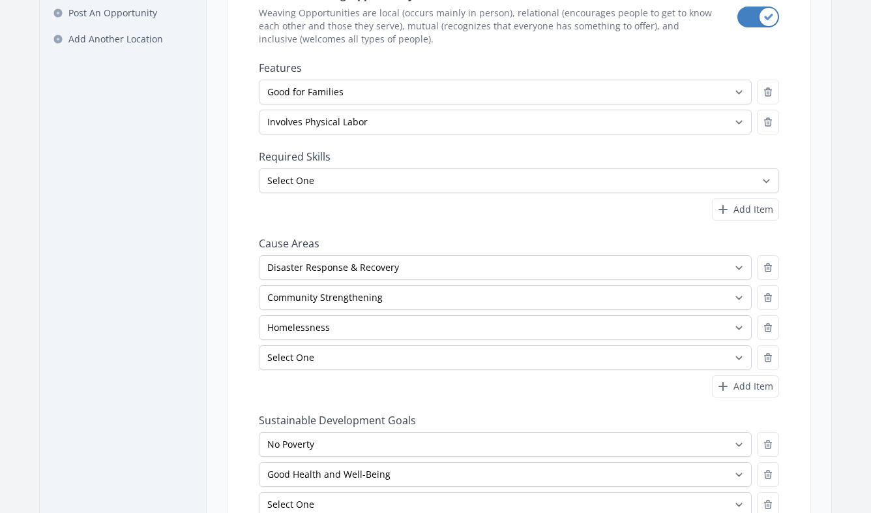
scroll to position [235, 0]
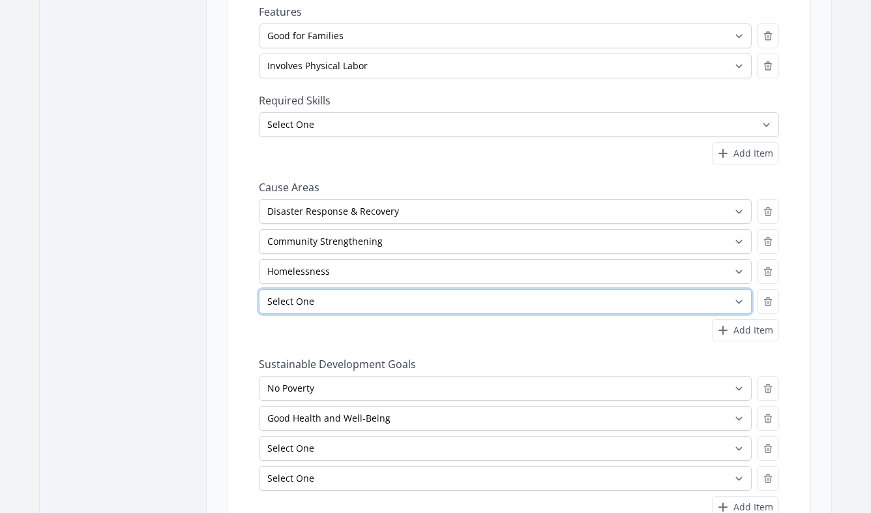
click at [700, 304] on select "Select One Adult Education Animals Arts & Culture Children & Youth Civil Rights…" at bounding box center [505, 301] width 493 height 25
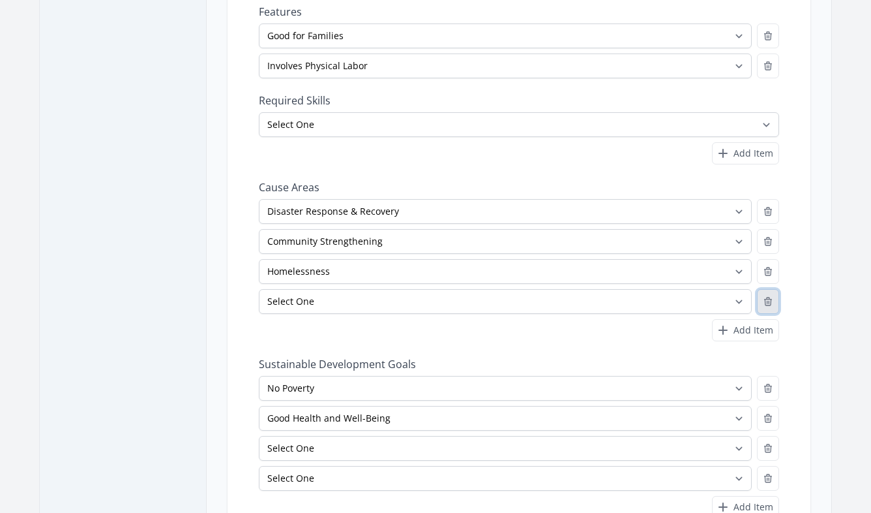
click at [769, 299] on icon "button" at bounding box center [768, 301] width 10 height 10
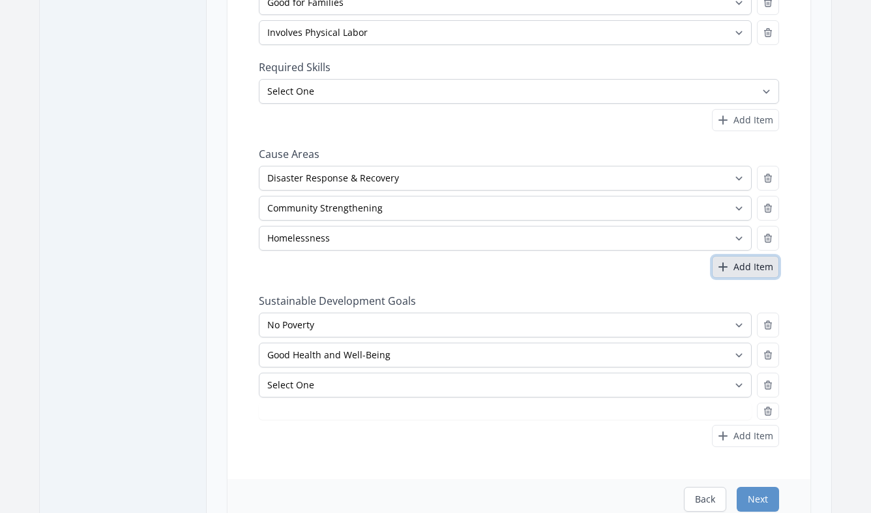
scroll to position [318, 0]
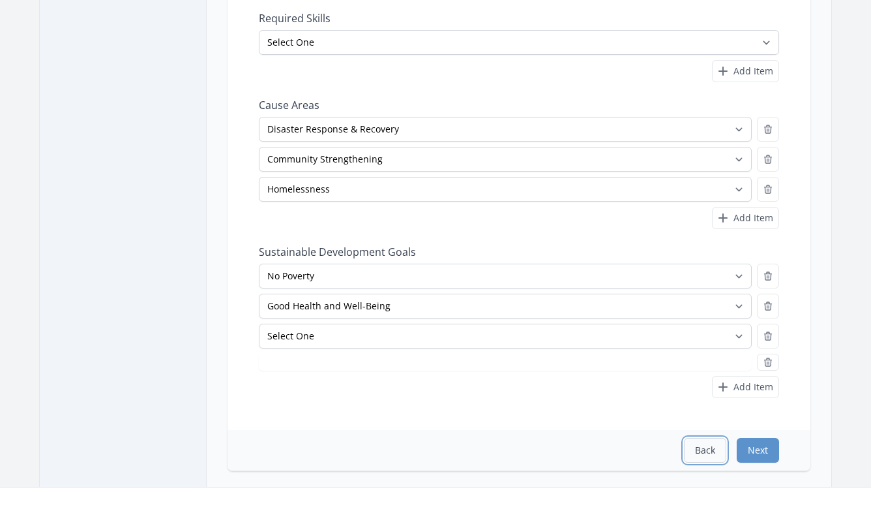
click at [708, 458] on button "Back" at bounding box center [705, 450] width 42 height 25
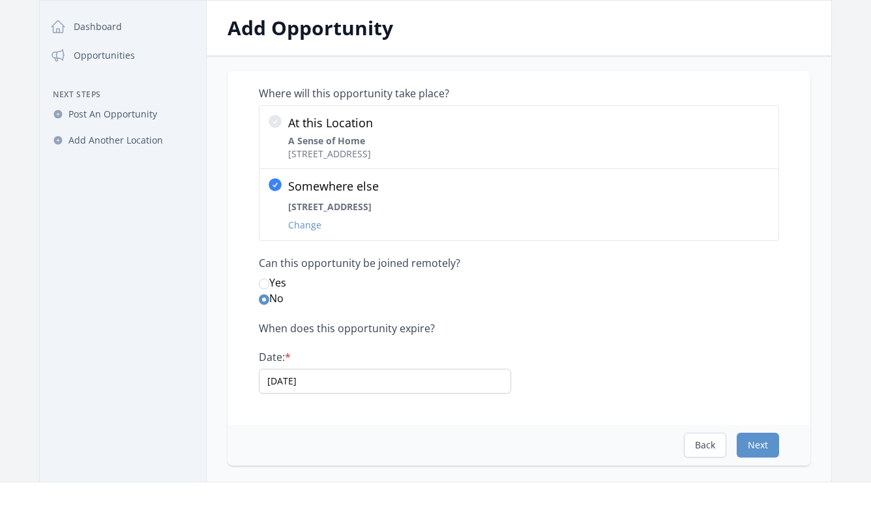
scroll to position [84, 0]
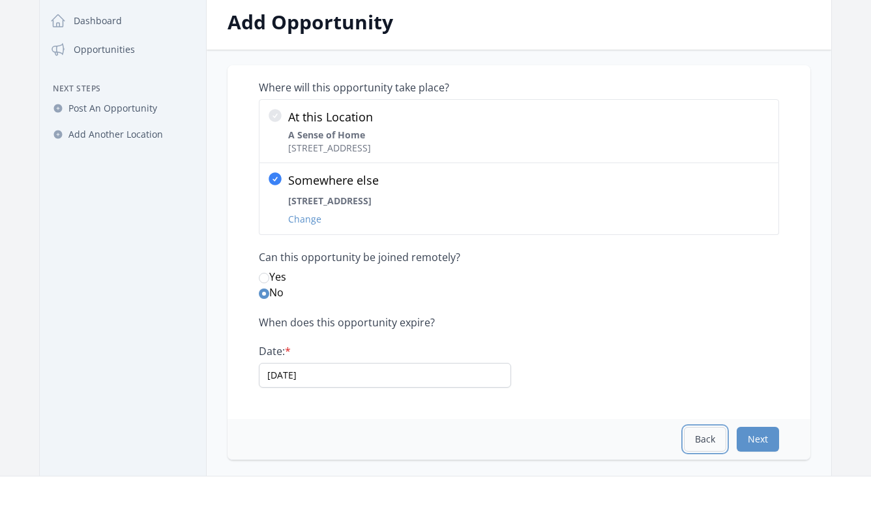
click at [693, 434] on button "Back" at bounding box center [705, 439] width 42 height 25
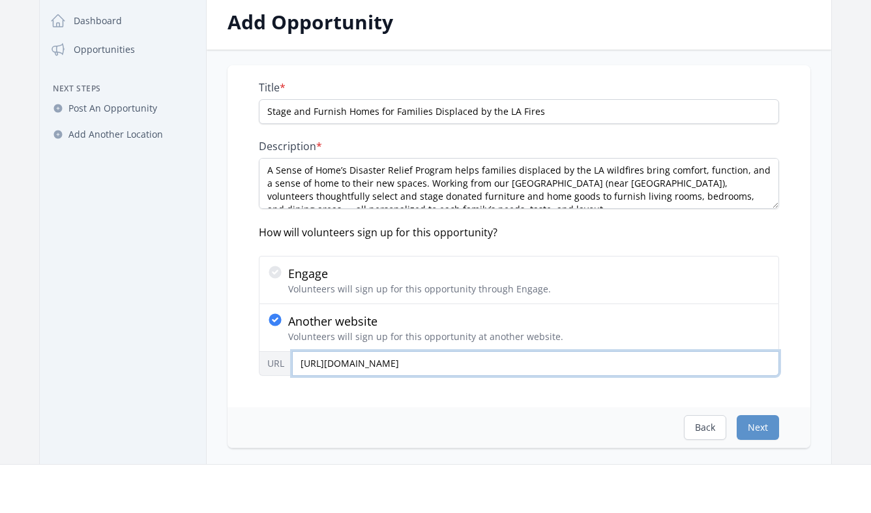
click at [420, 364] on input "http://tiny.cc/asohshifts" at bounding box center [535, 363] width 487 height 25
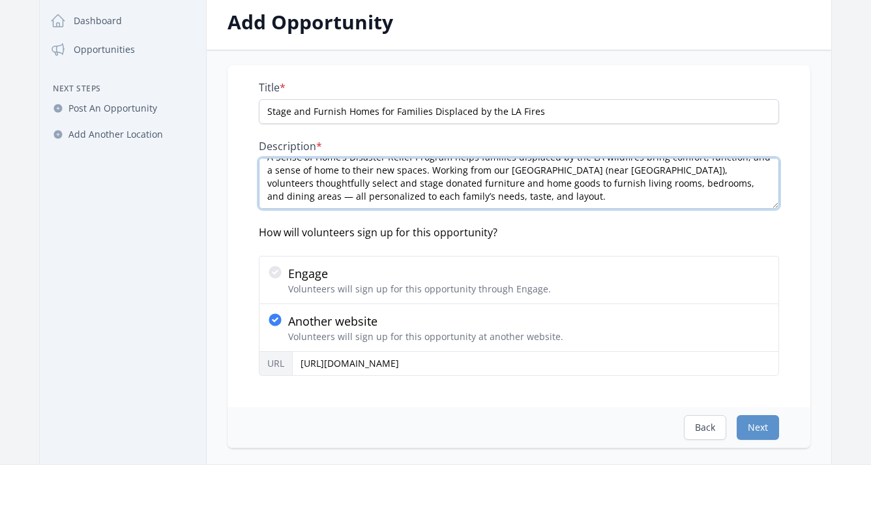
click at [504, 192] on textarea "A Sense of Home’s Disaster Relief Program helps families displaced by the LA wi…" at bounding box center [519, 183] width 520 height 51
drag, startPoint x: 619, startPoint y: 198, endPoint x: 553, endPoint y: 191, distance: 66.3
click at [553, 191] on textarea "A Sense of Home’s Disaster Relief Program helps families displaced by the LA wi…" at bounding box center [519, 183] width 520 height 51
type textarea "A Sense of Home’s Disaster Relief Program helps families displaced by the LA wi…"
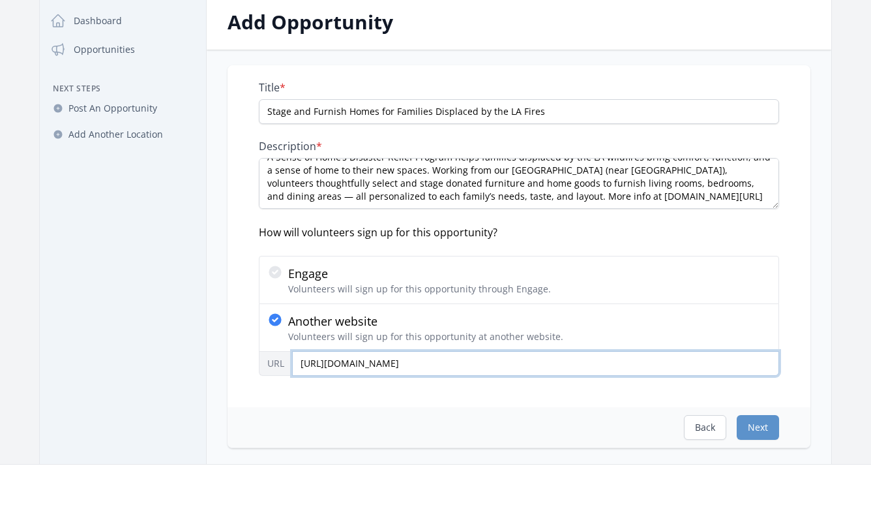
drag, startPoint x: 417, startPoint y: 359, endPoint x: 360, endPoint y: 360, distance: 57.4
click at [360, 360] on input "http://tiny.cc/asohshifts" at bounding box center [535, 363] width 487 height 25
paste input "tiny.cc/drpinfo"
drag, startPoint x: 385, startPoint y: 362, endPoint x: 357, endPoint y: 361, distance: 28.1
click at [357, 361] on input "http://tiny.cc/tiny.cc/drpinfo" at bounding box center [535, 363] width 487 height 25
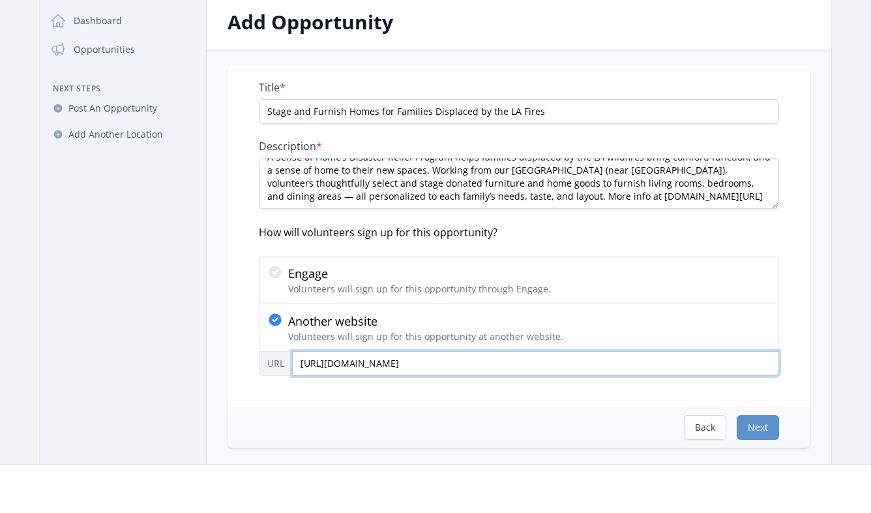
type input "http://tiny.cc/drpinfo"
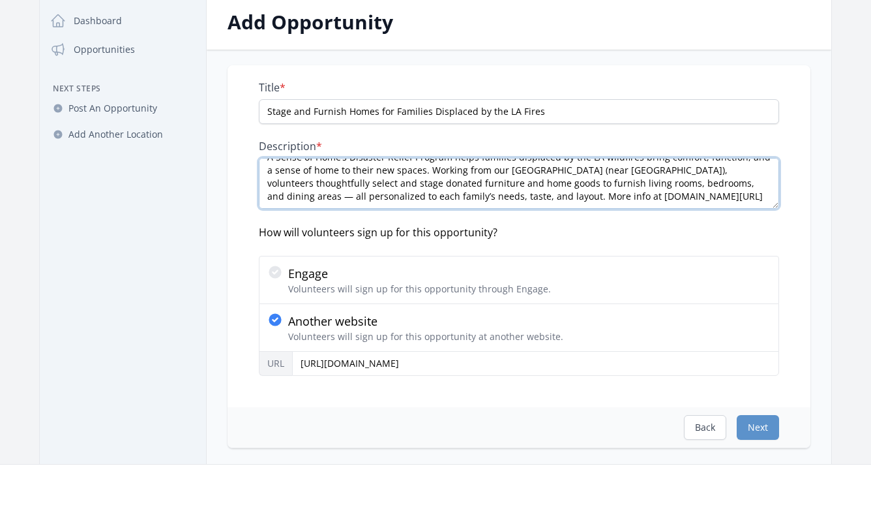
drag, startPoint x: 629, startPoint y: 197, endPoint x: 500, endPoint y: 198, distance: 128.5
click at [500, 198] on textarea "A Sense of Home’s Disaster Relief Program helps families displaced by the LA wi…" at bounding box center [519, 183] width 520 height 51
type textarea "A Sense of Home’s Disaster Relief Program helps families displaced by the LA wi…"
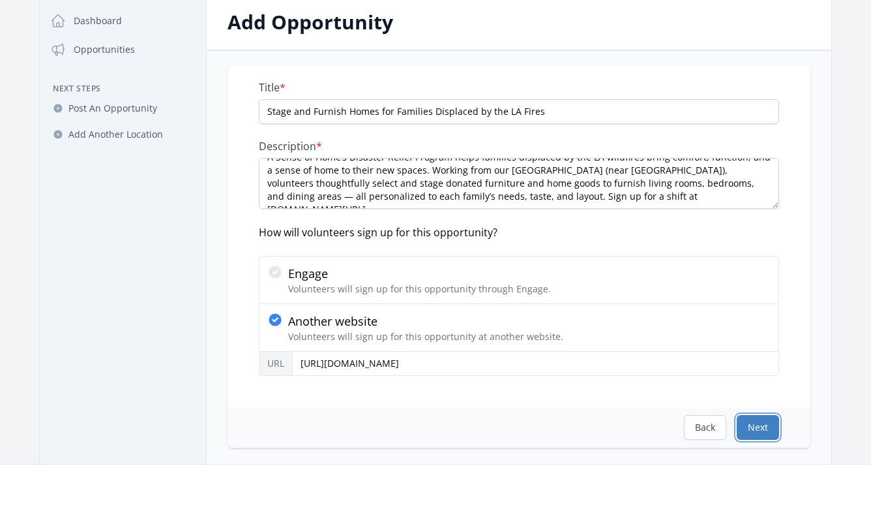
click at [752, 424] on button "Next" at bounding box center [758, 427] width 42 height 25
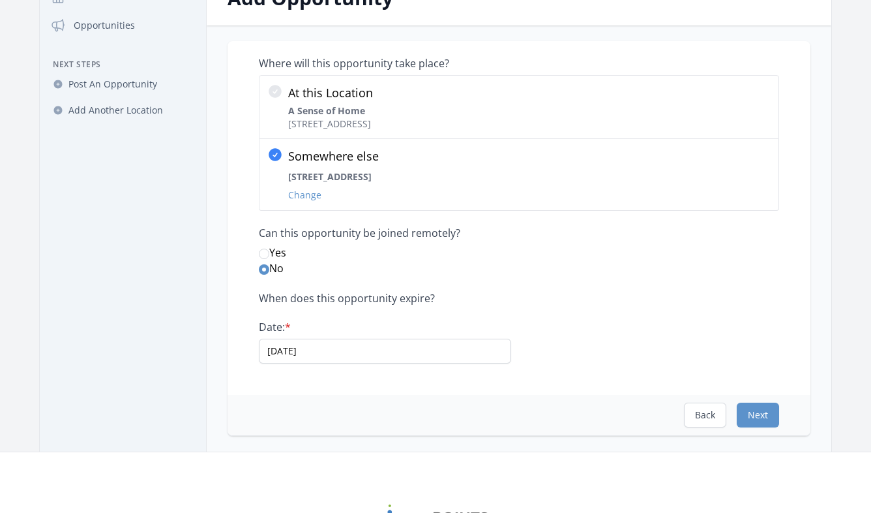
scroll to position [138, 0]
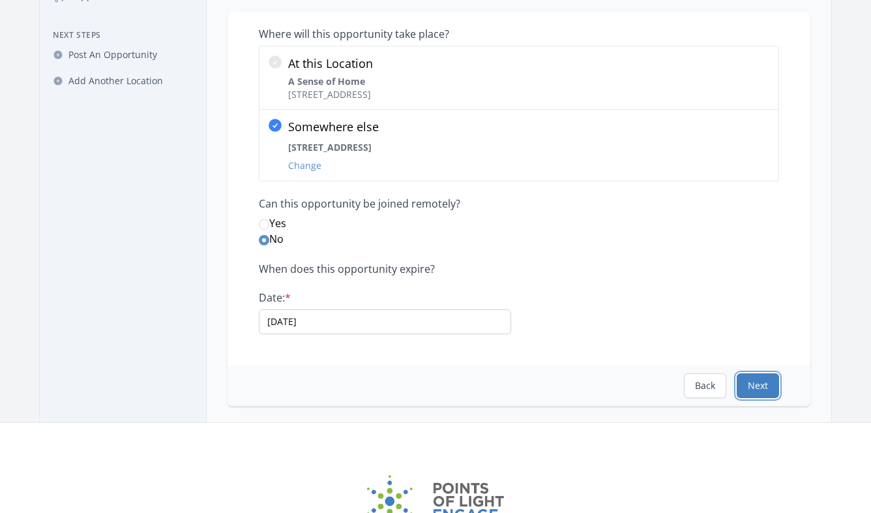
click at [765, 391] on button "Next" at bounding box center [758, 385] width 42 height 25
select select "Good for Families"
select select "Involves Physical Labor"
select select "Disaster Response & Recovery"
select select "Community Strengthening"
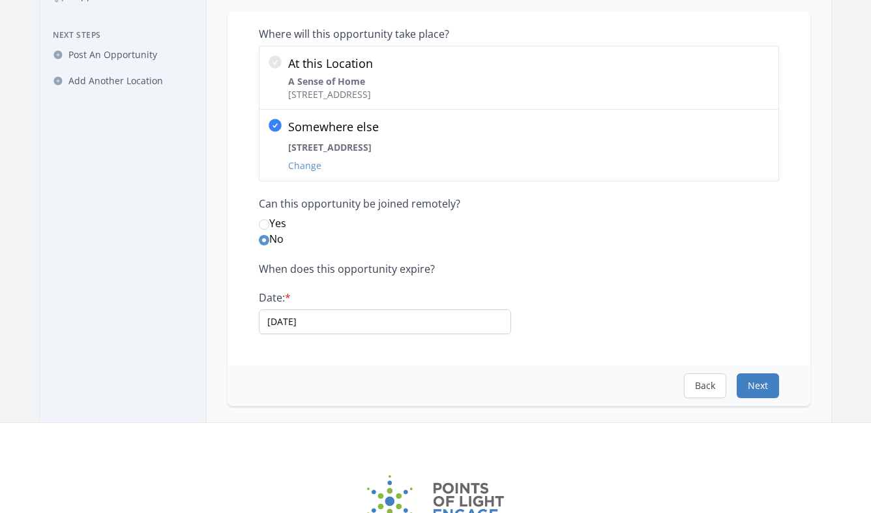
select select "Homelessness"
select select "No Poverty"
select select "Good Health and Well-Being"
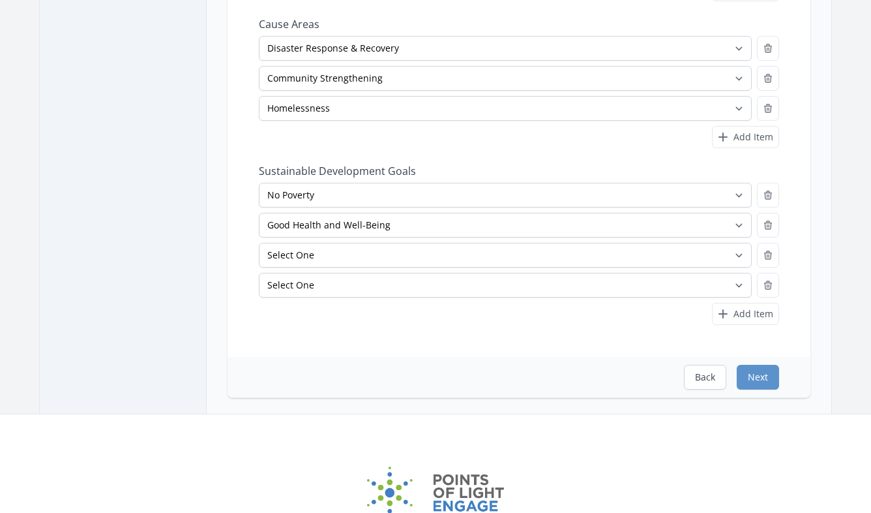
scroll to position [457, 0]
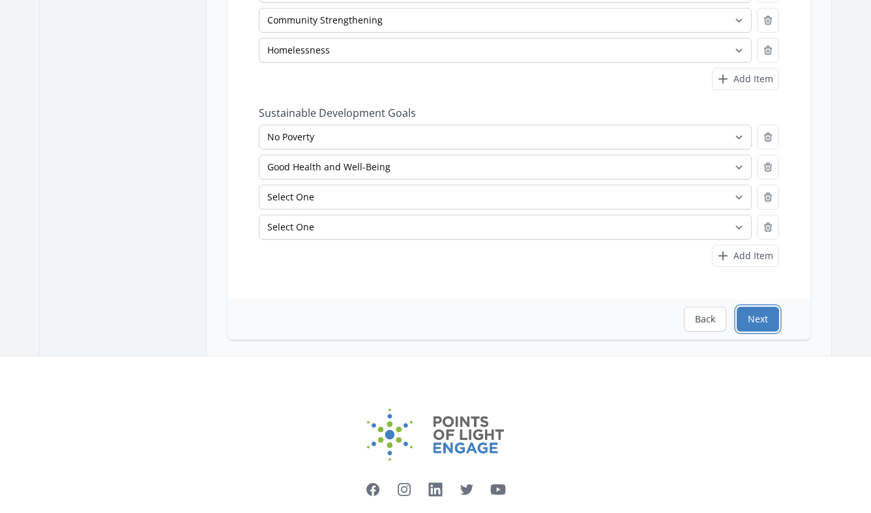
click at [773, 322] on button "Next" at bounding box center [758, 319] width 42 height 25
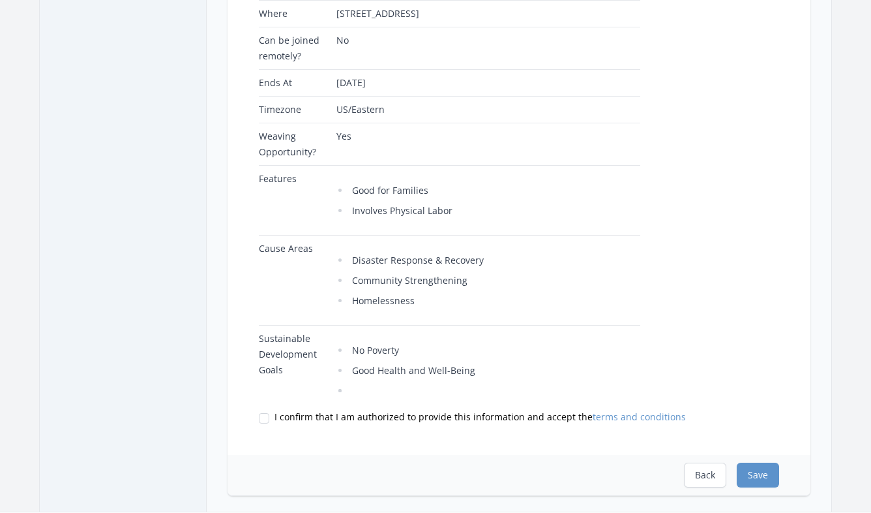
scroll to position [447, 0]
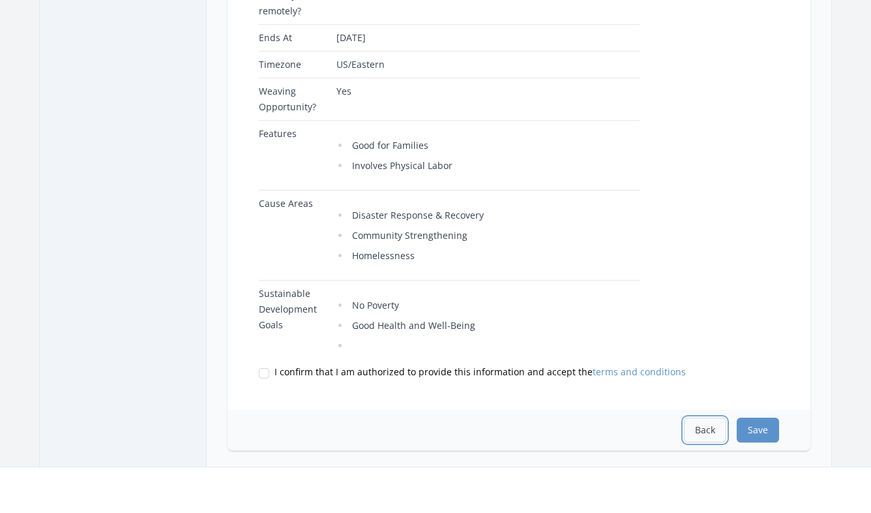
click at [700, 430] on button "Back" at bounding box center [705, 429] width 42 height 25
select select "Good for Families"
select select "Involves Physical Labor"
select select "Disaster Response & Recovery"
select select "Community Strengthening"
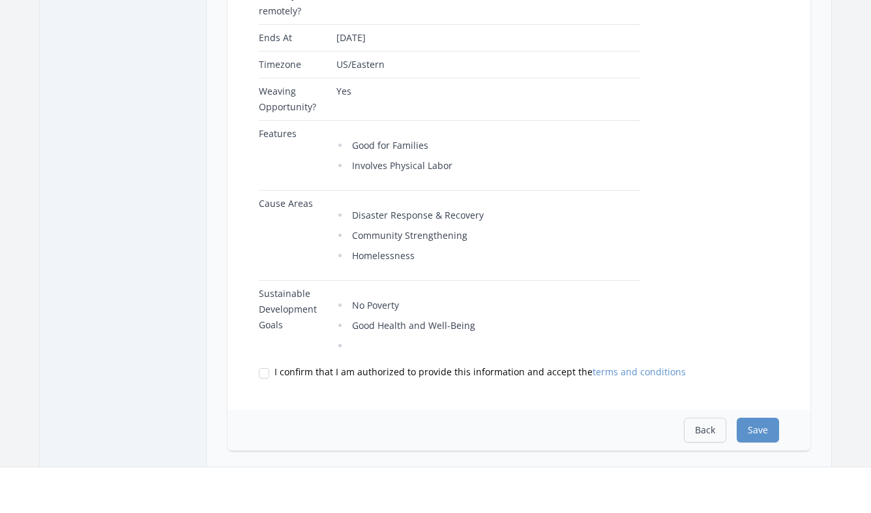
select select "Homelessness"
select select "No Poverty"
select select "Good Health and Well-Being"
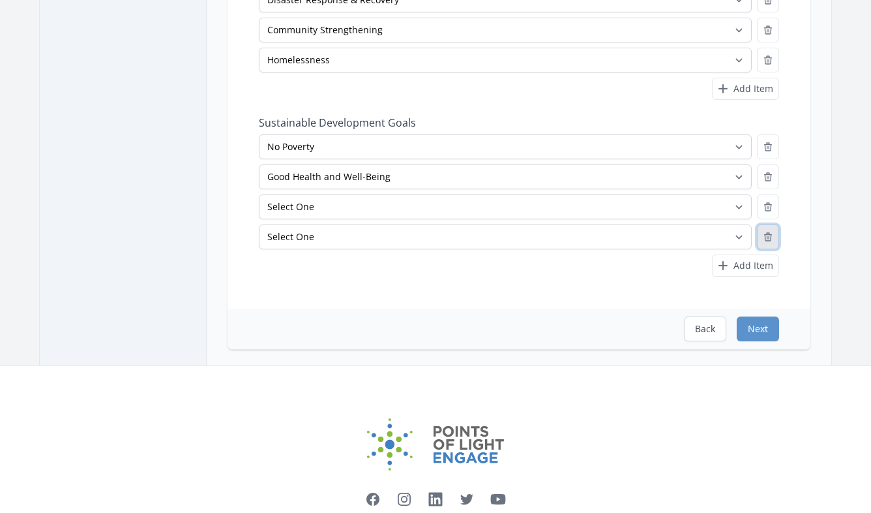
click at [766, 237] on icon "button" at bounding box center [768, 237] width 10 height 10
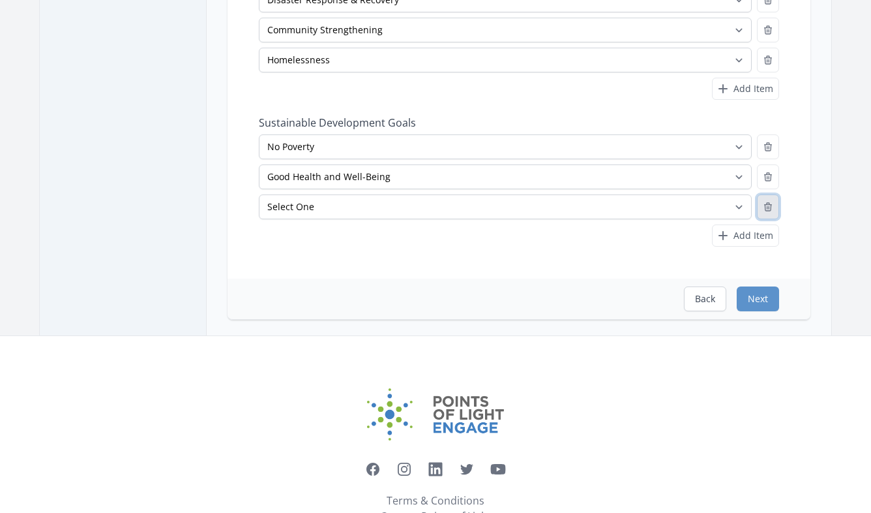
click at [770, 207] on icon "button" at bounding box center [768, 207] width 7 height 8
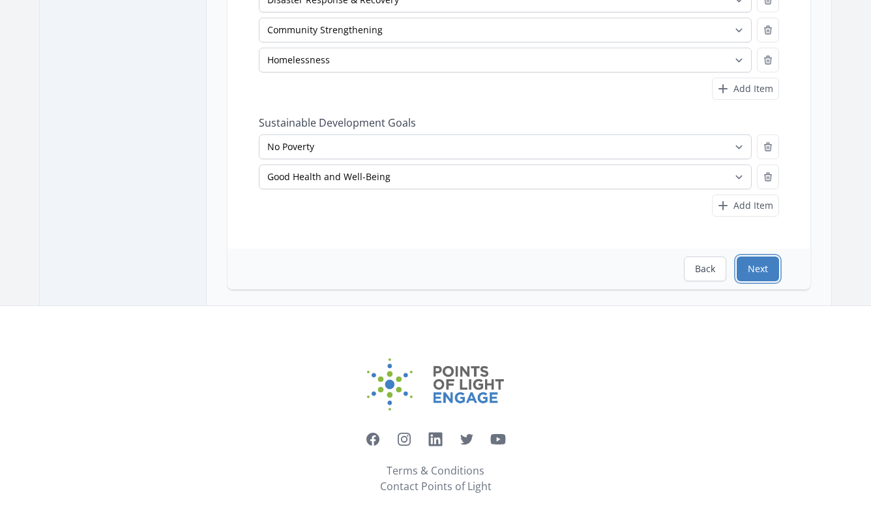
click at [757, 270] on button "Next" at bounding box center [758, 268] width 42 height 25
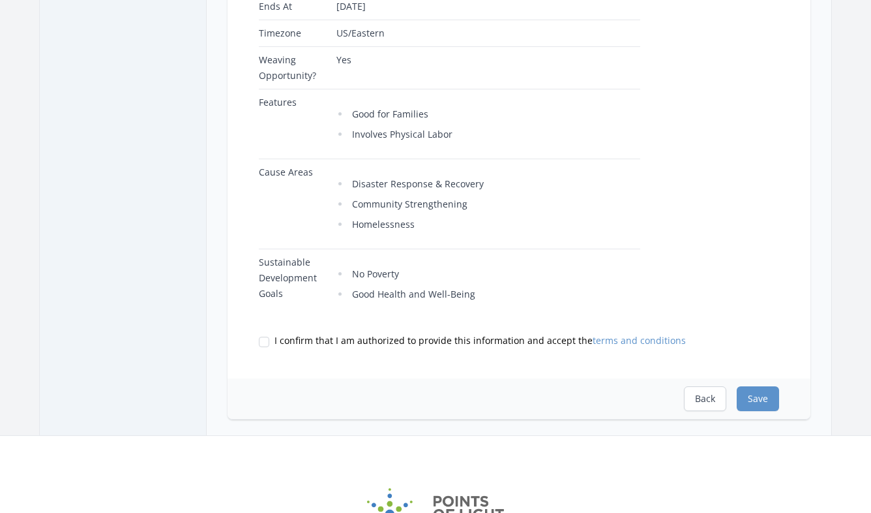
scroll to position [467, 0]
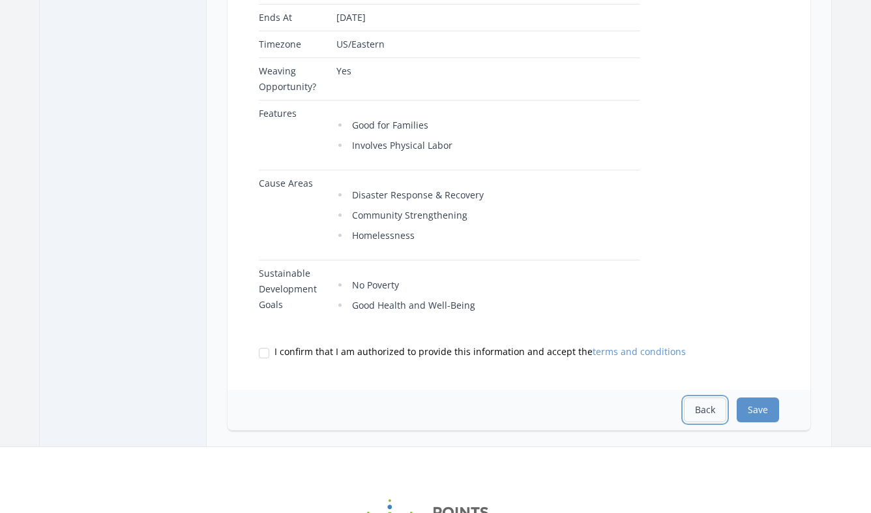
click at [703, 414] on button "Back" at bounding box center [705, 409] width 42 height 25
select select "Good for Families"
select select "Involves Physical Labor"
select select "Disaster Response & Recovery"
select select "Community Strengthening"
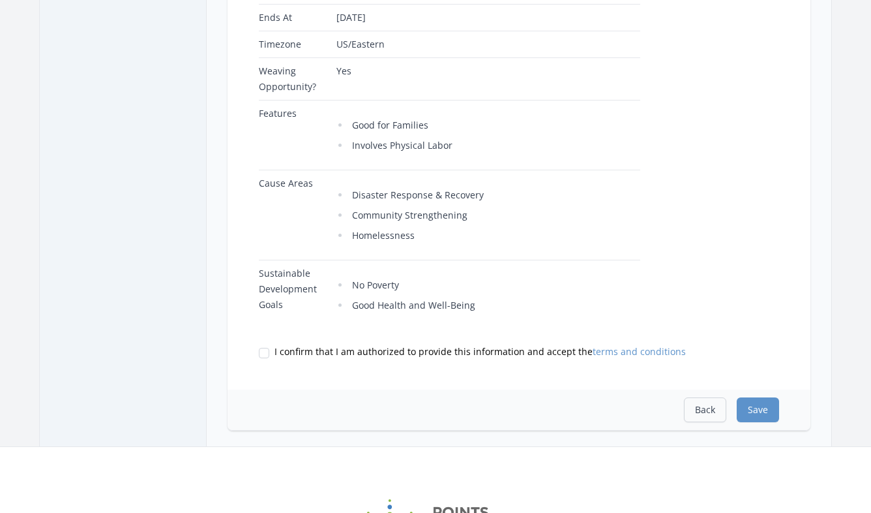
select select "Homelessness"
select select "No Poverty"
select select "Good Health and Well-Being"
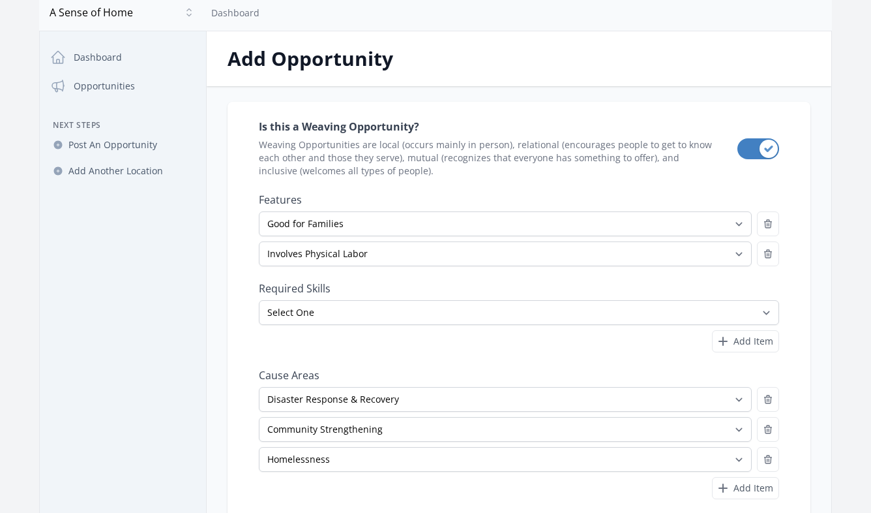
scroll to position [0, 0]
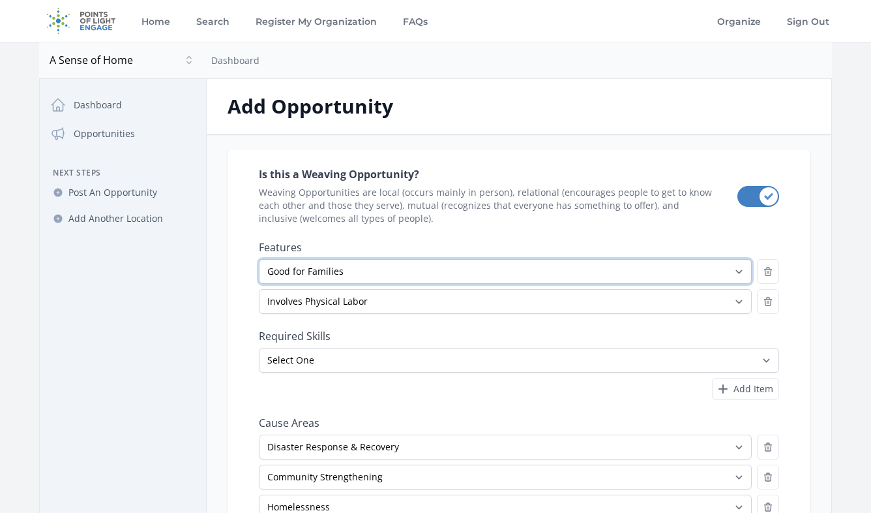
click at [639, 269] on select "Select One All Ages Court-Ordered Eligible Good for Families Good for Groups Go…" at bounding box center [505, 271] width 493 height 25
select select "Good for Groups"
click at [259, 259] on select "Select One All Ages Court-Ordered Eligible Good for Families Good for Groups Go…" at bounding box center [505, 271] width 493 height 25
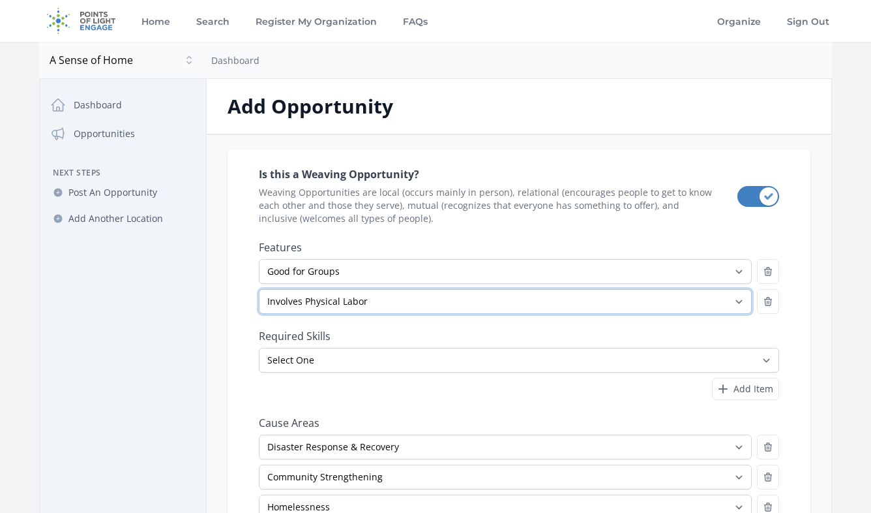
click at [639, 299] on select "Select One All Ages Court-Ordered Eligible Good for Families Good for Groups Go…" at bounding box center [505, 301] width 493 height 25
select select "Good for Families"
click at [259, 289] on select "Select One All Ages Court-Ordered Eligible Good for Families Good for Groups Go…" at bounding box center [505, 301] width 493 height 25
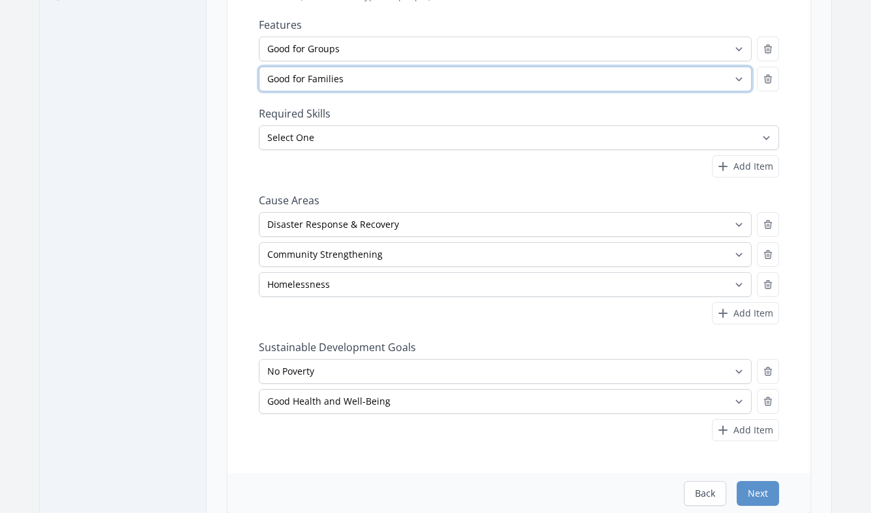
scroll to position [464, 0]
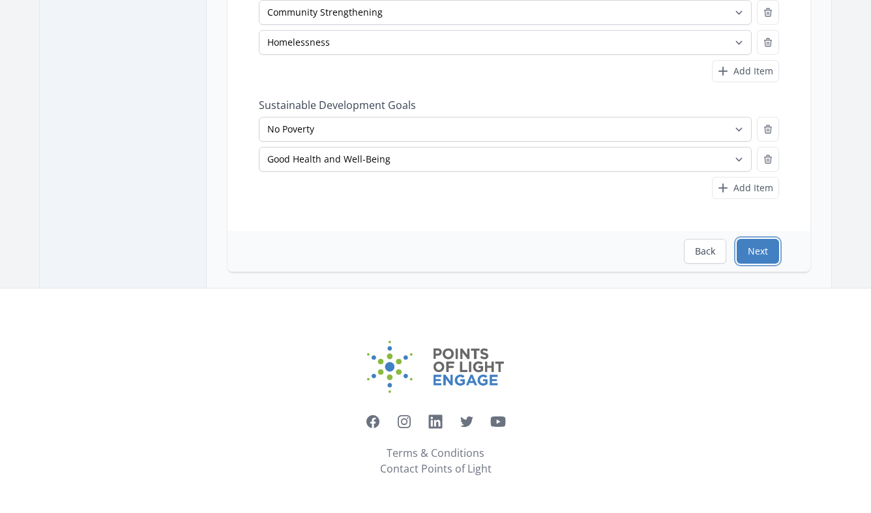
click at [764, 257] on button "Next" at bounding box center [758, 251] width 42 height 25
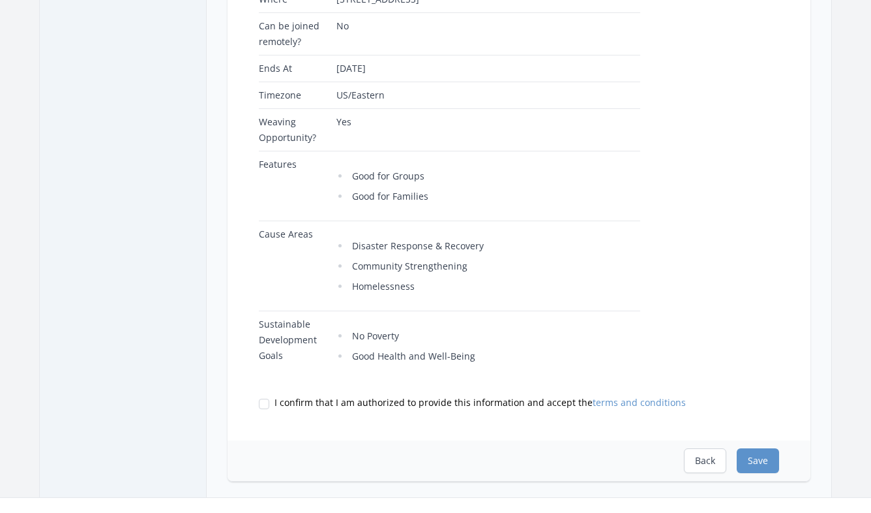
scroll to position [432, 0]
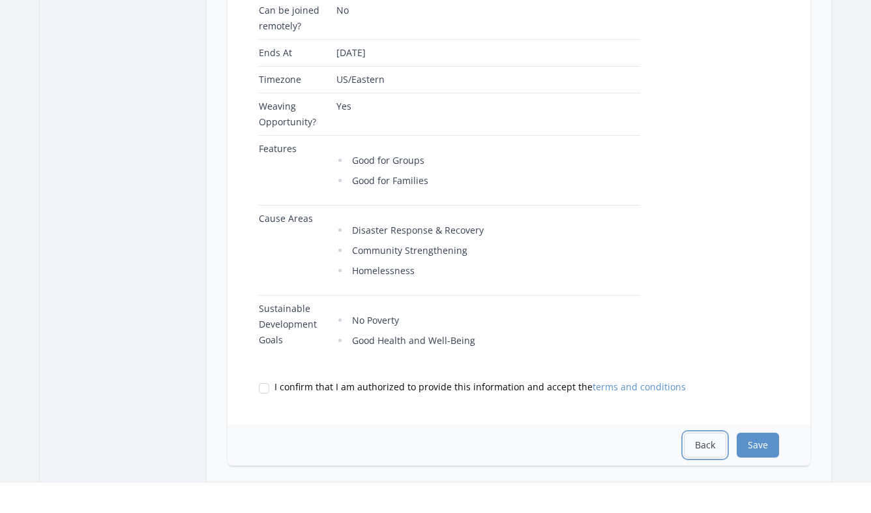
click at [707, 441] on button "Back" at bounding box center [705, 444] width 42 height 25
select select "Good for Groups"
select select "Good for Families"
select select "Disaster Response & Recovery"
select select "Community Strengthening"
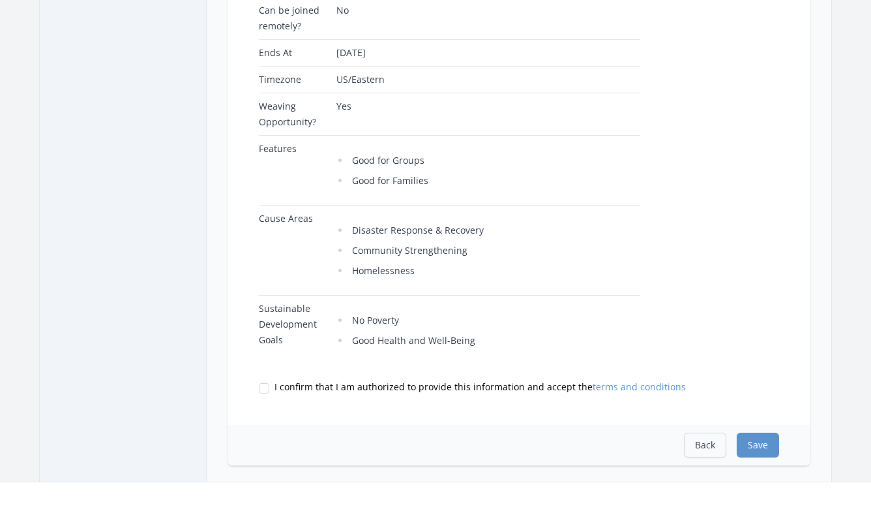
select select "Homelessness"
select select "No Poverty"
select select "Good Health and Well-Being"
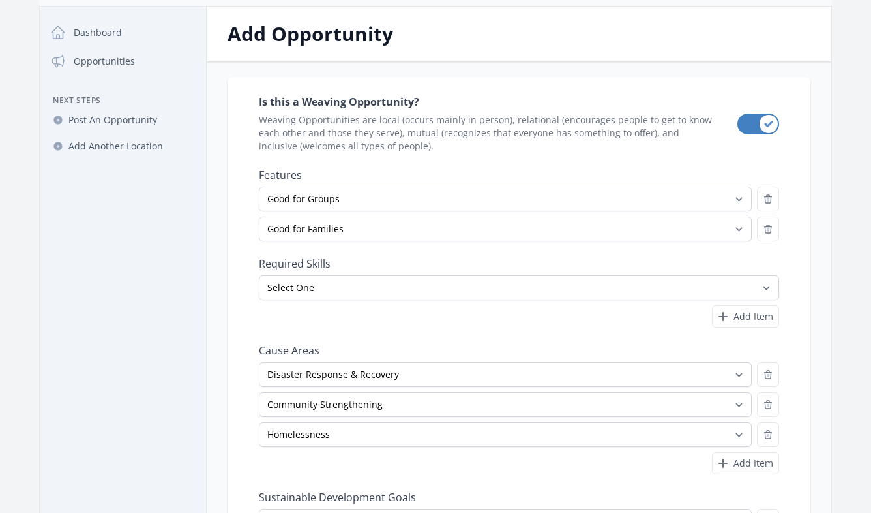
scroll to position [0, 0]
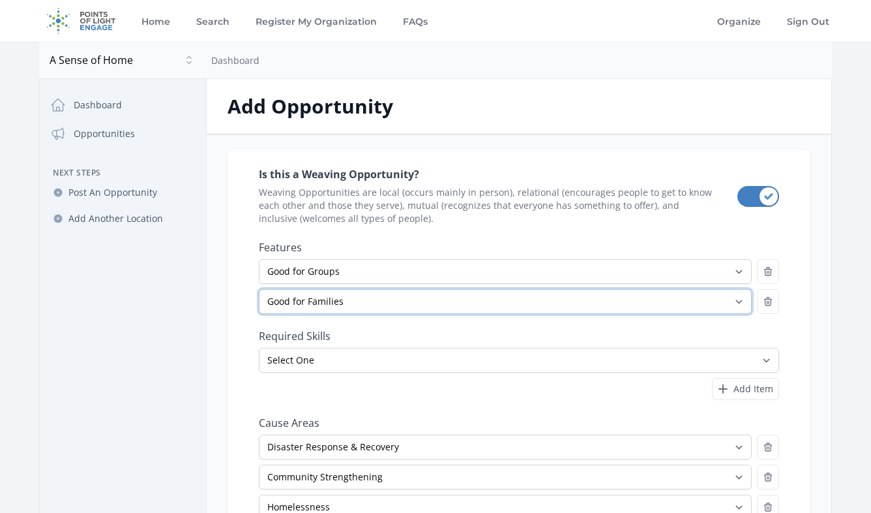
click at [623, 301] on select "Select One All Ages Court-Ordered Eligible Good for Families Good for Groups Go…" at bounding box center [505, 301] width 493 height 25
select select "All Ages"
click at [259, 289] on select "Select One All Ages Court-Ordered Eligible Good for Families Good for Groups Go…" at bounding box center [505, 301] width 493 height 25
click at [646, 304] on select "Select One All Ages Court-Ordered Eligible Good for Families Good for Groups Go…" at bounding box center [505, 301] width 493 height 25
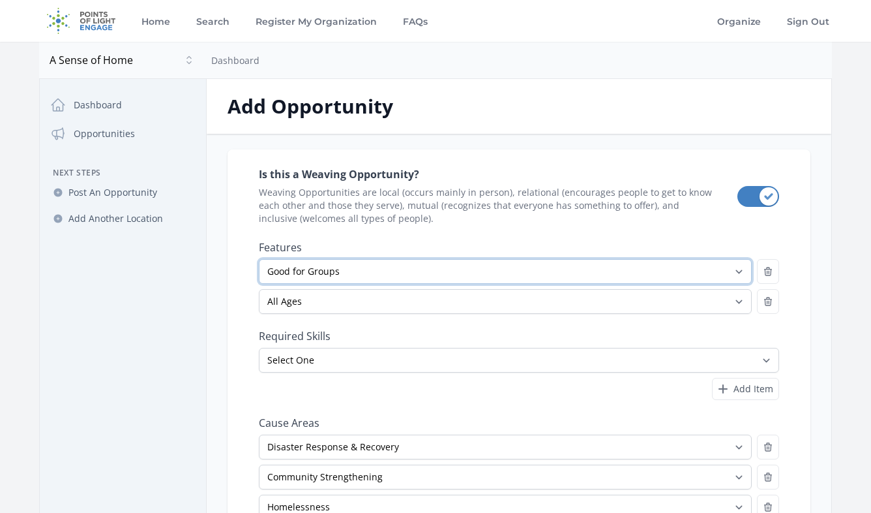
click at [698, 281] on select "Select One All Ages Court-Ordered Eligible Good for Families Good for Groups Go…" at bounding box center [505, 271] width 493 height 25
select select "Good for Families"
click at [259, 259] on select "Select One All Ages Court-Ordered Eligible Good for Families Good for Groups Go…" at bounding box center [505, 271] width 493 height 25
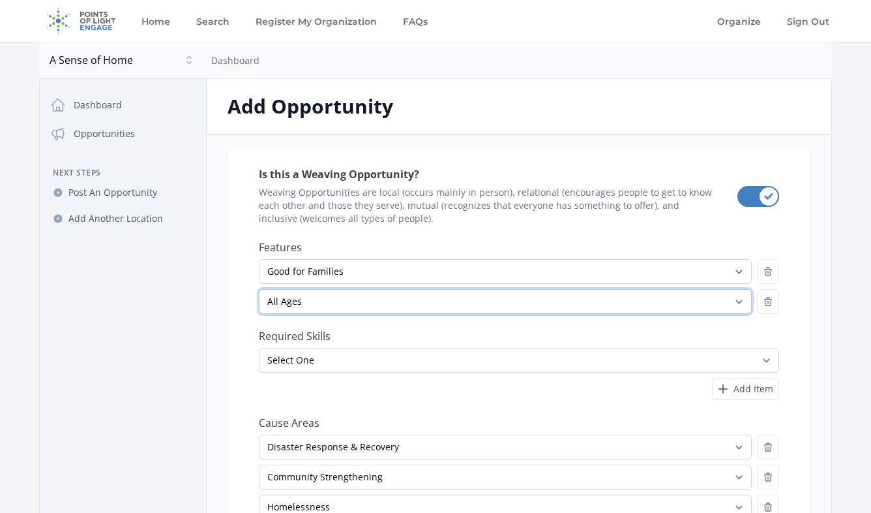
click at [686, 301] on select "Select One All Ages Court-Ordered Eligible Good for Families Good for Groups Go…" at bounding box center [505, 301] width 493 height 25
select select "Involves Physical Labor"
click at [259, 289] on select "Select One All Ages Court-Ordered Eligible Good for Families Good for Groups Go…" at bounding box center [505, 301] width 493 height 25
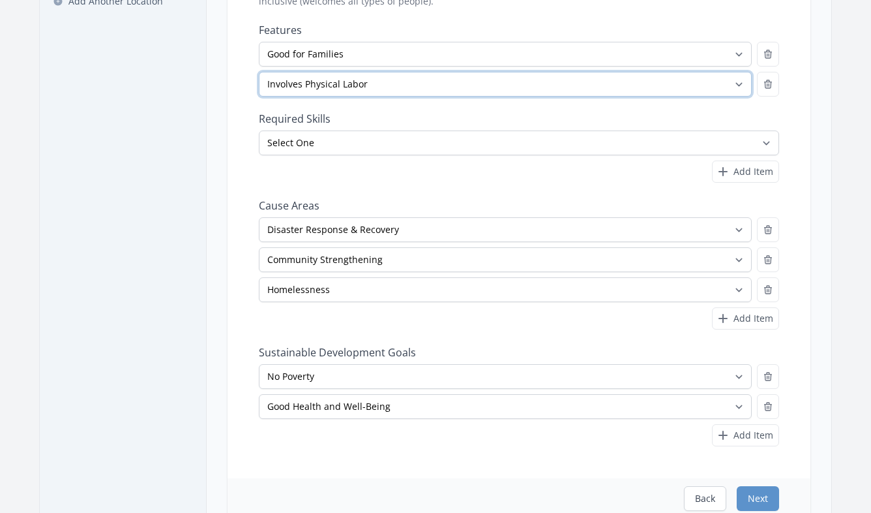
scroll to position [464, 0]
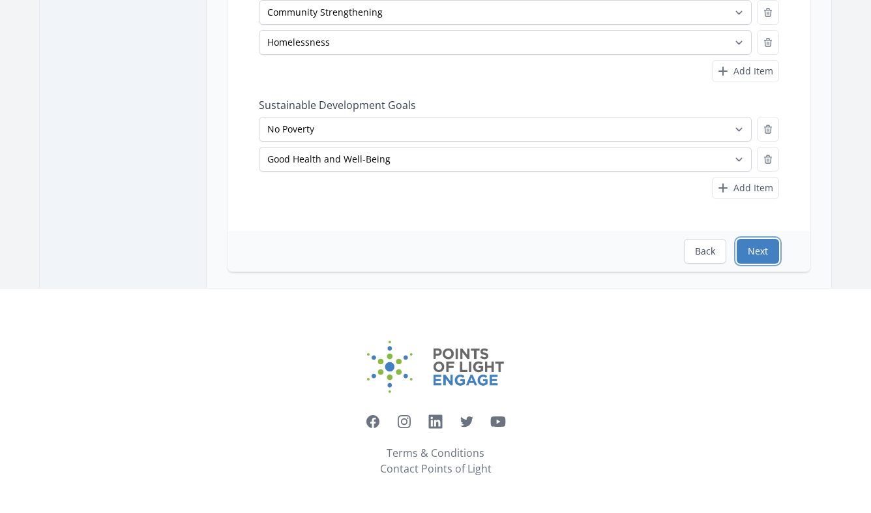
click at [763, 252] on button "Next" at bounding box center [758, 251] width 42 height 25
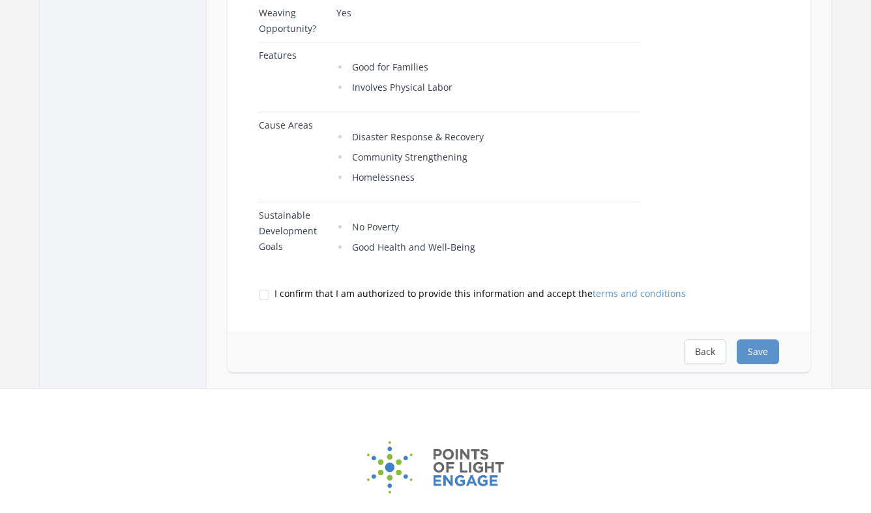
scroll to position [532, 0]
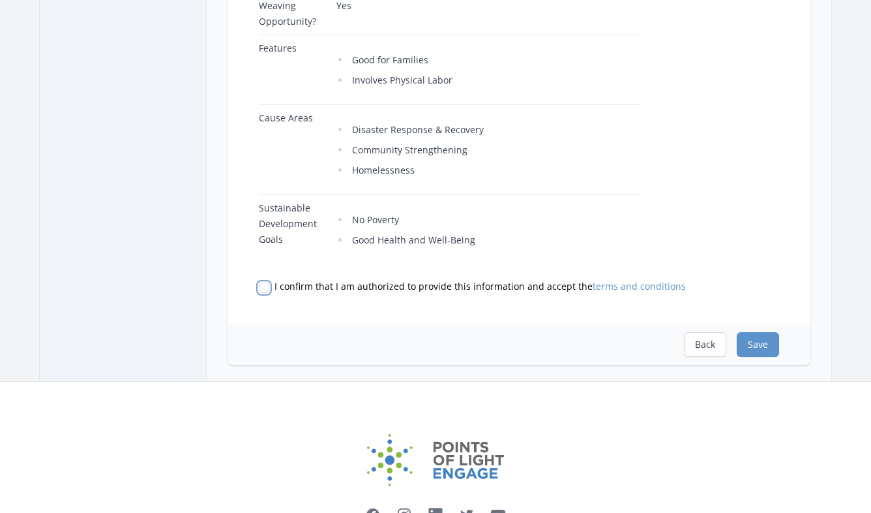
click at [267, 289] on input "I confirm that I am authorized to provide this information and accept the terms…" at bounding box center [264, 287] width 10 height 10
checkbox input "true"
click at [765, 350] on button "Save" at bounding box center [758, 344] width 42 height 25
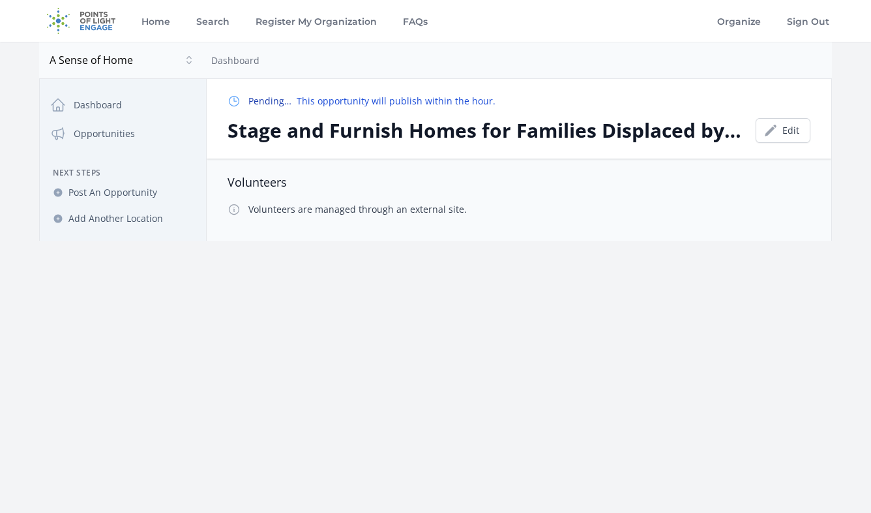
click at [234, 211] on icon at bounding box center [235, 210] width 10 height 10
